Goal: Task Accomplishment & Management: Manage account settings

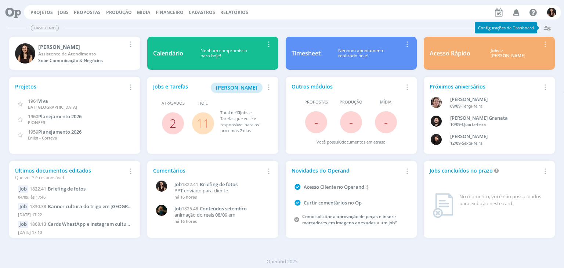
click at [170, 121] on link "2" at bounding box center [173, 123] width 7 height 16
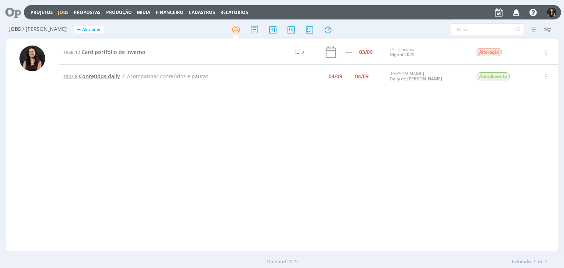
click at [105, 74] on span "Conteúdos daily" at bounding box center [99, 76] width 41 height 7
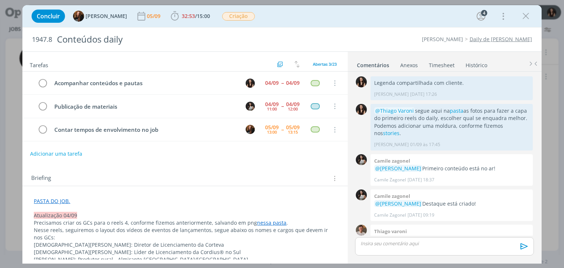
scroll to position [603, 0]
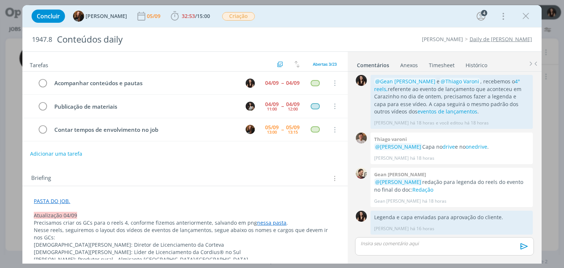
click at [308, 149] on div "Adicionar uma tarefa" at bounding box center [184, 153] width 325 height 13
click at [301, 144] on div "Acompanhar conteúdos e pautas 04/09 -- 04/09 Cancelar Publicação de materiais 0…" at bounding box center [184, 110] width 325 height 76
click at [266, 148] on div "Adicionar uma tarefa" at bounding box center [184, 153] width 325 height 13
click at [254, 160] on div "Tarefas Usar Job de template Criar template a partir deste job Visualizar Templ…" at bounding box center [184, 156] width 325 height 208
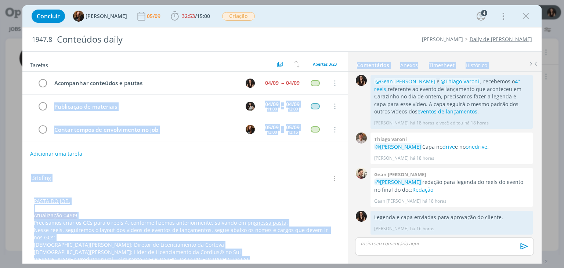
drag, startPoint x: 346, startPoint y: 77, endPoint x: 344, endPoint y: 71, distance: 6.7
click at [344, 71] on div "Tarefas Usar Job de template Criar template a partir deste job Visualizar Templ…" at bounding box center [281, 157] width 519 height 212
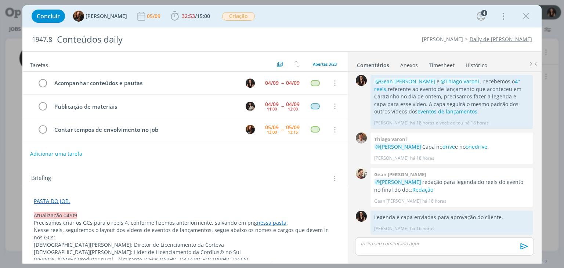
click at [353, 34] on div "1947.8 Conteúdos daily Cordius - Corteva Daily de Cordius" at bounding box center [281, 40] width 519 height 24
click at [320, 19] on div "Concluir Tayná Morsch 05/09 32:53 / 15:00 Iniciar Apontar Data * 05/09/2025 Hor…" at bounding box center [282, 16] width 508 height 18
click at [276, 164] on div "Tarefas Usar Job de template Criar template a partir deste job Visualizar Templ…" at bounding box center [184, 156] width 325 height 208
click at [253, 154] on div "Adicionar uma tarefa" at bounding box center [184, 153] width 325 height 13
click at [524, 14] on icon "dialog" at bounding box center [525, 16] width 11 height 11
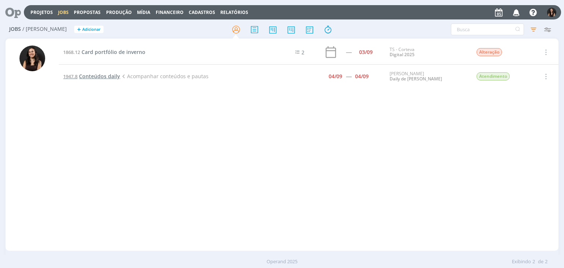
click at [112, 74] on span "Conteúdos daily" at bounding box center [99, 76] width 41 height 7
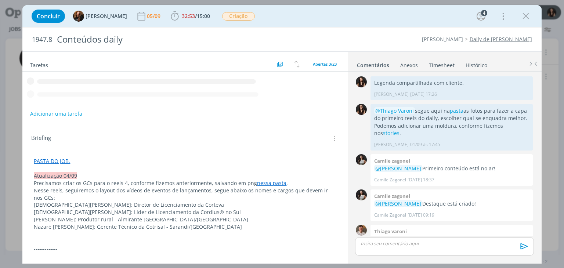
scroll to position [603, 0]
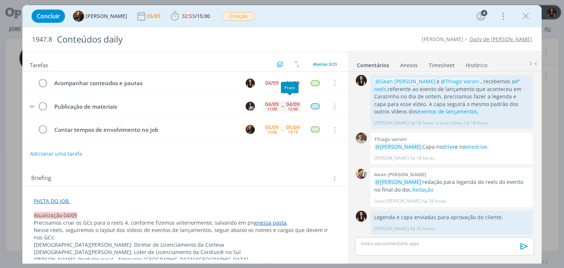
click at [289, 102] on div "04/09" at bounding box center [293, 104] width 14 height 5
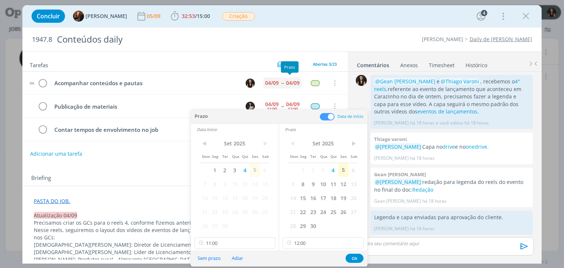
click at [284, 77] on div "04/09" at bounding box center [292, 82] width 17 height 11
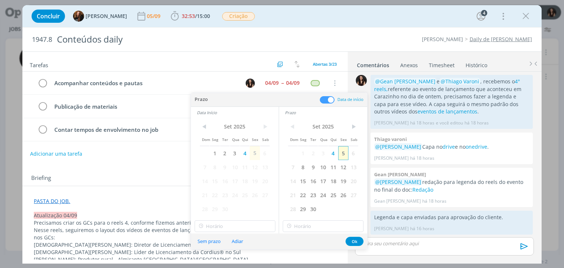
click at [341, 153] on span "5" at bounding box center [343, 153] width 10 height 14
click at [253, 153] on span "5" at bounding box center [255, 153] width 10 height 14
click at [360, 235] on div "Sem prazo Adiar Ok" at bounding box center [279, 241] width 176 height 16
click at [360, 238] on button "Ok" at bounding box center [354, 241] width 18 height 9
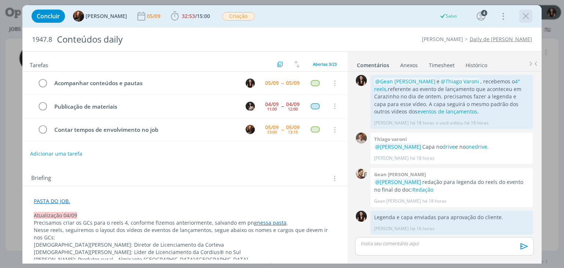
click at [523, 16] on icon "dialog" at bounding box center [525, 16] width 11 height 11
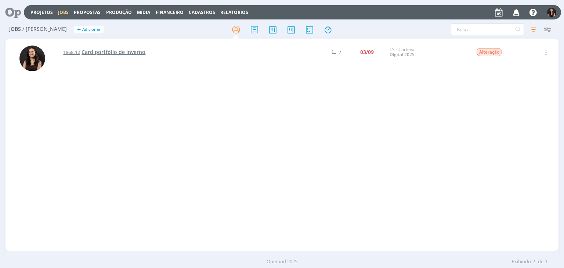
click at [89, 54] on span "Card portfólio de inverno" at bounding box center [113, 51] width 64 height 7
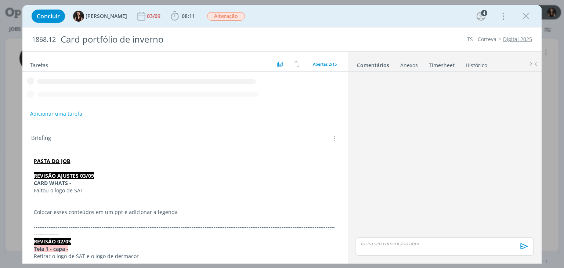
scroll to position [241, 0]
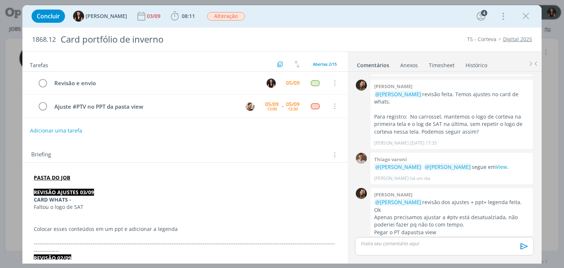
click at [459, 17] on div "Concluir Isabelle Silva 03/09 08:11 Iniciar Apontar Data * 05/09/2025 Horas * 0…" at bounding box center [282, 16] width 508 height 18
click at [524, 17] on icon "dialog" at bounding box center [525, 16] width 11 height 11
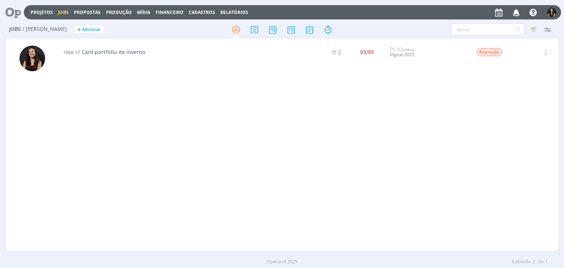
click at [18, 12] on icon at bounding box center [10, 12] width 15 height 14
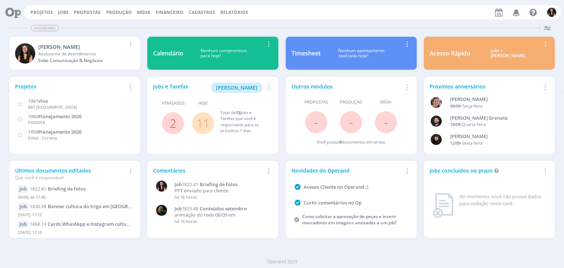
click at [205, 121] on link "11" at bounding box center [202, 123] width 13 height 16
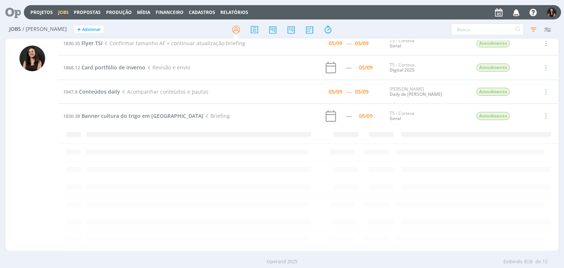
scroll to position [90, 0]
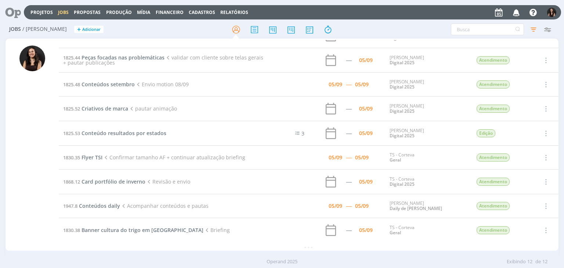
click at [15, 12] on icon at bounding box center [10, 12] width 15 height 14
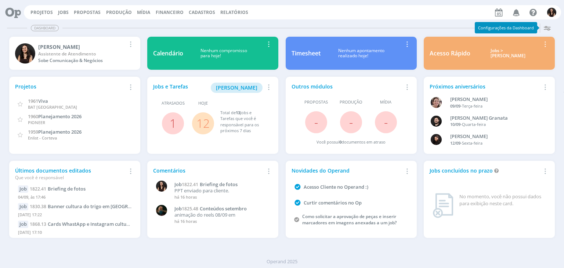
click at [205, 123] on link "12" at bounding box center [202, 123] width 13 height 16
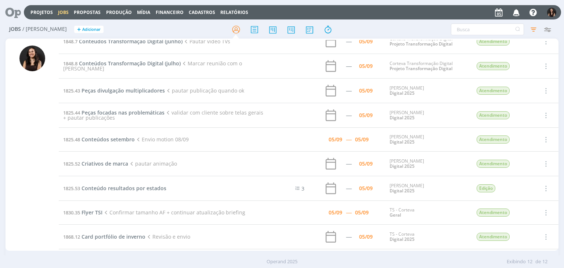
scroll to position [90, 0]
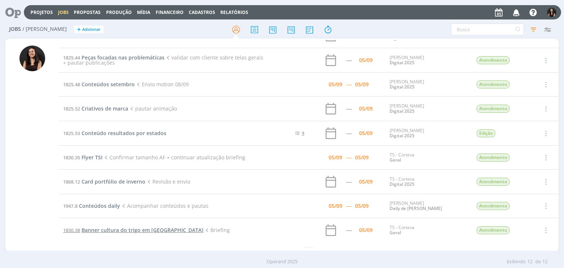
click at [99, 226] on span "Banner cultura do trigo em [GEOGRAPHIC_DATA]" at bounding box center [142, 229] width 122 height 7
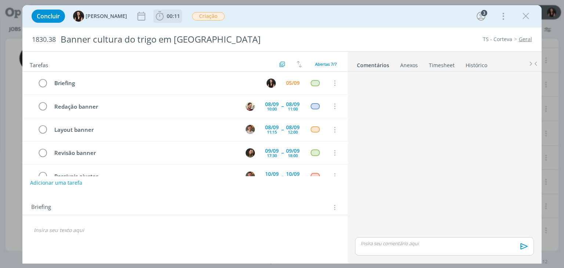
click at [162, 21] on span "00:11" at bounding box center [167, 16] width 27 height 11
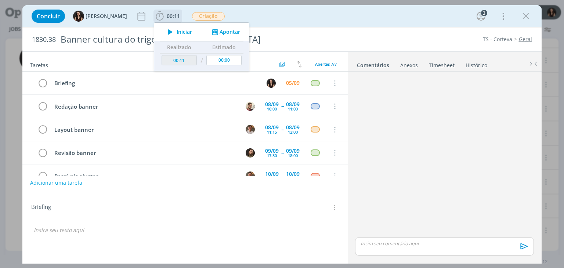
drag, startPoint x: 164, startPoint y: 32, endPoint x: 164, endPoint y: 42, distance: 10.3
click at [164, 32] on icon "dialog" at bounding box center [170, 32] width 13 height 10
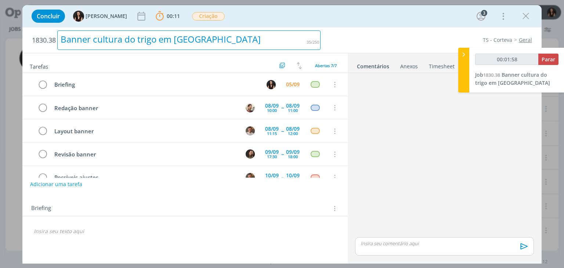
click at [262, 31] on div "Banner cultura do trigo em [GEOGRAPHIC_DATA]" at bounding box center [188, 39] width 263 height 19
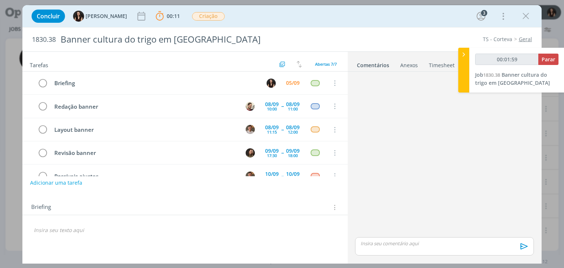
click at [273, 22] on div "Concluir Isabelle Silva 00:11 Parar Apontar Data * 05/09/2025 Horas * 00:00 Tar…" at bounding box center [282, 16] width 508 height 18
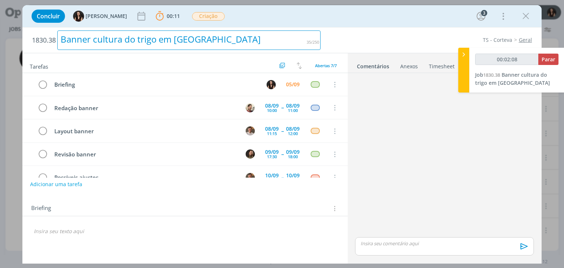
click at [264, 31] on div "Banner cultura do trigo em [GEOGRAPHIC_DATA]" at bounding box center [188, 39] width 263 height 19
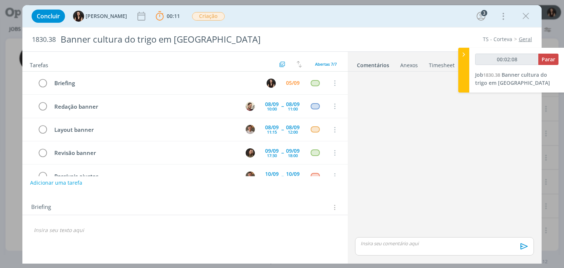
click at [269, 12] on div "Concluir Isabelle Silva 00:11 Parar Apontar Data * 05/09/2025 Horas * 00:00 Tar…" at bounding box center [282, 16] width 508 height 18
click at [351, 18] on div "Concluir Isabelle Silva 00:11 Parar Apontar Data * 05/09/2025 Horas * 00:00 Tar…" at bounding box center [282, 16] width 508 height 18
click at [333, 18] on div "Concluir Isabelle Silva 00:11 Parar Apontar Data * 05/09/2025 Horas * 00:00 Tar…" at bounding box center [282, 16] width 508 height 18
click at [360, 17] on div "Concluir Isabelle Silva 00:11 Parar Apontar Data * 05/09/2025 Horas * 00:00 Tar…" at bounding box center [282, 16] width 508 height 18
click at [393, 15] on div "Concluir Isabelle Silva 00:11 Parar Apontar Data * 05/09/2025 Horas * 00:00 Tar…" at bounding box center [282, 16] width 508 height 18
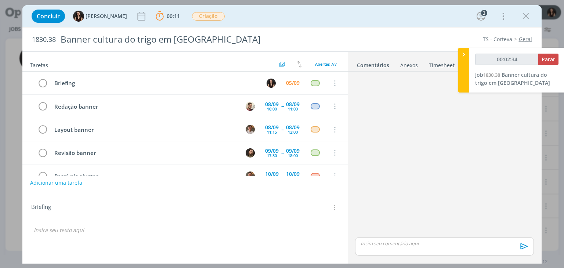
click at [348, 20] on div "Concluir Isabelle Silva 00:11 Parar Apontar Data * 05/09/2025 Horas * 00:00 Tar…" at bounding box center [282, 16] width 508 height 18
click at [351, 26] on div "Concluir Isabelle Silva 00:11 Parar Apontar Data * 05/09/2025 Horas * 00:00 Tar…" at bounding box center [281, 16] width 519 height 22
click at [288, 21] on div "Concluir Isabelle Silva 00:11 Parar Apontar Data * 05/09/2025 Horas * 00:00 Tar…" at bounding box center [282, 16] width 508 height 18
click at [244, 21] on div "Concluir Isabelle Silva 00:11 Parar Apontar Data * 05/09/2025 Horas * 00:00 Tar…" at bounding box center [282, 16] width 508 height 18
click at [258, 21] on div "Concluir Isabelle Silva 00:11 Parar Apontar Data * 05/09/2025 Horas * 00:00 Tar…" at bounding box center [282, 16] width 508 height 18
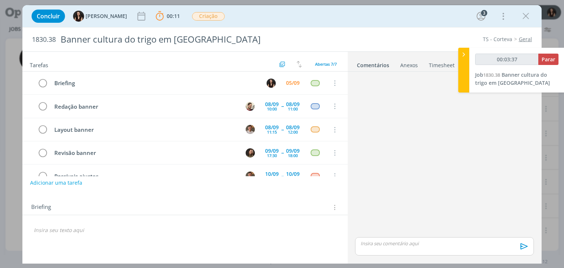
click at [304, 15] on div "Concluir Isabelle Silva 00:11 Parar Apontar Data * 05/09/2025 Horas * 00:00 Tar…" at bounding box center [282, 16] width 508 height 18
click at [274, 23] on div "Concluir Isabelle Silva 00:11 Parar Apontar Data * 05/09/2025 Horas * 00:00 Tar…" at bounding box center [282, 16] width 508 height 18
drag, startPoint x: 60, startPoint y: 235, endPoint x: 60, endPoint y: 231, distance: 4.4
click at [60, 235] on div "dialog" at bounding box center [184, 230] width 313 height 12
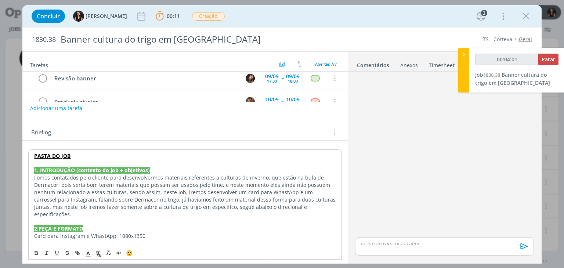
scroll to position [73, 0]
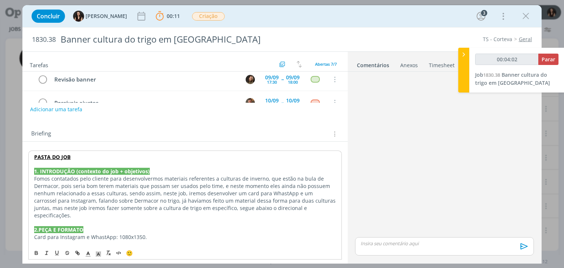
click at [52, 159] on strong "PASTA DO JOB" at bounding box center [52, 156] width 36 height 7
click at [158, 172] on link "dialog" at bounding box center [146, 170] width 25 height 7
click at [138, 162] on p "dialog" at bounding box center [184, 163] width 301 height 7
click at [122, 156] on p "PASTA DO JOB" at bounding box center [184, 156] width 301 height 7
click at [263, 18] on div "Concluir Isabelle Silva 00:11 Parar Apontar Data * 05/09/2025 Horas * 00:00 Tar…" at bounding box center [282, 16] width 508 height 18
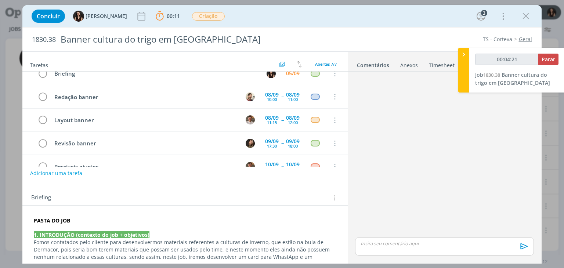
scroll to position [0, 0]
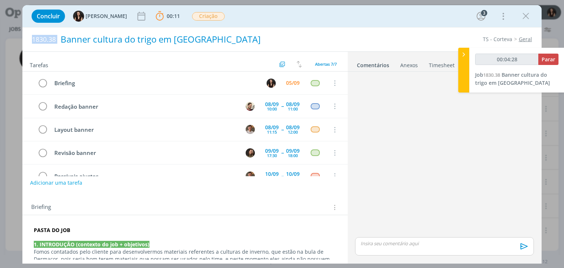
drag, startPoint x: 32, startPoint y: 39, endPoint x: 68, endPoint y: 47, distance: 36.9
click at [67, 46] on div "1830.38 Banner cultura do trigo em Dermacor" at bounding box center [176, 40] width 296 height 24
copy span "1830.38"
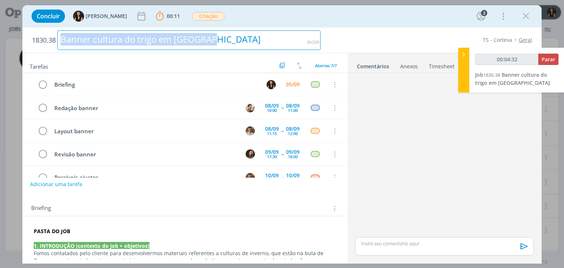
drag, startPoint x: 230, startPoint y: 46, endPoint x: 22, endPoint y: 52, distance: 208.5
click at [22, 52] on div "1830.38 Banner cultura do trigo em Dermacor TS - Corteva Geral Tarefas Usar Job…" at bounding box center [281, 146] width 519 height 236
copy div "Banner cultura do trigo em [GEOGRAPHIC_DATA]"
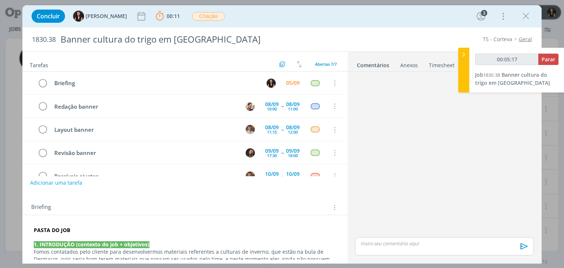
click at [147, 212] on div "Briefing Briefings Predefinidos Versões do Briefing Ver Briefing do Projeto" at bounding box center [184, 205] width 325 height 20
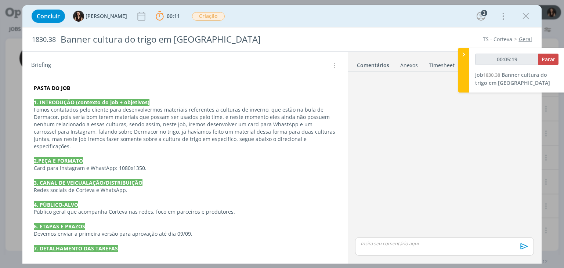
scroll to position [147, 0]
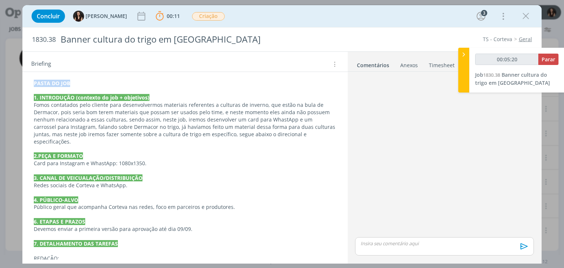
type input "00:05:21"
drag, startPoint x: 73, startPoint y: 84, endPoint x: 34, endPoint y: 94, distance: 40.1
click at [32, 83] on div "PASTA DO JOB 1. INTRODUÇÃO (contexto do job + objetivos) Fomos contatados pelo …" at bounding box center [184, 265] width 313 height 377
click at [78, 251] on icon "dialog" at bounding box center [77, 252] width 2 height 2
type input "PASTA DO JOB"
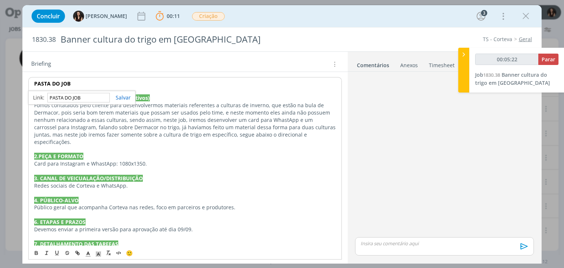
type input "00:05:23"
paste input "https://sobeae.sharepoint.com/:f:/s/SOBEAE/EujIToc79PhIkmBo2PWkchgB9hahH7PtTKKX…"
type input "https://sobeae.sharepoint.com/:f:/s/SOBEAE/EujIToc79PhIkmBo2PWkchgB9hahH7PtTKKX…"
type input "00:05:24"
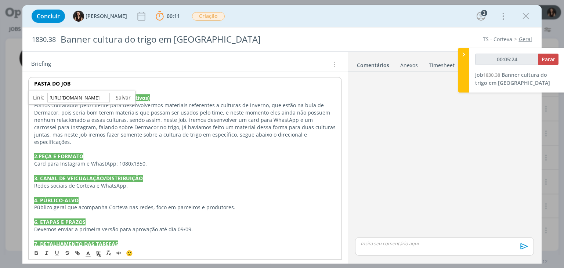
type input "https://sobeae.sharepoint.com/:f:/s/SOBEAE/EujIToc79PhIkmBo2PWkchgB9hahH7PtTKKX…"
click at [118, 97] on link "dialog" at bounding box center [120, 97] width 21 height 7
click at [110, 80] on p "PASTA DO JOB" at bounding box center [184, 83] width 301 height 7
click at [61, 80] on strong "PASTA DO JOB" at bounding box center [52, 83] width 36 height 7
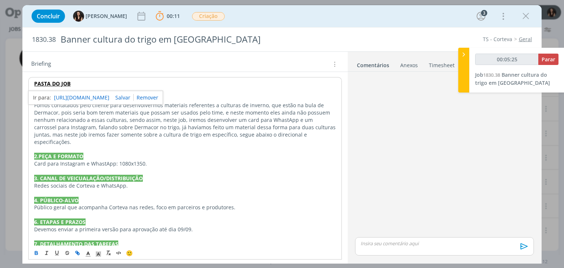
click at [68, 100] on link "https://sobeae.sharepoint.com/:f:/s/SOBEAE/EujIToc79PhIkmBo2PWkchgB9hahH7PtTKKX…" at bounding box center [81, 98] width 55 height 10
click at [193, 116] on p "Fomos contatados pelo cliente para desenvolvermos materiais referentes a cultur…" at bounding box center [184, 124] width 301 height 44
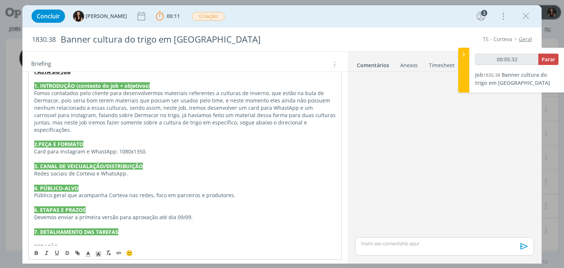
scroll to position [160, 0]
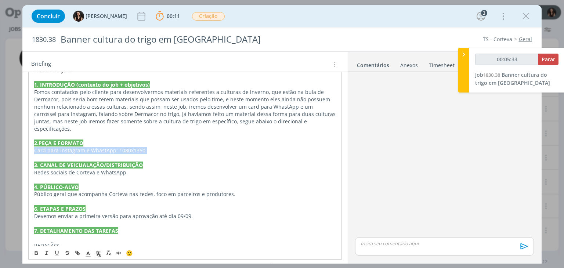
type input "00:05:34"
drag, startPoint x: 144, startPoint y: 141, endPoint x: 51, endPoint y: 143, distance: 93.6
click at [32, 140] on div "PASTA DO JOB 1. INTRODUÇÃO (contexto do job + objetivos) Fomos contatados pelo …" at bounding box center [184, 253] width 313 height 378
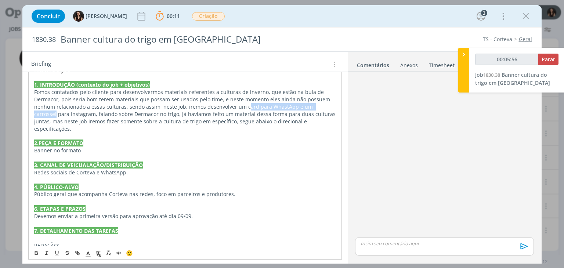
drag, startPoint x: 320, startPoint y: 105, endPoint x: 236, endPoint y: 105, distance: 83.7
click at [236, 105] on p "Fomos contatados pelo cliente para desenvolvermos materiais referentes a cultur…" at bounding box center [184, 110] width 301 height 44
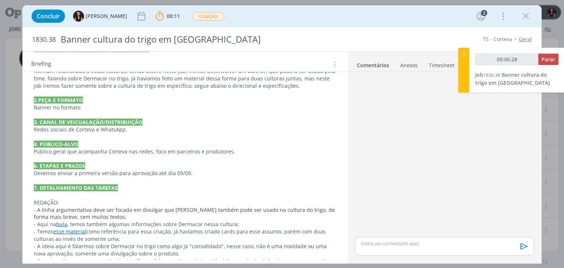
scroll to position [197, 0]
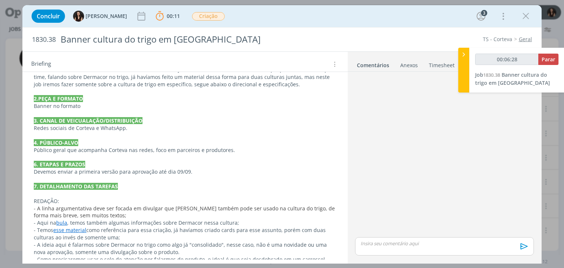
click at [187, 105] on p "Banner no formato" at bounding box center [185, 105] width 302 height 7
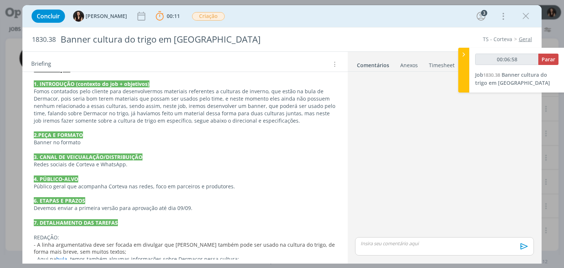
scroll to position [160, 0]
click at [98, 139] on p "Banner no formato" at bounding box center [185, 142] width 302 height 7
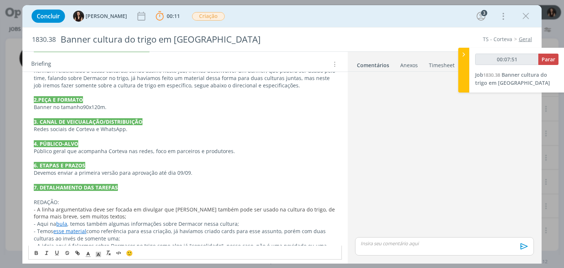
scroll to position [197, 0]
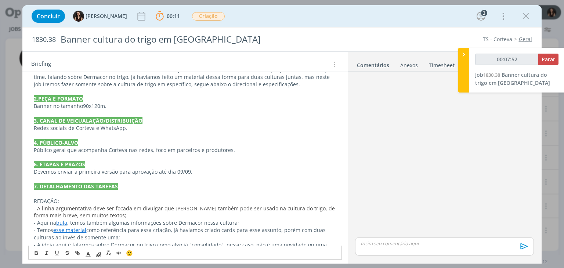
click at [130, 132] on p "dialog" at bounding box center [185, 135] width 302 height 7
drag, startPoint x: 128, startPoint y: 130, endPoint x: 56, endPoint y: 123, distance: 71.9
click at [31, 130] on div "PASTA DO JOB 1. INTRODUÇÃO (contexto do job + objetivos) Fomos contatados pelo …" at bounding box center [184, 212] width 313 height 370
click at [117, 155] on p "dialog" at bounding box center [185, 156] width 302 height 7
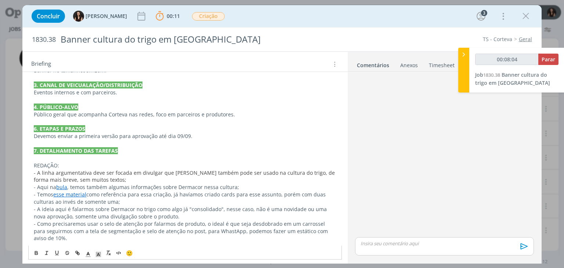
scroll to position [233, 0]
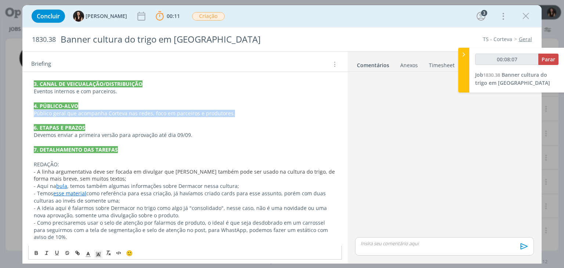
drag, startPoint x: 232, startPoint y: 113, endPoint x: 34, endPoint y: 112, distance: 197.8
click at [34, 112] on p "Público geral que acompanha Corteva nas redes, foco em parceiros e produtores." at bounding box center [185, 113] width 302 height 7
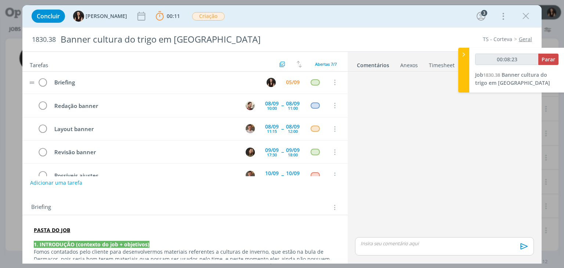
scroll to position [0, 0]
click at [42, 81] on icon "dialog" at bounding box center [42, 83] width 10 height 11
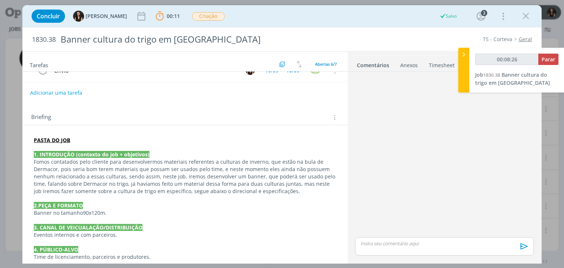
scroll to position [147, 0]
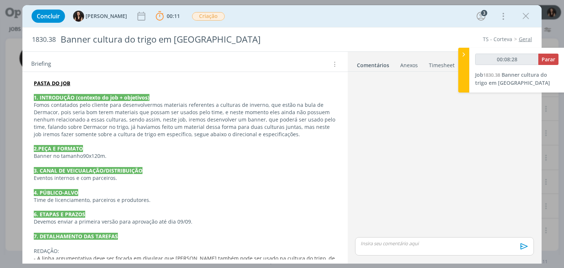
click at [178, 222] on p "Devemos enviar a primeira versão para aprovação até dia 09/09." at bounding box center [185, 221] width 302 height 7
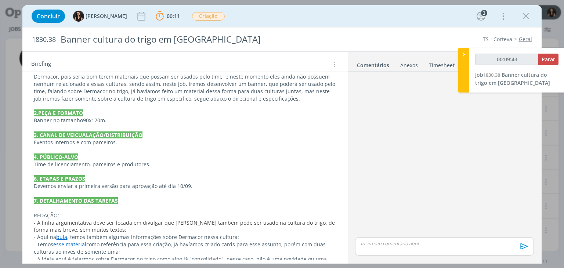
scroll to position [183, 0]
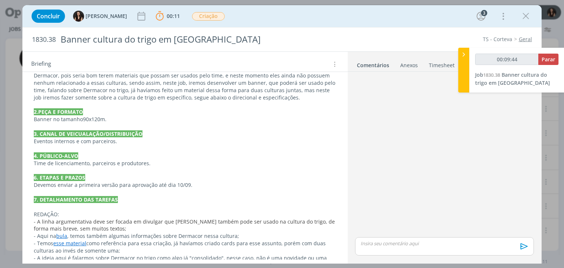
click at [153, 158] on p "4. PÚBLICO-ALVO" at bounding box center [185, 155] width 302 height 7
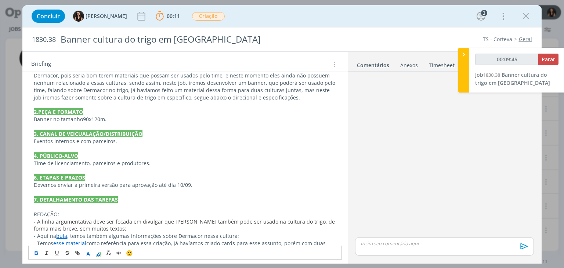
click at [202, 181] on p "Devemos enviar a primeira versão para aprovação até dia 10/09." at bounding box center [185, 184] width 302 height 7
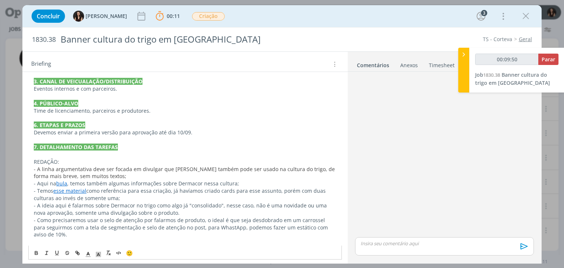
scroll to position [257, 0]
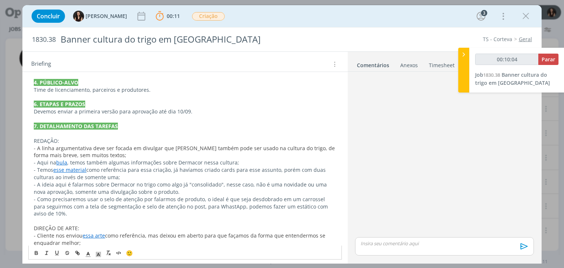
click at [212, 128] on p "7. DETALHAMENTO DAS TAREFAS" at bounding box center [185, 126] width 302 height 7
click at [131, 138] on p "REDAÇÃO:" at bounding box center [185, 140] width 302 height 7
click at [158, 157] on p "- A linha argumentativa deve ser focada em divulgar que Dermacor também pode se…" at bounding box center [185, 152] width 302 height 15
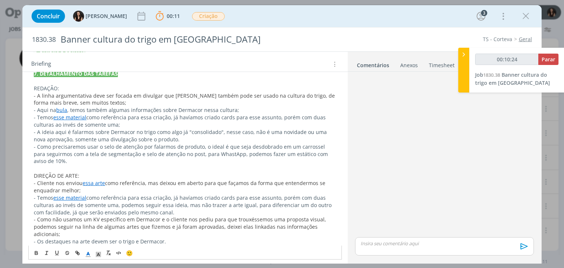
scroll to position [330, 0]
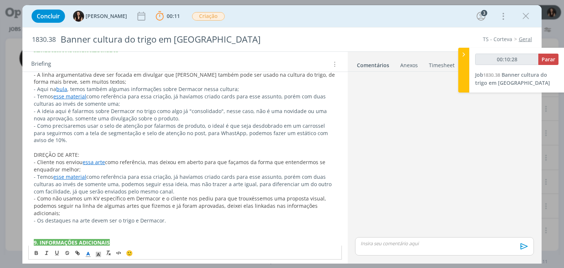
click at [76, 97] on link "esse material" at bounding box center [69, 96] width 33 height 7
click at [158, 108] on link "dialog" at bounding box center [146, 110] width 25 height 7
drag, startPoint x: 219, startPoint y: 97, endPoint x: 230, endPoint y: 95, distance: 11.9
click at [230, 95] on p "- Temos esse material como referência para essa criação, já havíamos criado car…" at bounding box center [185, 100] width 302 height 15
drag, startPoint x: 55, startPoint y: 96, endPoint x: 70, endPoint y: 120, distance: 29.0
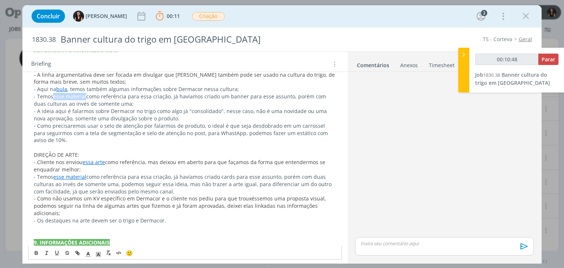
click at [86, 98] on span "esse material" at bounding box center [69, 96] width 33 height 7
type input "00:10:49"
click at [81, 253] on button "dialog" at bounding box center [78, 252] width 10 height 9
type input "esse material"
type input "00:10:50"
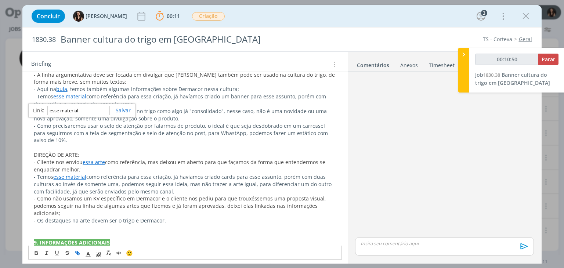
paste input "https://app4.operand.com.br/jobs/14630"
type input "https://app4.operand.com.br/jobs/14630"
type input "00:10:51"
type input "https://app4.operand.com.br/jobs/14630"
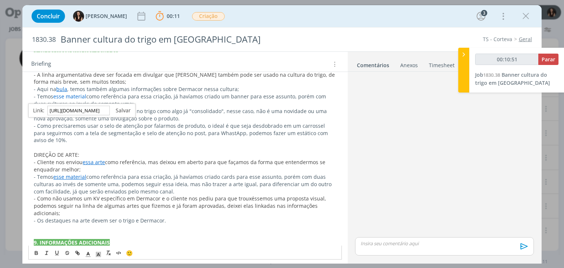
scroll to position [0, 0]
click at [121, 108] on link "dialog" at bounding box center [120, 110] width 21 height 7
click at [105, 139] on p "- Como precisaremos usar o selo de atenção por falarmos de produto, o ideal é q…" at bounding box center [185, 133] width 302 height 22
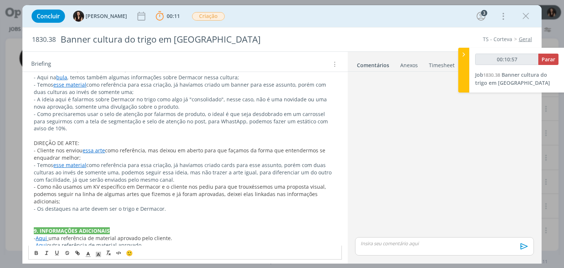
scroll to position [343, 0]
click at [126, 125] on p "- Como precisaremos usar o selo de atenção por falarmos de produto, o ideal é q…" at bounding box center [185, 120] width 302 height 22
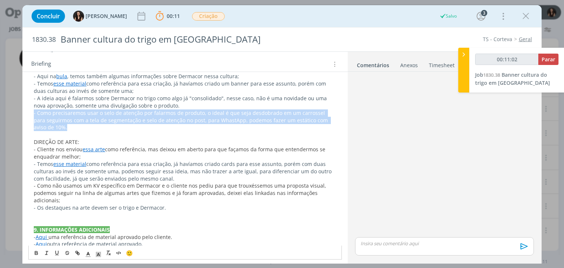
drag, startPoint x: 196, startPoint y: 129, endPoint x: 29, endPoint y: 112, distance: 167.5
click at [29, 112] on div "PASTA DO JOB 1. INTRODUÇÃO (contexto do job + objetivos) Fomos contatados pelo …" at bounding box center [184, 66] width 313 height 370
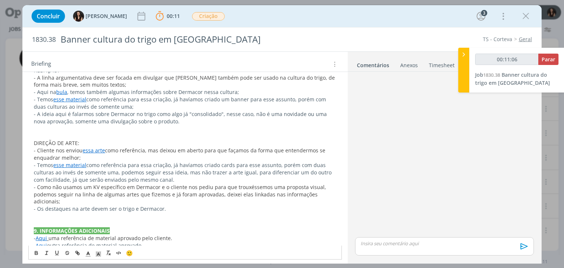
scroll to position [328, 0]
click at [70, 162] on link "esse material" at bounding box center [69, 163] width 33 height 7
click at [155, 177] on link "dialog" at bounding box center [146, 177] width 25 height 7
drag, startPoint x: 86, startPoint y: 163, endPoint x: 55, endPoint y: 162, distance: 30.8
click at [55, 162] on p "- Temos esse material como referência para essa criação, já havíamos criado car…" at bounding box center [185, 171] width 302 height 22
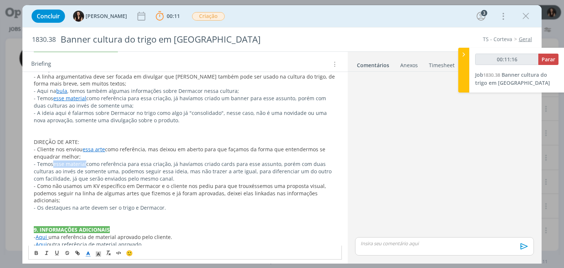
type input "00:11:17"
click at [77, 252] on icon "dialog" at bounding box center [78, 253] width 2 height 2
type input "esse material"
type input "00:11:18"
paste input "https://app4.operand.com.br/jobs/14630"
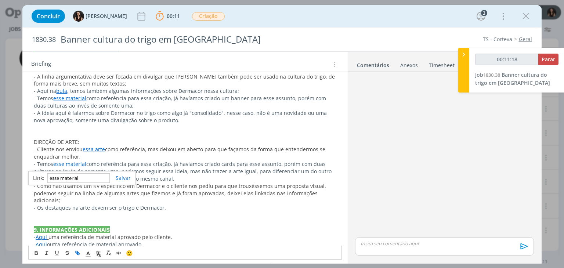
type input "https://app4.operand.com.br/jobs/14630"
type input "00:11:19"
type input "https://app4.operand.com.br/jobs/14630"
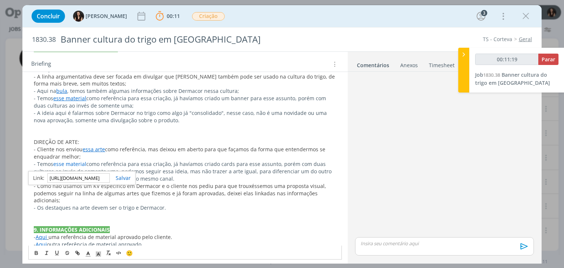
click at [125, 178] on link "dialog" at bounding box center [120, 177] width 21 height 7
click at [131, 157] on p "- Cliente nos enviou essa arte como referência, mas deixou em aberto para que f…" at bounding box center [185, 153] width 302 height 15
drag, startPoint x: 230, startPoint y: 163, endPoint x: 217, endPoint y: 163, distance: 13.2
click at [217, 163] on span "como referência para essa criação, já havíamos criado cards para esse assunto, …" at bounding box center [183, 171] width 299 height 22
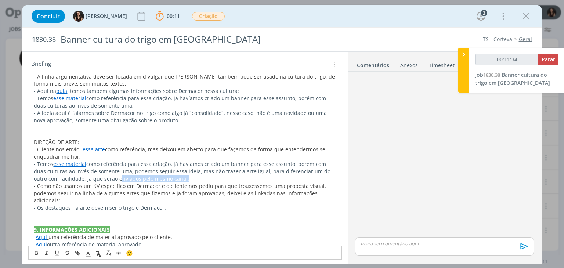
drag, startPoint x: 156, startPoint y: 179, endPoint x: 91, endPoint y: 181, distance: 65.3
click at [91, 181] on span "como referência para essa criação, já havíamos criado um banner para esse assun…" at bounding box center [183, 171] width 298 height 22
click at [219, 126] on p "dialog" at bounding box center [185, 127] width 302 height 7
click at [219, 138] on p "DIREÇÃO DE ARTE:" at bounding box center [185, 141] width 302 height 7
click at [126, 178] on span "como referência para essa criação, já havíamos criado um banner para esse assun…" at bounding box center [183, 171] width 298 height 22
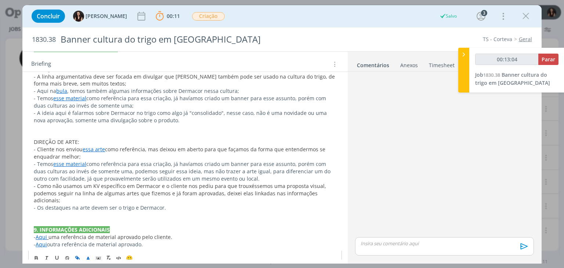
click at [196, 204] on p "- Os destaques na arte devem ser o trigo e Dermacor." at bounding box center [185, 207] width 302 height 7
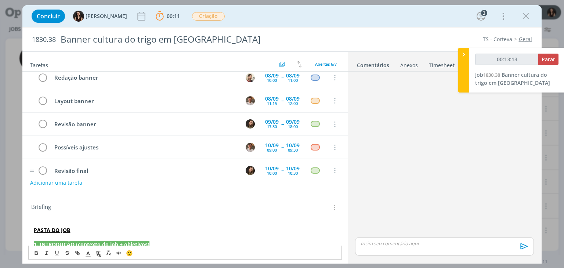
scroll to position [0, 0]
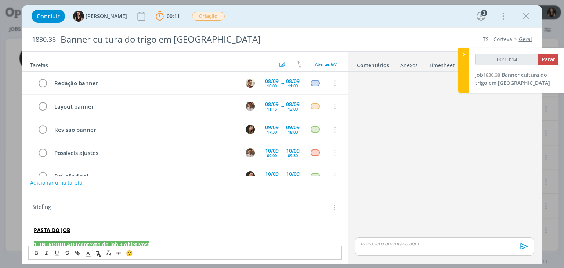
type input "00:13:15"
click at [548, 61] on span "Parar" at bounding box center [548, 59] width 14 height 7
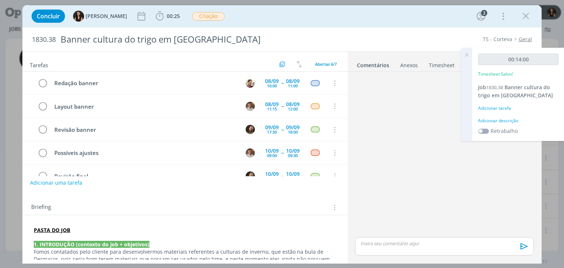
click at [515, 119] on div "Adicionar descrição" at bounding box center [518, 120] width 80 height 7
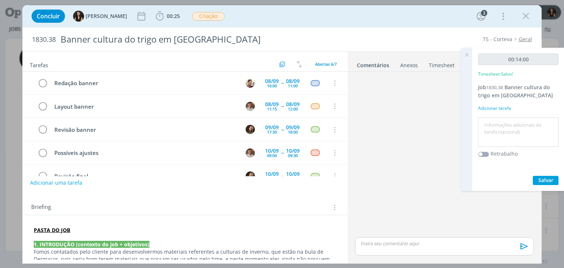
click at [517, 127] on textarea at bounding box center [518, 132] width 77 height 26
type textarea "Briefing"
click at [548, 185] on div "00:14:00 Timesheet Salvo! Job 1830.38 Banner cultura do trigo em Dermacor Adici…" at bounding box center [518, 119] width 92 height 143
click at [548, 181] on span "Salvar" at bounding box center [545, 180] width 15 height 7
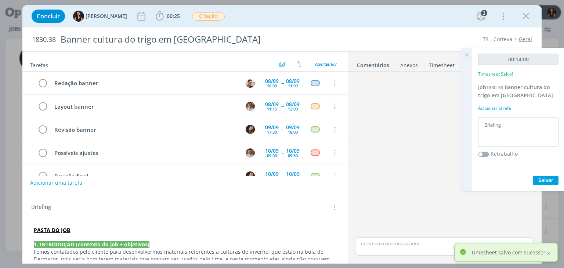
click at [467, 55] on icon at bounding box center [466, 55] width 13 height 14
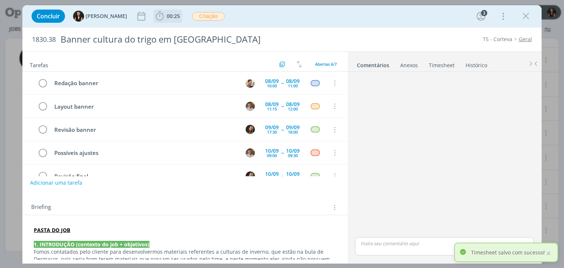
click at [167, 18] on span "00:25" at bounding box center [173, 15] width 13 height 7
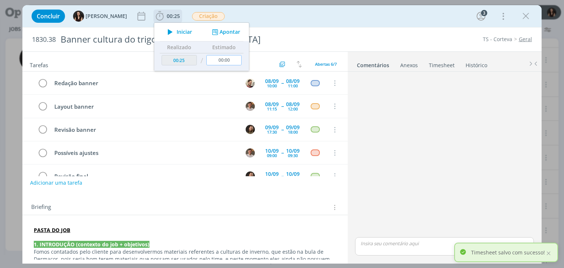
click at [223, 61] on input "00:00" at bounding box center [224, 60] width 35 height 10
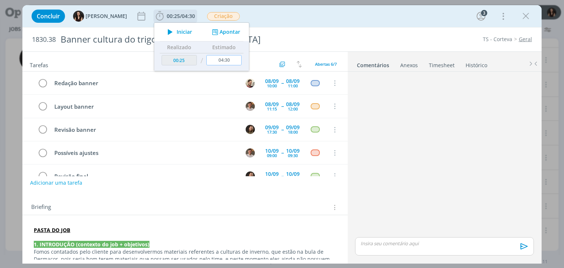
click at [221, 60] on input "04:30" at bounding box center [224, 60] width 35 height 10
type input "05:00"
click at [260, 15] on div "Concluir Isabelle Silva 00:25 / 05:00 Iniciar Apontar Data * 05/09/2025 Horas *…" at bounding box center [282, 16] width 508 height 18
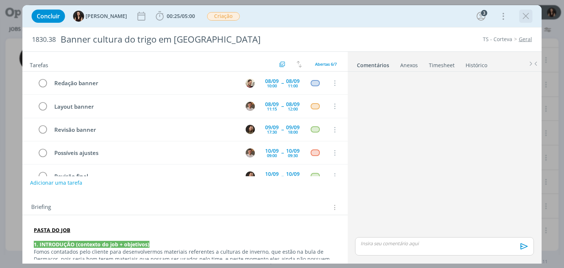
click at [527, 15] on icon "dialog" at bounding box center [525, 16] width 11 height 11
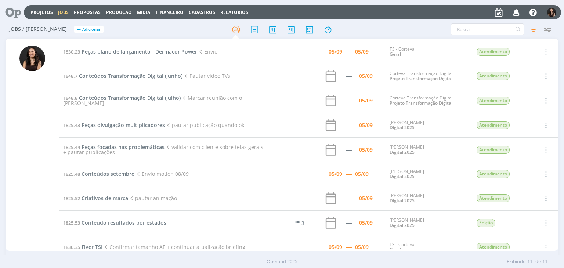
click at [146, 52] on span "Peças plano de lançamento - Dermacor Power" at bounding box center [139, 51] width 116 height 7
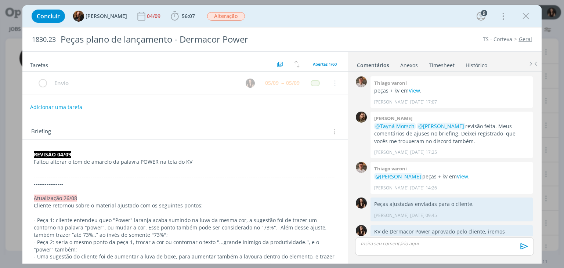
scroll to position [701, 0]
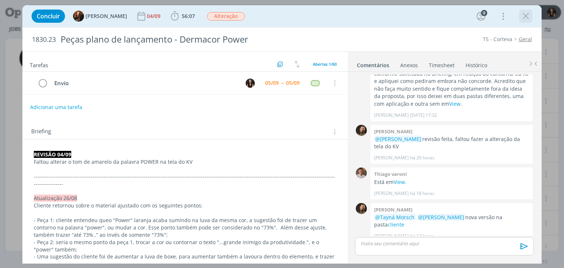
click at [520, 14] on icon "dialog" at bounding box center [525, 16] width 11 height 11
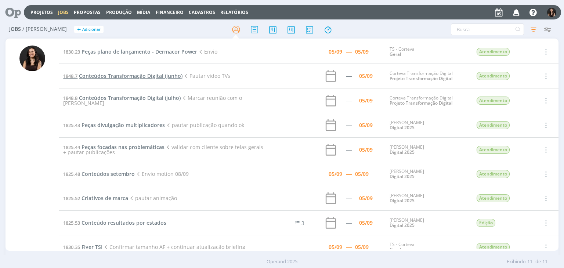
click at [147, 74] on span "Conteúdos Transformação Digital (junho)" at bounding box center [130, 75] width 103 height 7
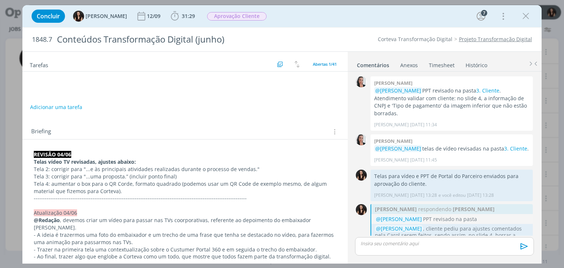
scroll to position [753, 0]
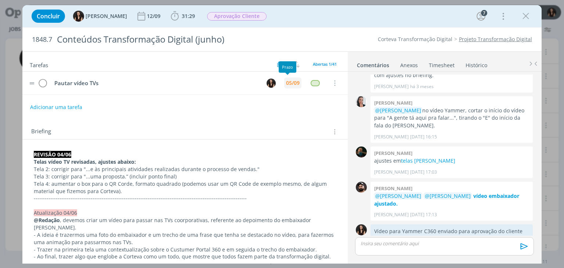
click at [286, 86] on div "05/09" at bounding box center [293, 82] width 14 height 5
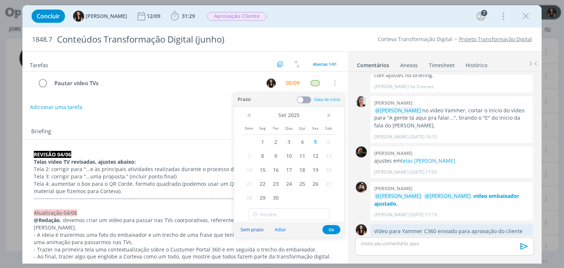
click at [251, 226] on button "Sem prazo" at bounding box center [252, 230] width 33 height 10
click at [325, 231] on button "Ok" at bounding box center [331, 229] width 18 height 9
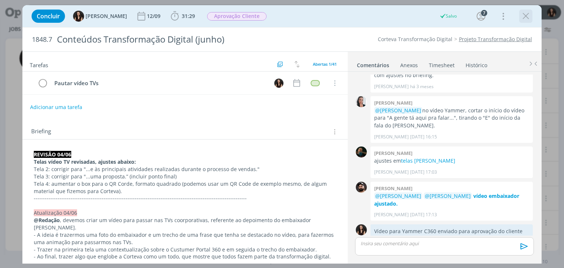
click at [527, 22] on div "dialog" at bounding box center [525, 16] width 13 height 13
click at [525, 20] on icon "dialog" at bounding box center [525, 16] width 11 height 11
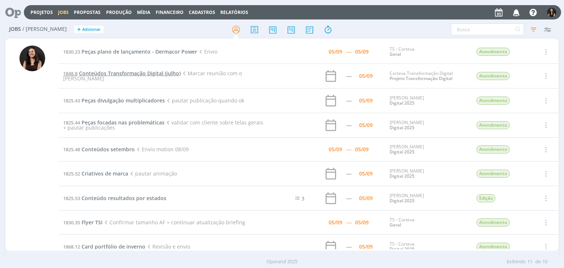
click at [137, 74] on span "Conteúdos Transformação Digital (julho)" at bounding box center [130, 73] width 102 height 7
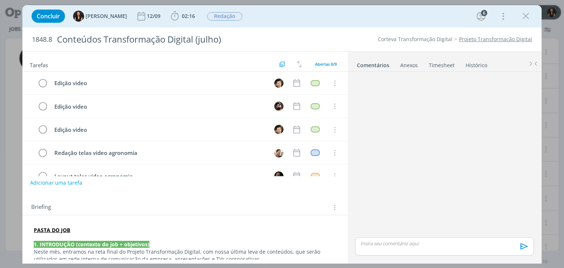
scroll to position [85, 0]
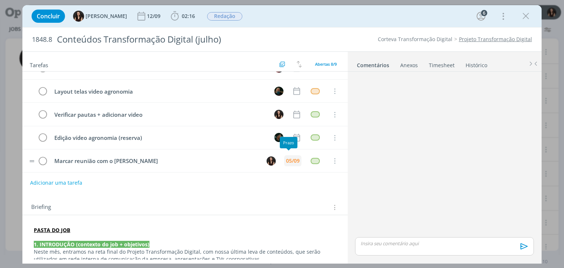
click at [287, 158] on div "05/09" at bounding box center [293, 160] width 14 height 5
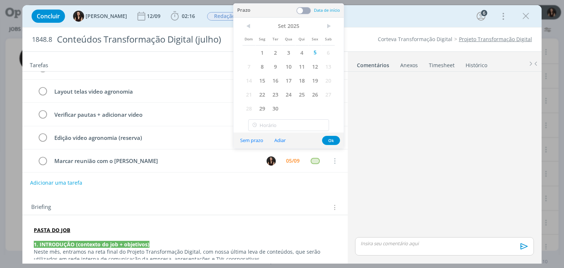
click at [250, 139] on button "Sem prazo" at bounding box center [251, 140] width 33 height 10
click at [335, 139] on button "Ok" at bounding box center [331, 140] width 18 height 9
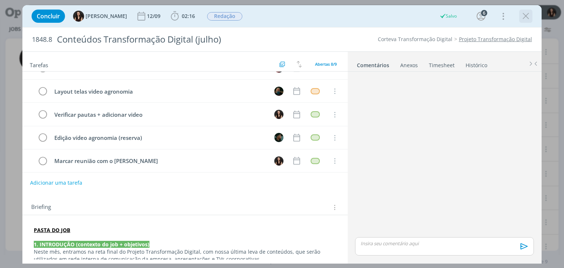
click at [525, 17] on icon "dialog" at bounding box center [525, 16] width 11 height 11
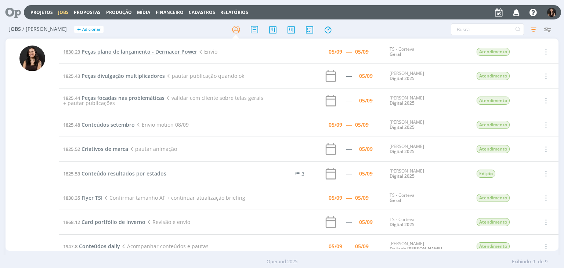
click at [112, 51] on span "Peças plano de lançamento - Dermacor Power" at bounding box center [139, 51] width 116 height 7
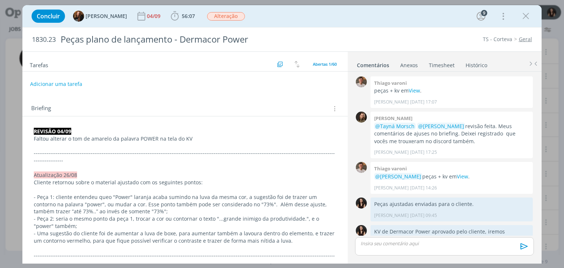
scroll to position [701, 0]
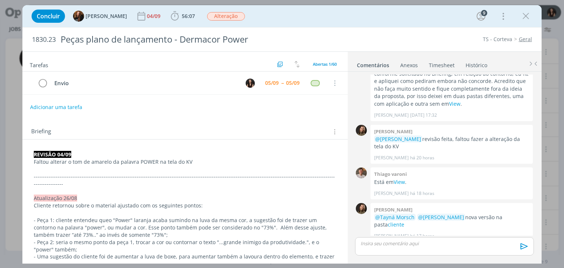
click at [287, 26] on div "Concluir Tayná Morsch 04/09 56:07 Iniciar Apontar Data * 05/09/2025 Horas * 00:…" at bounding box center [281, 16] width 519 height 22
click at [199, 113] on div "Tarefas Usar Job de template Criar template a partir deste job Visualizar Templ…" at bounding box center [184, 156] width 325 height 208
click at [357, 24] on div "Concluir Tayná Morsch 04/09 56:07 Iniciar Apontar Data * 05/09/2025 Horas * 00:…" at bounding box center [282, 16] width 508 height 18
click at [346, 23] on div "Concluir Tayná Morsch 04/09 56:07 Iniciar Apontar Data * 05/09/2025 Horas * 00:…" at bounding box center [282, 16] width 508 height 18
click at [349, 23] on div "Concluir Tayná Morsch 04/09 56:07 Iniciar Apontar Data * 05/09/2025 Horas * 00:…" at bounding box center [282, 16] width 508 height 18
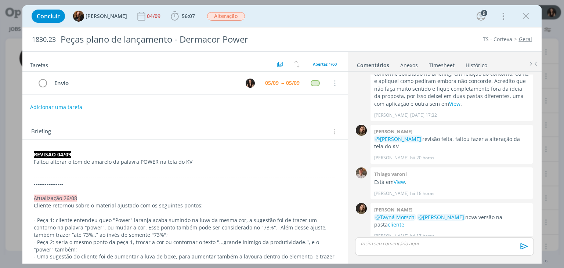
click at [346, 19] on div "Concluir Tayná Morsch 04/09 56:07 Iniciar Apontar Data * 05/09/2025 Horas * 00:…" at bounding box center [282, 16] width 508 height 18
click at [180, 18] on b "56:07" at bounding box center [188, 16] width 16 height 5
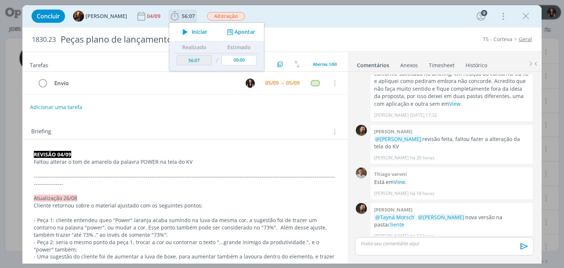
click at [183, 30] on icon "dialog" at bounding box center [185, 32] width 13 height 10
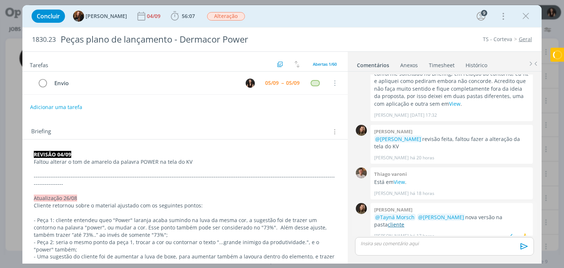
click at [404, 221] on link "cliente" at bounding box center [396, 224] width 17 height 7
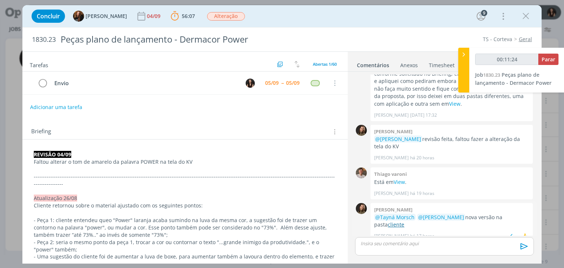
scroll to position [700, 0]
type input "00:11:25"
click at [548, 59] on span "Parar" at bounding box center [548, 59] width 14 height 7
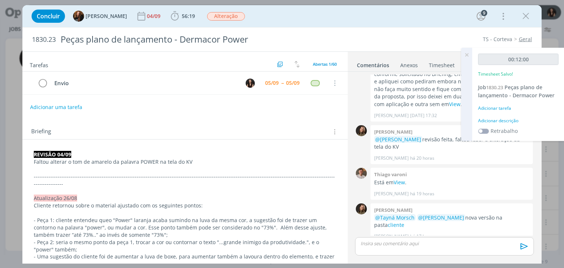
click at [501, 113] on div "00:12:00 Timesheet Salvo! Job 1830.23 Peças plano de lançamento - Dermacor Powe…" at bounding box center [518, 94] width 92 height 93
click at [504, 121] on div "Adicionar descrição" at bounding box center [518, 120] width 80 height 7
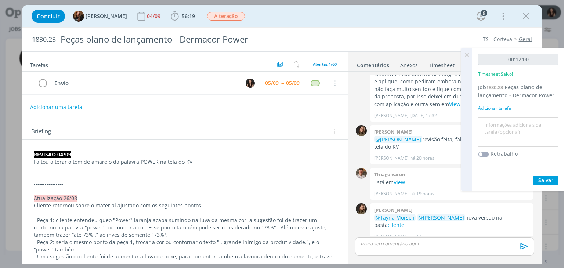
click at [507, 127] on textarea at bounding box center [518, 132] width 77 height 26
type textarea "Envio para cliente"
drag, startPoint x: 546, startPoint y: 189, endPoint x: 545, endPoint y: 179, distance: 9.2
click at [546, 185] on div "00:12:00 Timesheet Salvo! Job 1830.23 Peças plano de lançamento - Dermacor Powe…" at bounding box center [518, 119] width 92 height 143
click at [545, 179] on span "Salvar" at bounding box center [545, 180] width 15 height 7
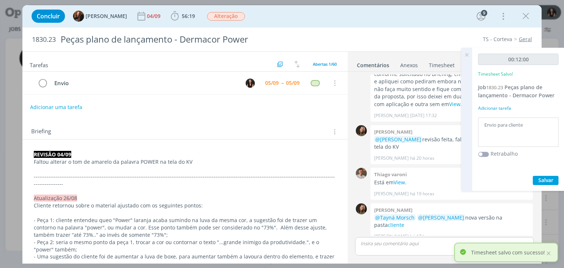
click at [464, 55] on icon at bounding box center [466, 55] width 13 height 14
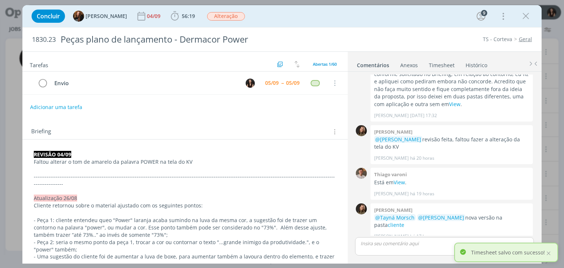
click at [411, 240] on div "dialog" at bounding box center [444, 246] width 178 height 18
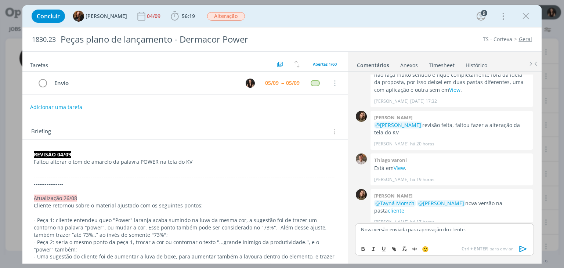
click at [525, 247] on icon "dialog" at bounding box center [522, 248] width 11 height 11
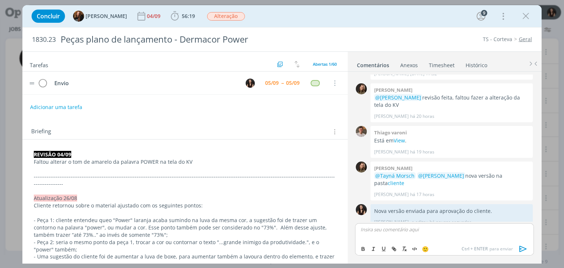
click at [37, 87] on tr "Envio 05/09 -- 05/09 Cancelar" at bounding box center [184, 83] width 325 height 23
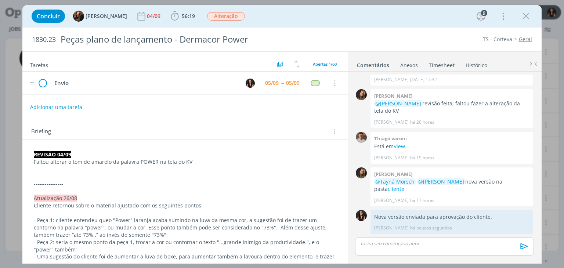
scroll to position [728, 0]
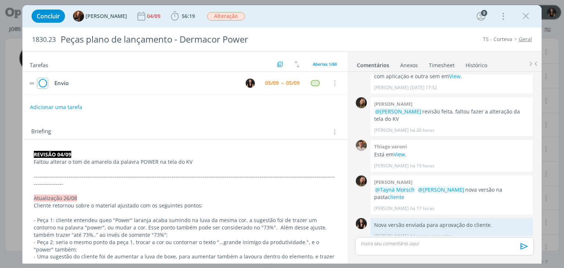
click at [40, 85] on icon "dialog" at bounding box center [42, 83] width 10 height 11
click at [216, 15] on span "Alteração" at bounding box center [226, 16] width 38 height 8
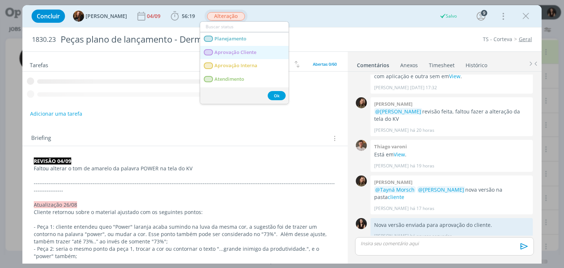
click at [226, 52] on span "Aprovação Cliente" at bounding box center [236, 53] width 42 height 6
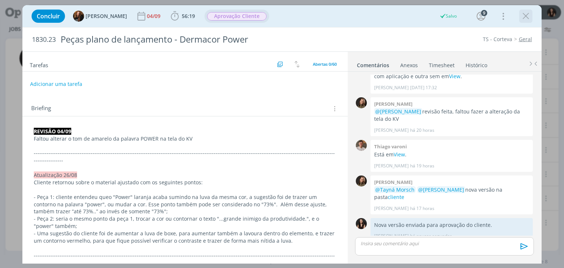
click at [522, 19] on icon "dialog" at bounding box center [525, 16] width 11 height 11
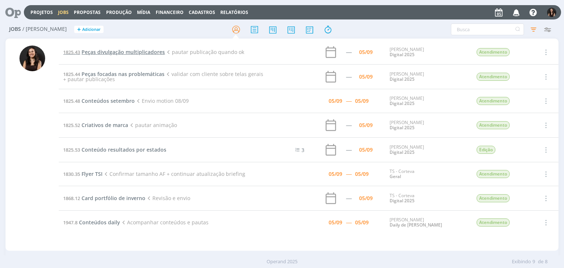
click at [121, 49] on span "Peças divulgação multiplicadores" at bounding box center [122, 51] width 83 height 7
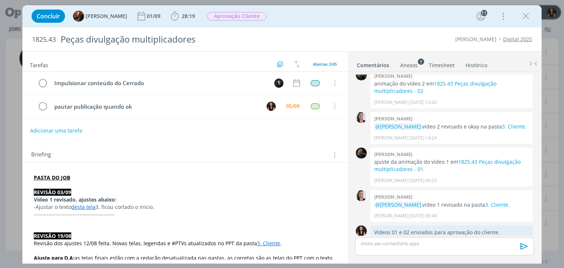
drag, startPoint x: 278, startPoint y: 267, endPoint x: 270, endPoint y: 148, distance: 119.9
click at [270, 148] on div "Briefing Briefings Predefinidos Versões do Briefing Ver Briefing do Projeto" at bounding box center [184, 153] width 325 height 20
click at [239, 134] on div "Adicionar uma tarefa" at bounding box center [184, 130] width 325 height 13
click at [185, 16] on span "28:19" at bounding box center [188, 15] width 13 height 7
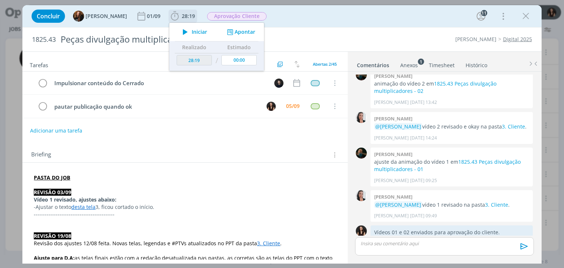
click at [192, 31] on span "Iniciar" at bounding box center [199, 31] width 15 height 5
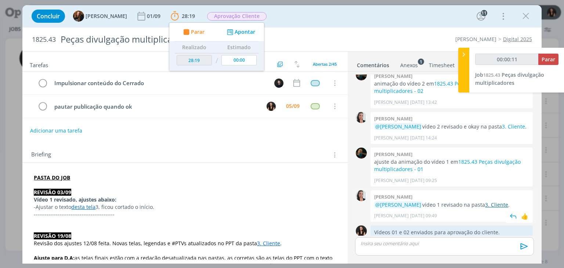
click at [492, 201] on link "3. Cliente" at bounding box center [496, 204] width 23 height 7
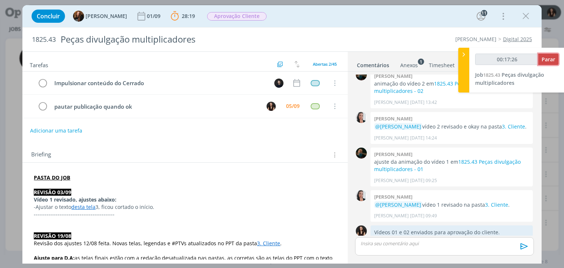
click at [544, 57] on span "Parar" at bounding box center [548, 59] width 14 height 7
click at [549, 58] on span "Parar" at bounding box center [548, 59] width 14 height 7
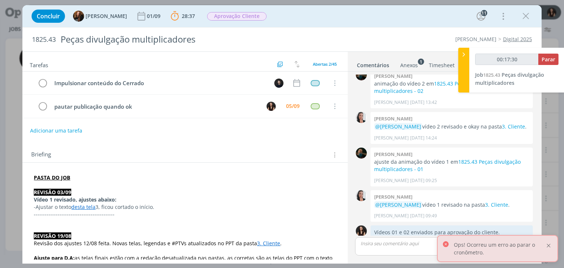
click at [551, 247] on div at bounding box center [548, 245] width 7 height 7
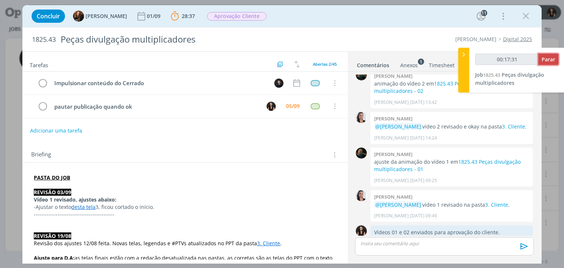
click at [546, 62] on span "Parar" at bounding box center [548, 59] width 14 height 7
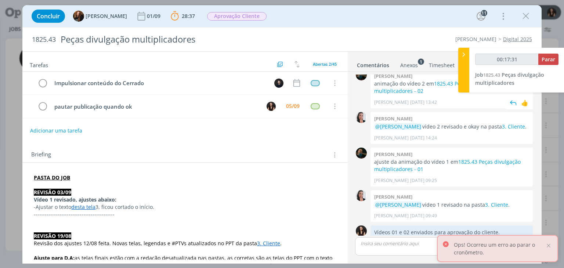
type input "00:18:00"
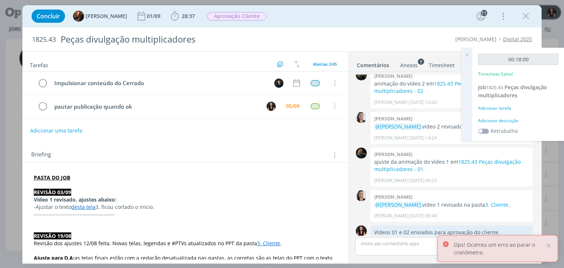
click at [502, 119] on div "Adicionar descrição" at bounding box center [518, 120] width 80 height 7
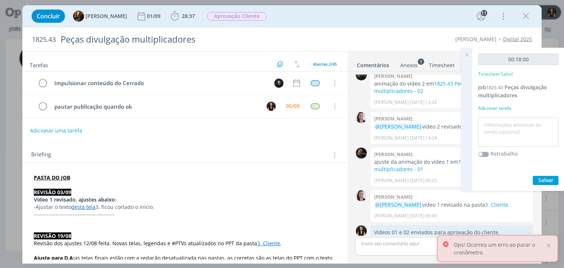
click at [506, 124] on textarea at bounding box center [518, 132] width 77 height 26
type textarea "Retorno ao cliente"
drag, startPoint x: 543, startPoint y: 188, endPoint x: 539, endPoint y: 177, distance: 11.5
click at [541, 182] on div "00:18:00 Timesheet Salvo! Job 1825.43 Peças divulgação multiplicadores Adiciona…" at bounding box center [518, 119] width 92 height 143
click at [539, 177] on span "Salvar" at bounding box center [545, 180] width 15 height 7
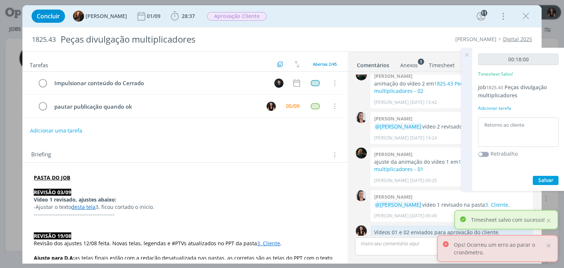
click at [467, 55] on icon at bounding box center [466, 55] width 13 height 14
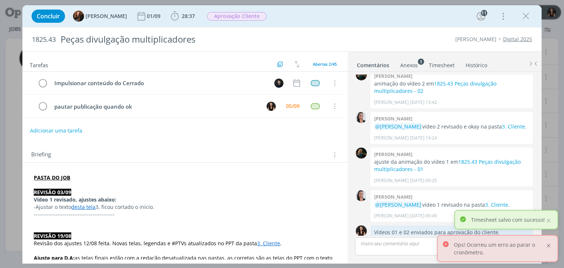
drag, startPoint x: 549, startPoint y: 250, endPoint x: 549, endPoint y: 244, distance: 5.5
click at [549, 248] on div "Ops! Ocorreu um erro ao parar o cronômetro." at bounding box center [497, 248] width 121 height 27
click at [549, 244] on div at bounding box center [548, 245] width 7 height 7
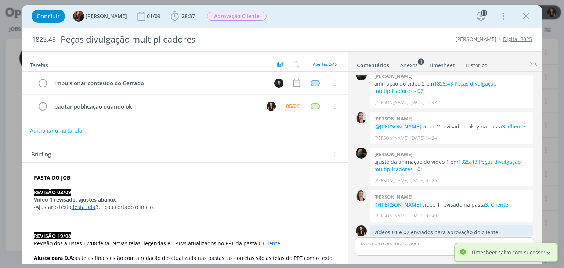
click at [549, 251] on div at bounding box center [548, 253] width 7 height 7
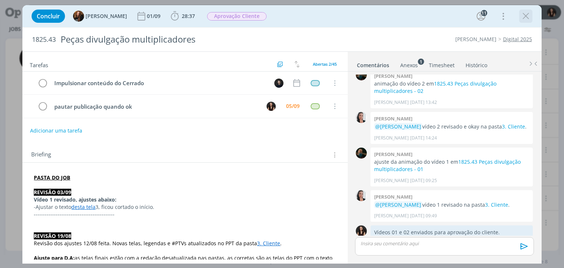
drag, startPoint x: 532, startPoint y: 17, endPoint x: 528, endPoint y: 18, distance: 3.7
click at [531, 17] on div "Concluir Tayná Morsch 01/09 28:37 Iniciar Apontar Data * 05/09/2025 Horas * 00:…" at bounding box center [282, 16] width 508 height 18
click at [528, 18] on icon "dialog" at bounding box center [525, 16] width 11 height 11
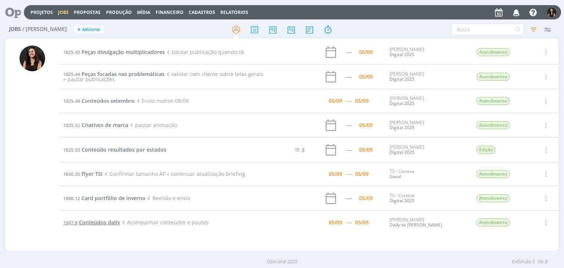
click at [98, 223] on span "Conteúdos daily" at bounding box center [99, 222] width 41 height 7
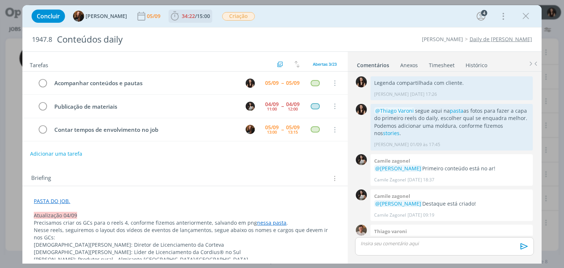
scroll to position [603, 0]
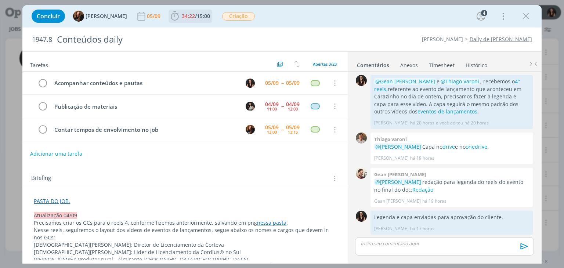
click at [195, 14] on span "/" at bounding box center [196, 15] width 2 height 7
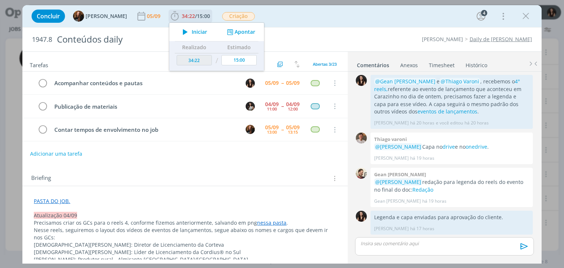
click at [192, 30] on span "Iniciar" at bounding box center [199, 31] width 15 height 5
click at [57, 207] on p "dialog" at bounding box center [185, 208] width 302 height 7
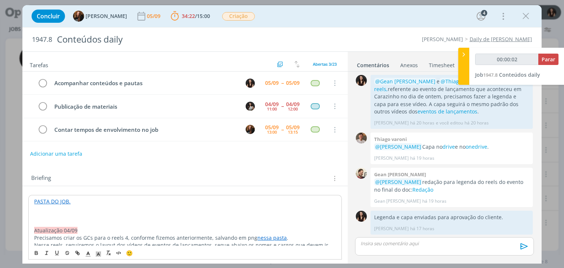
type input "00:00:03"
drag, startPoint x: 78, startPoint y: 213, endPoint x: 28, endPoint y: 213, distance: 50.3
click at [100, 252] on icon "dialog" at bounding box center [98, 254] width 7 height 7
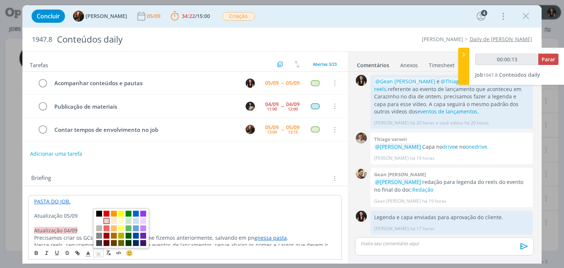
click at [108, 221] on span "dialog" at bounding box center [106, 221] width 6 height 6
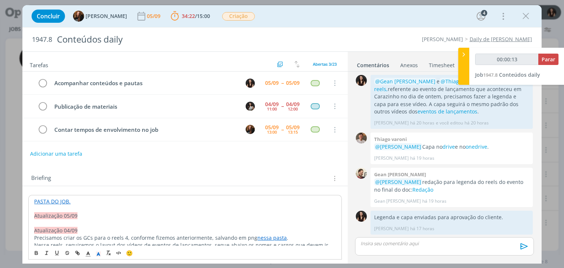
click at [89, 217] on p "Atualização 05/09" at bounding box center [184, 215] width 301 height 7
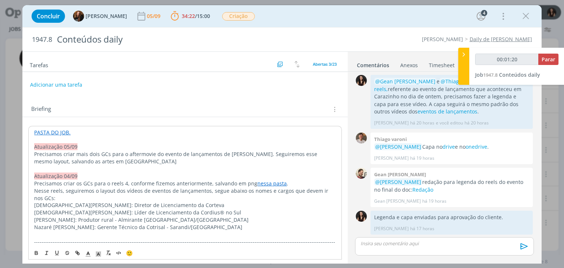
scroll to position [73, 0]
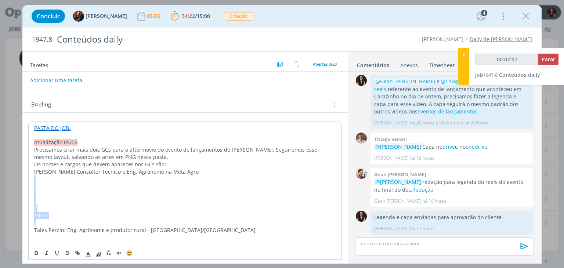
drag, startPoint x: 61, startPoint y: 222, endPoint x: 22, endPoint y: 178, distance: 58.5
click at [21, 179] on div "Concluir Tayná Morsch 05/09 34:22 / 15:00 Parar Apontar Data * 05/09/2025 Horas…" at bounding box center [282, 134] width 564 height 268
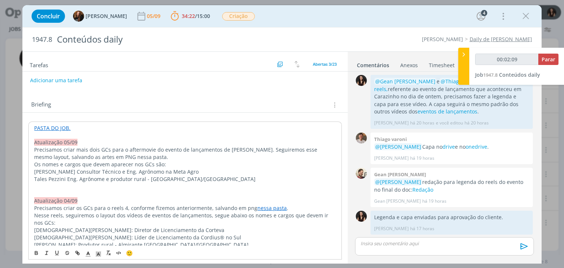
click at [34, 171] on p "Lucas Rohr Consultor Técnico e Eng. Agrônomo na Meta Agro" at bounding box center [184, 171] width 301 height 7
click at [68, 175] on p "- Tales Pezzini Eng. Agrônome e produtor rural - Santa Bárbara do Sul/RS" at bounding box center [184, 178] width 301 height 7
click at [64, 168] on p "- Lucas Rohr Consultor Técnico e Eng. Agrônomo na Meta Agro" at bounding box center [184, 171] width 301 height 7
click at [170, 163] on p "Os nomes e cargos que devem aparecer nos GCs são:" at bounding box center [184, 164] width 301 height 7
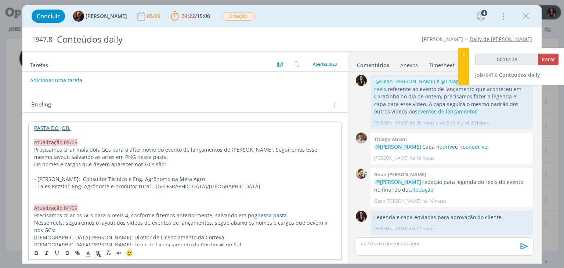
click at [106, 185] on p "- Tales Pezzini: Eng. Agrônome e produtor rural - Santa Bárbara do Sul/RS" at bounding box center [184, 186] width 301 height 7
click at [138, 185] on p "- Tales Pezzini: Eng. Agrônomo e produtor rural - Santa Bárbara do Sul/RS" at bounding box center [184, 186] width 301 height 7
click at [138, 184] on p "- Tales Pezzini: Eng. Agrônomo e produtor Rural - Santa Bárbara do Sul/RS" at bounding box center [184, 186] width 301 height 7
click at [222, 185] on p "- Tales Pezzini: Eng. Agrônomo e produtor rural - Santa Bárbara do Sul/RS" at bounding box center [184, 186] width 301 height 7
click at [143, 197] on p "dialog" at bounding box center [184, 200] width 301 height 7
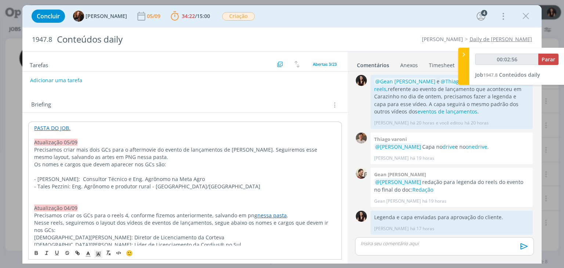
click at [143, 190] on p "dialog" at bounding box center [184, 193] width 301 height 7
click at [469, 148] on link "onedrive" at bounding box center [476, 146] width 22 height 7
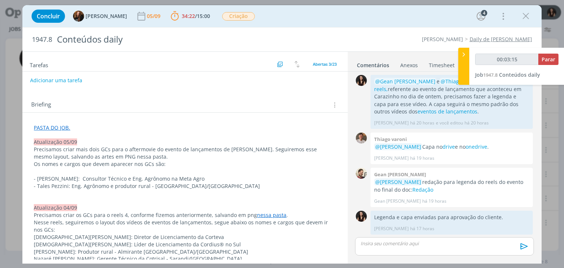
click at [111, 187] on p "- Tales Pezzini: Eng. Agrônomo e produtor rural - Santa Bárbara do Sul/RS" at bounding box center [185, 185] width 302 height 7
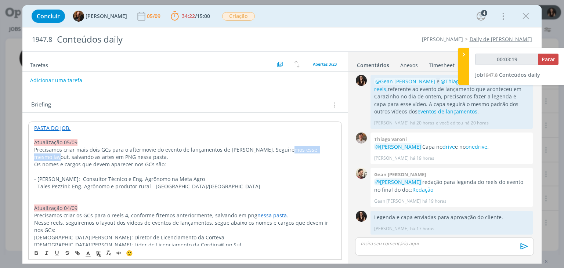
drag, startPoint x: 283, startPoint y: 147, endPoint x: 330, endPoint y: 146, distance: 47.3
click at [330, 146] on p "Precisamos criar mais dois GCs para o aftermovie do evento de lançamentos de Ca…" at bounding box center [184, 153] width 301 height 15
type input "00:03:20"
click at [77, 251] on icon "dialog" at bounding box center [77, 252] width 2 height 2
type input "esse mesmo layout,"
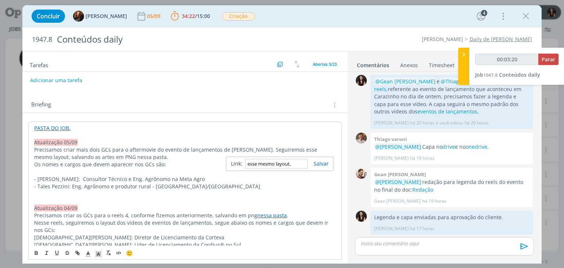
type input "00:03:21"
paste input "https://sobeae.sharepoint.com/:f:/s/SOBEAE/EqUZy5Q-AgZCs-GK6YYJ7x4BIdGlIzrhTRGl…"
type input "https://sobeae.sharepoint.com/:f:/s/SOBEAE/EqUZy5Q-AgZCs-GK6YYJ7x4BIdGlIzrhTRGl…"
type input "00:03:22"
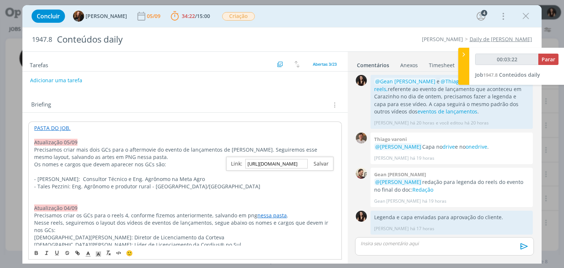
type input "https://sobeae.sharepoint.com/:f:/s/SOBEAE/EqUZy5Q-AgZCs-GK6YYJ7x4BIdGlIzrhTRGl…"
click at [321, 165] on link "dialog" at bounding box center [318, 163] width 21 height 7
click at [314, 168] on p "dialog" at bounding box center [184, 171] width 301 height 7
click at [125, 195] on p "dialog" at bounding box center [184, 193] width 301 height 7
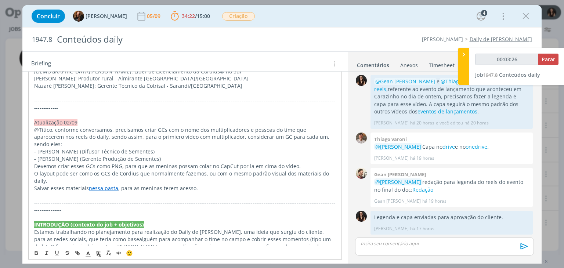
scroll to position [257, 0]
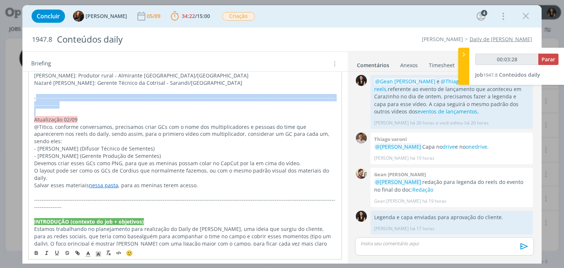
drag, startPoint x: 35, startPoint y: 97, endPoint x: 269, endPoint y: 103, distance: 233.5
click at [269, 103] on div "PASTA DO JOB. Atualização 05/09 Precisamos criar mais dois GCs para o aftermovi…" at bounding box center [184, 225] width 313 height 574
copy p "-------------------------------------------------------------------------------…"
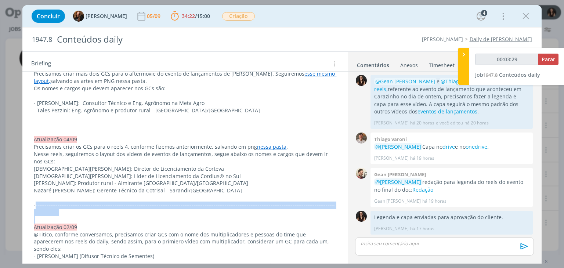
scroll to position [147, 0]
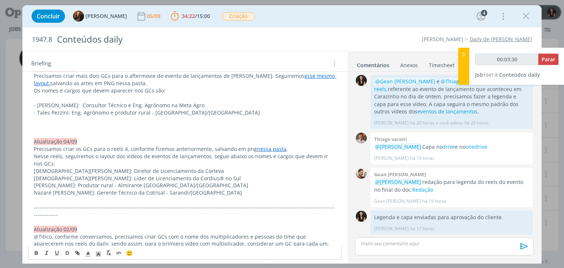
click at [88, 125] on p "dialog" at bounding box center [185, 126] width 302 height 7
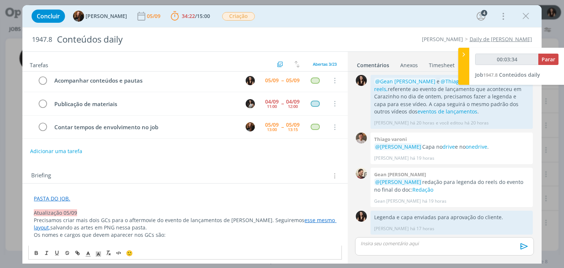
scroll to position [0, 0]
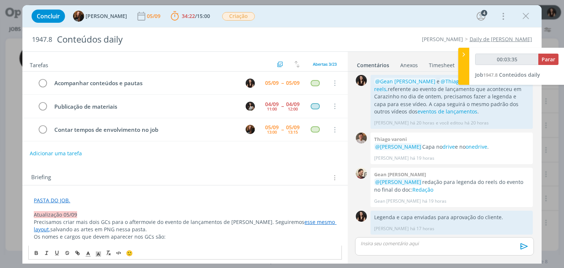
click at [66, 152] on button "Adicionar uma tarefa" at bounding box center [56, 153] width 52 height 12
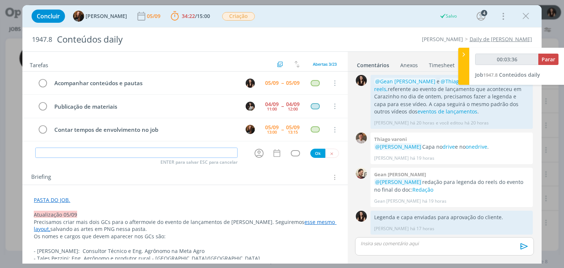
type input "00:03:37"
type input "Cria"
type input "00:03:38"
type input "Criação G"
type input "00:03:39"
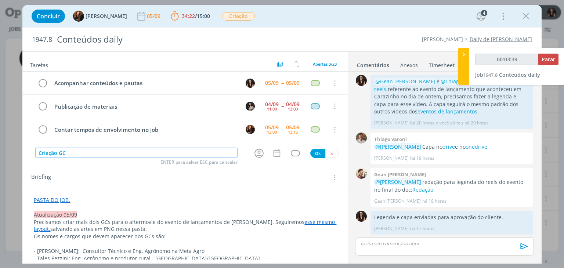
type input "Criação GCs"
type input "00:03:41"
click at [254, 154] on icon "dialog" at bounding box center [258, 153] width 11 height 11
type input "Criação GCs"
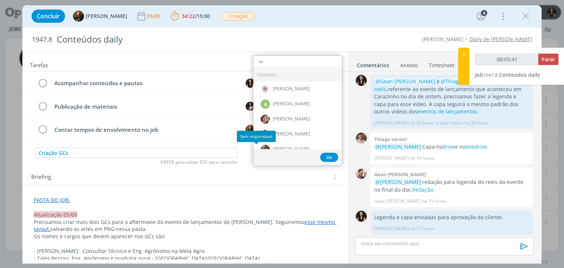
type input "mu"
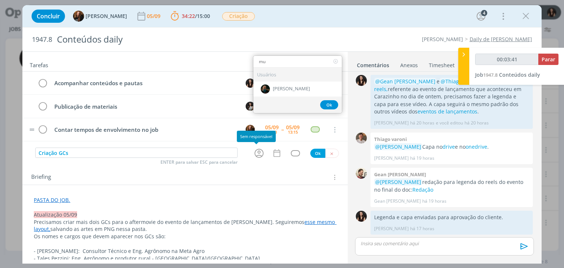
type input "00:03:42"
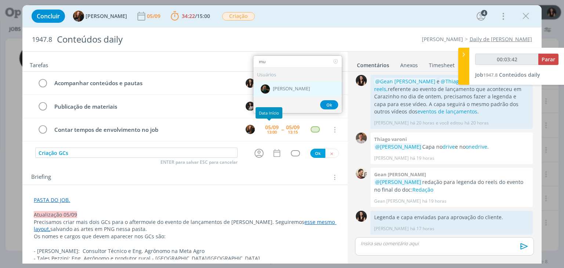
type input "mu"
click at [282, 87] on span "[PERSON_NAME]" at bounding box center [291, 89] width 37 height 6
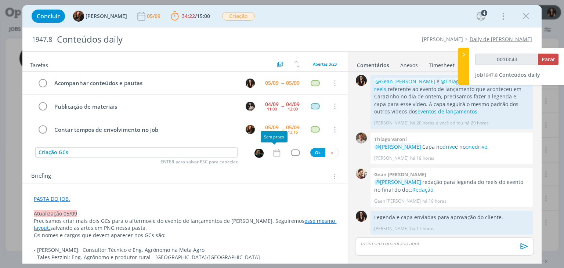
click at [274, 152] on icon "dialog" at bounding box center [277, 153] width 10 height 10
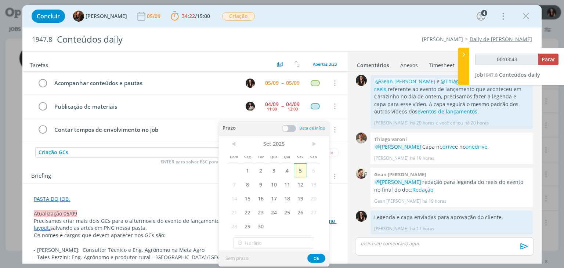
click at [302, 172] on span "5" at bounding box center [300, 170] width 13 height 14
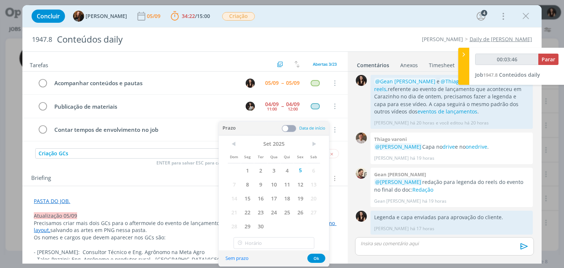
click at [286, 125] on span at bounding box center [288, 128] width 15 height 7
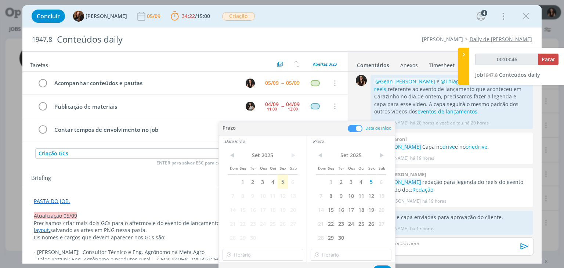
type input "00:03:47"
click at [281, 180] on span "5" at bounding box center [282, 182] width 10 height 14
type input "11:00"
click at [274, 252] on input "11:00" at bounding box center [262, 255] width 81 height 12
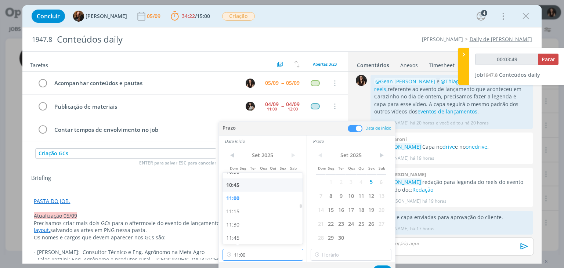
type input "00:03:50"
click at [249, 187] on div "10:45" at bounding box center [263, 184] width 82 height 13
type input "10:45"
type input "00:03:51"
type input "11:00"
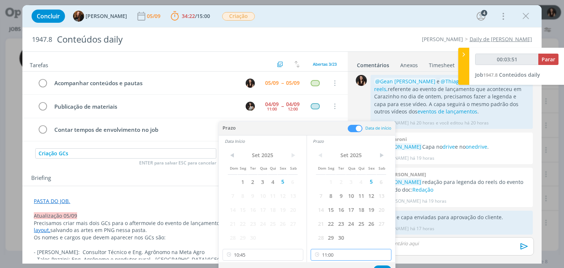
click at [337, 251] on input "11:00" at bounding box center [350, 255] width 81 height 12
drag, startPoint x: 330, startPoint y: 232, endPoint x: 369, endPoint y: 258, distance: 47.0
click at [330, 232] on div "11:00" at bounding box center [352, 234] width 82 height 13
click at [378, 264] on div "Sem prazo Ok" at bounding box center [307, 270] width 176 height 16
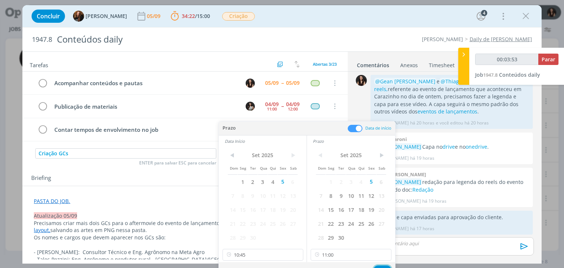
click at [379, 265] on button "Ok" at bounding box center [382, 269] width 18 height 9
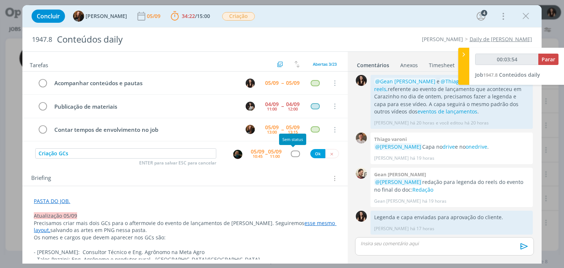
type input "00:03:55"
click at [291, 153] on div "dialog" at bounding box center [295, 153] width 9 height 6
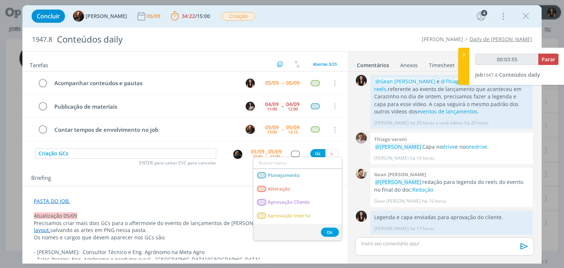
type input "c"
type input "00:03:56"
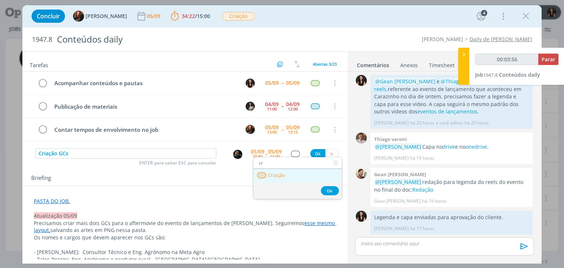
type input "cr"
drag, startPoint x: 293, startPoint y: 175, endPoint x: 298, endPoint y: 171, distance: 6.2
click at [294, 175] on link "Criação" at bounding box center [297, 176] width 88 height 14
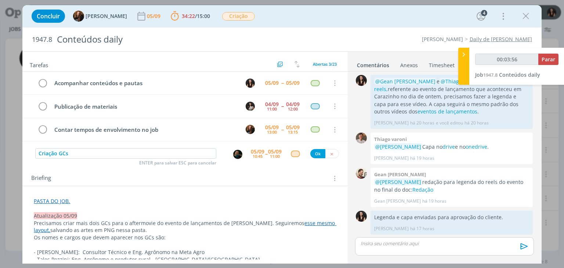
type input "00:03:57"
click at [310, 153] on button "Ok" at bounding box center [317, 153] width 15 height 9
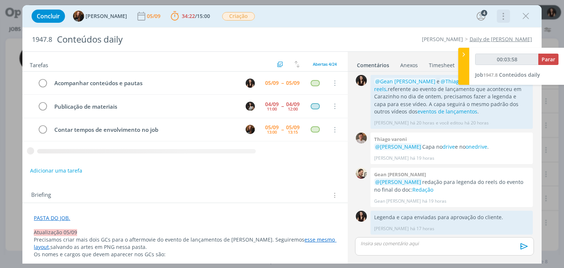
click at [502, 18] on icon "dialog" at bounding box center [502, 16] width 10 height 12
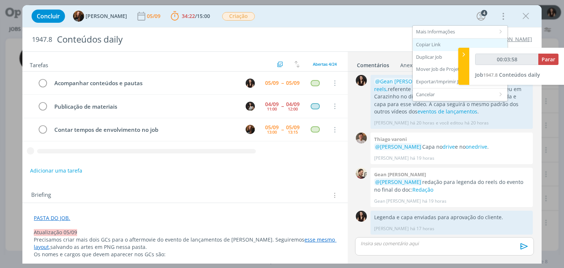
click at [444, 47] on div "Copiar Link" at bounding box center [459, 45] width 95 height 12
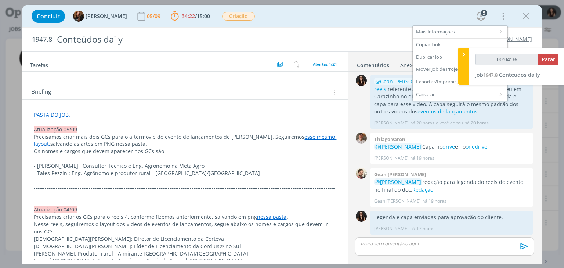
scroll to position [110, 0]
click at [261, 212] on link "nessa pasta" at bounding box center [271, 215] width 29 height 7
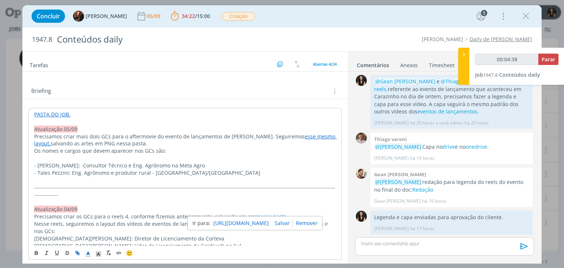
click at [265, 221] on link "https://drive.google.com/drive/folders/1Uk2I709_bHCPtIp7BaGMOe4213pjyaq1" at bounding box center [240, 223] width 55 height 10
type input "00:04:47"
drag, startPoint x: 98, startPoint y: 142, endPoint x: 126, endPoint y: 143, distance: 27.5
click at [126, 143] on p "Precisamos criar mais dois GCs para o aftermovie do evento de lançamentos de Ca…" at bounding box center [184, 140] width 301 height 15
click at [77, 251] on icon "dialog" at bounding box center [77, 253] width 6 height 6
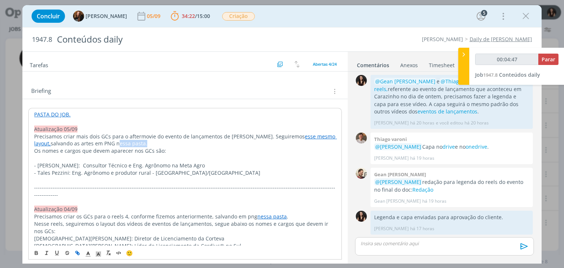
type input "nessa pasta"
type input "00:04:48"
paste input "https://drive.google.com/drive/folders/1Uk2I709_bHCPtIp7BaGMOe4213pjyaq1"
type input "https://drive.google.com/drive/folders/1Uk2I709_bHCPtIp7BaGMOe4213pjyaq1"
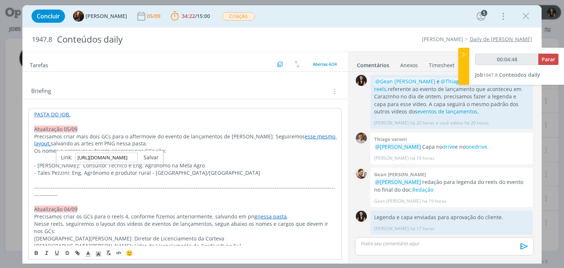
scroll to position [0, 0]
drag, startPoint x: 143, startPoint y: 153, endPoint x: 153, endPoint y: 160, distance: 12.4
click at [143, 154] on link "dialog" at bounding box center [148, 157] width 21 height 7
click at [201, 177] on p "dialog" at bounding box center [184, 180] width 301 height 7
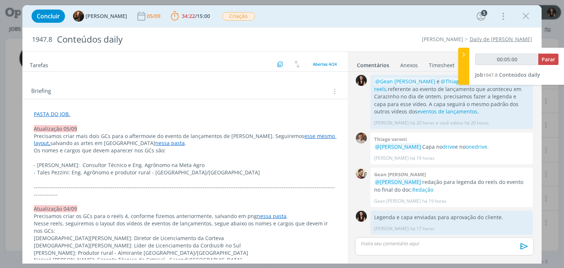
click at [558, 59] on div "00:05:00 Parar Job 1947.8 Conteúdos daily" at bounding box center [516, 66] width 95 height 37
type input "00:05:01"
click at [556, 59] on button "Parar" at bounding box center [548, 59] width 20 height 11
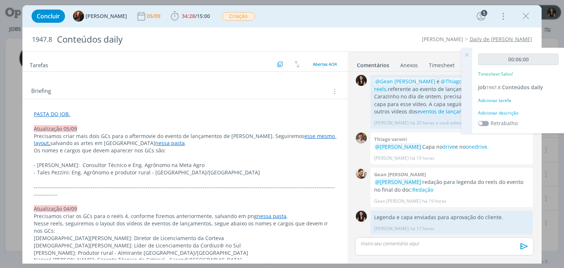
click at [497, 111] on div "Adicionar descrição" at bounding box center [518, 113] width 80 height 7
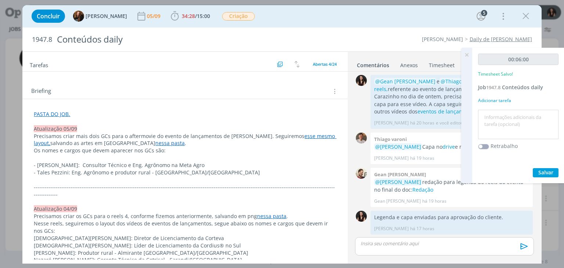
click at [498, 118] on textarea at bounding box center [518, 125] width 77 height 26
type textarea "Atualização briefing e pautas"
click at [541, 164] on div "00:06:00 Timesheet Salvo! Job 1947.8 Conteúdos daily Adicionar tarefa Atualizaç…" at bounding box center [518, 115] width 92 height 135
click at [543, 172] on div "00:06:00 Timesheet Salvo! Job 1947.8 Conteúdos daily Adicionar tarefa Atualizaç…" at bounding box center [518, 115] width 92 height 135
click at [543, 172] on span "Salvar" at bounding box center [545, 172] width 15 height 7
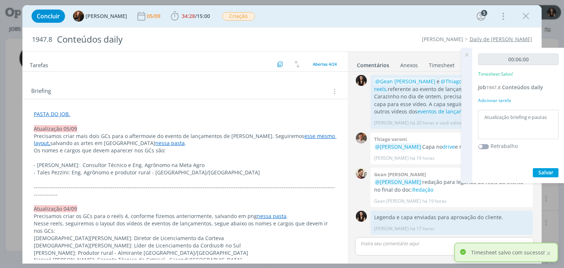
click at [465, 54] on icon at bounding box center [466, 55] width 13 height 14
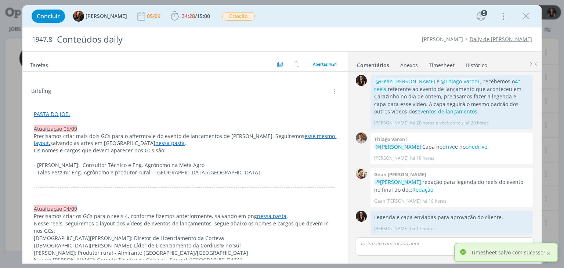
click at [427, 240] on p "dialog" at bounding box center [444, 243] width 167 height 7
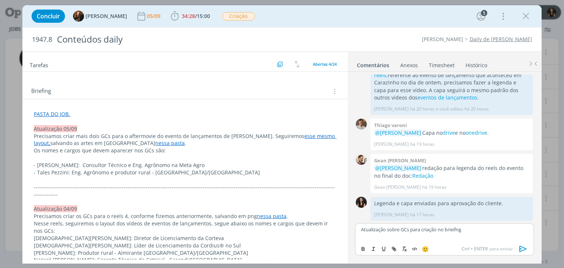
click at [472, 226] on div "Atualização sobre GCs para criação no brieifng" at bounding box center [444, 232] width 178 height 18
click at [521, 247] on icon "dialog" at bounding box center [522, 248] width 11 height 11
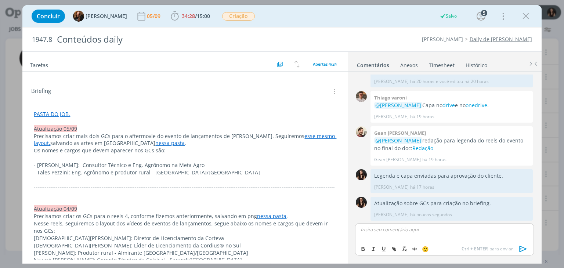
scroll to position [0, 0]
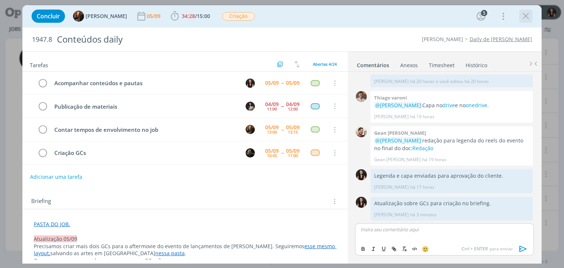
click at [524, 17] on icon "dialog" at bounding box center [525, 16] width 11 height 11
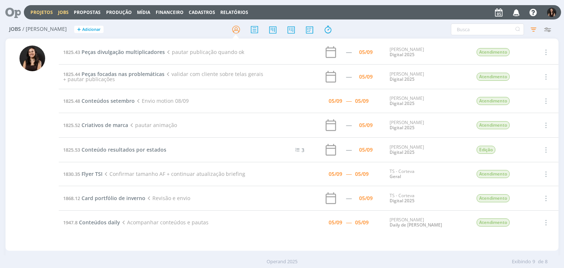
click at [40, 14] on link "Projetos" at bounding box center [41, 12] width 22 height 6
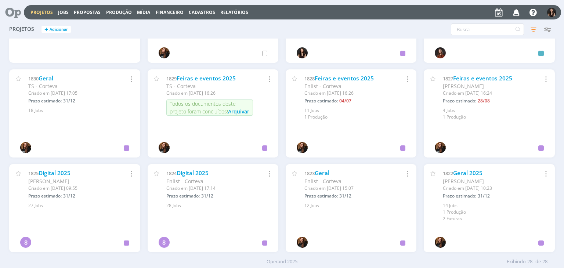
scroll to position [348, 0]
click at [65, 174] on link "Digital 2025" at bounding box center [55, 174] width 32 height 8
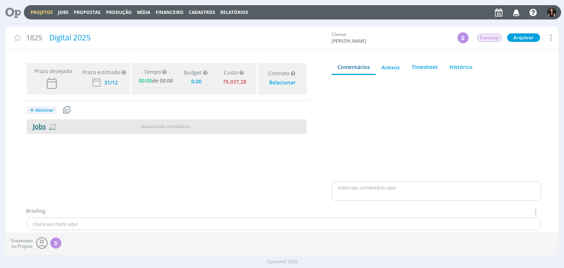
click at [48, 126] on link "Jobs 27" at bounding box center [41, 126] width 29 height 9
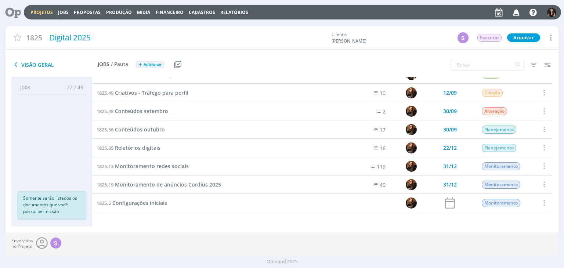
scroll to position [324, 0]
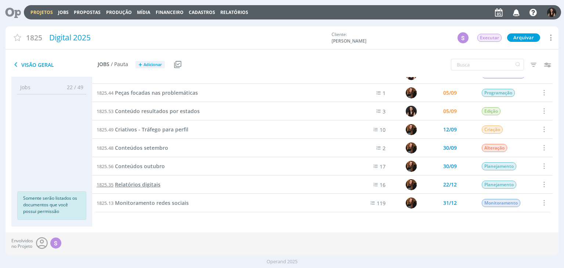
click at [149, 181] on link "1825.35 Relatórios digitais" at bounding box center [129, 185] width 64 height 8
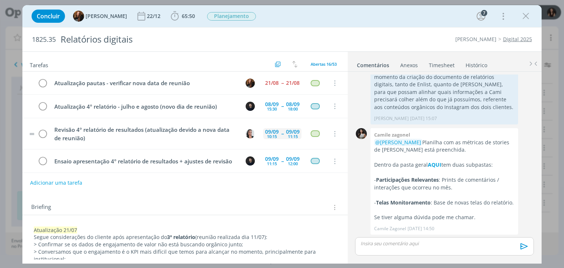
drag, startPoint x: 279, startPoint y: 190, endPoint x: 282, endPoint y: 128, distance: 62.5
click at [279, 190] on div "Tarefas Usar Job de template Criar template a partir deste job Visualizar Templ…" at bounding box center [184, 156] width 325 height 208
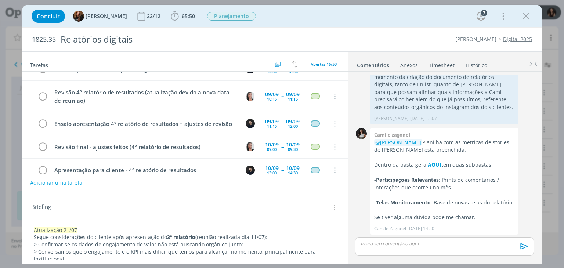
scroll to position [37, 0]
click at [169, 17] on icon "dialog" at bounding box center [174, 16] width 11 height 11
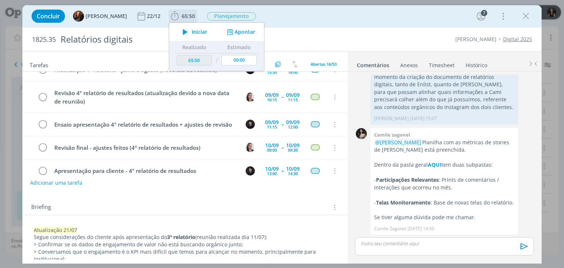
click at [183, 28] on icon "dialog" at bounding box center [185, 32] width 13 height 10
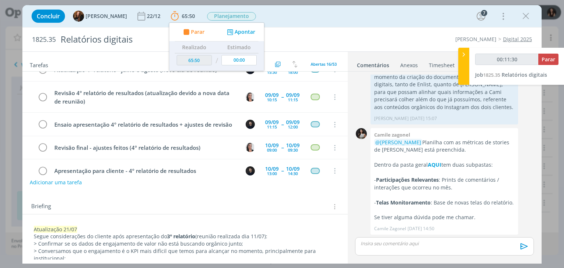
click at [48, 182] on button "Adicionar uma tarefa" at bounding box center [56, 182] width 52 height 12
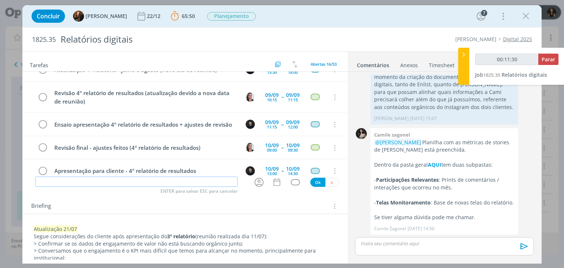
type input "00:11:31"
type input "Con"
type input "00:11:32"
type input "Conferê"
type input "00:11:33"
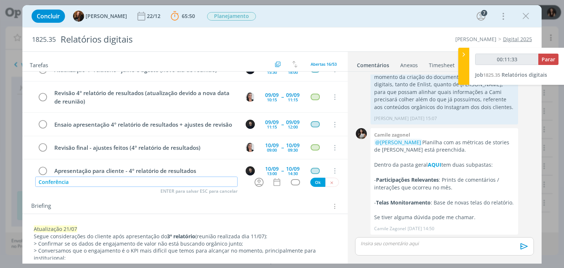
type input "Conferência"
type input "00:11:35"
type input "Conferência rela"
type input "00:11:36"
type input "Conferência relatóri"
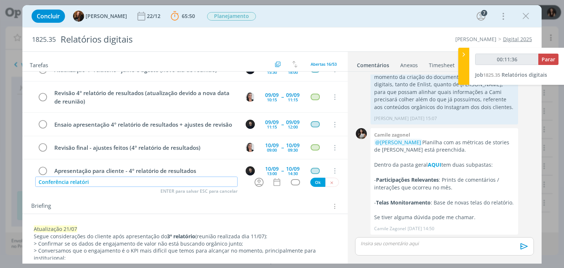
type input "00:11:37"
type input "Conferência relatório"
type input "00:11:39"
click at [254, 185] on icon "dialog" at bounding box center [258, 182] width 11 height 11
type input "Conferência relatório"
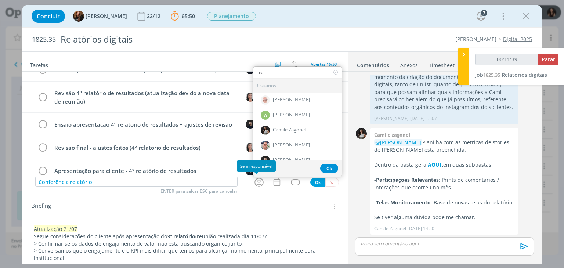
type input "car"
type input "00:11:40"
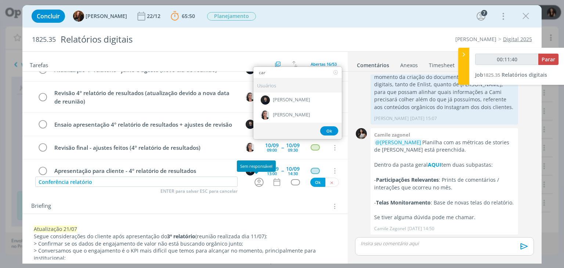
type input "ca"
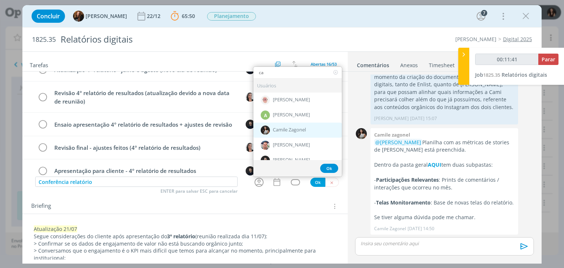
type input "00:11:42"
type input "ca"
click at [298, 127] on span "Camile Zagonel" at bounding box center [289, 130] width 33 height 6
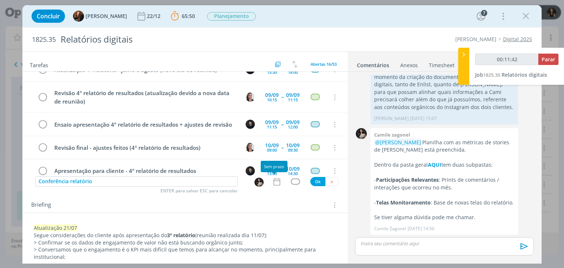
drag, startPoint x: 276, startPoint y: 182, endPoint x: 269, endPoint y: 212, distance: 30.9
click at [276, 183] on icon "dialog" at bounding box center [277, 182] width 10 height 10
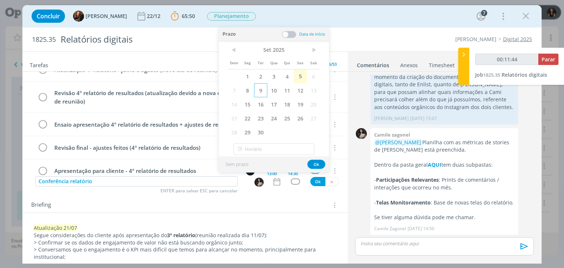
click at [263, 91] on span "9" at bounding box center [260, 90] width 13 height 14
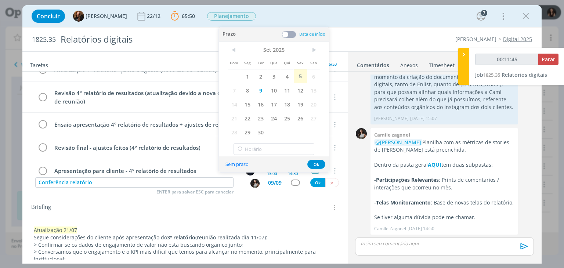
click at [288, 30] on div "Prazo Data de início" at bounding box center [274, 35] width 110 height 14
click at [287, 36] on span at bounding box center [288, 34] width 15 height 7
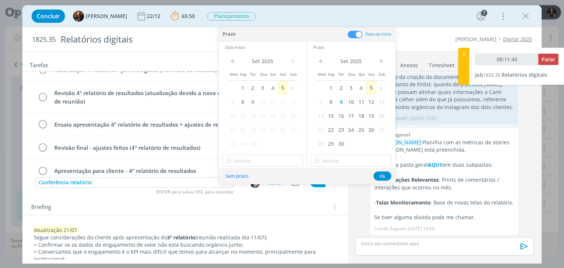
type input "00:11:46"
click at [251, 104] on span "9" at bounding box center [253, 102] width 10 height 14
type input "12:00"
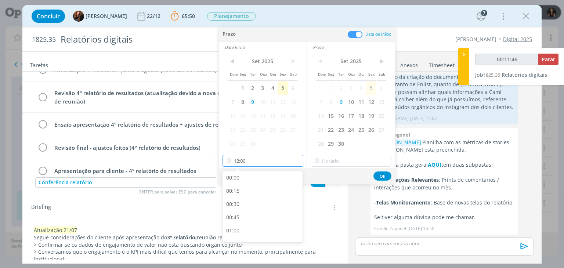
click at [253, 163] on input "12:00" at bounding box center [262, 161] width 81 height 12
type input "00:11:49"
drag, startPoint x: 244, startPoint y: 212, endPoint x: 252, endPoint y: 206, distance: 10.0
click at [244, 212] on div "13:00" at bounding box center [263, 212] width 82 height 13
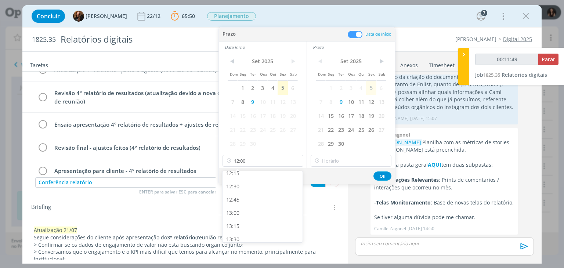
type input "13:00"
click at [334, 160] on input "13:00" at bounding box center [350, 161] width 81 height 12
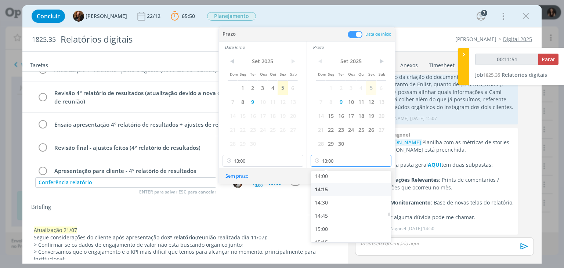
type input "00:11:52"
click at [327, 176] on div "14:00" at bounding box center [352, 176] width 82 height 13
type input "14:00"
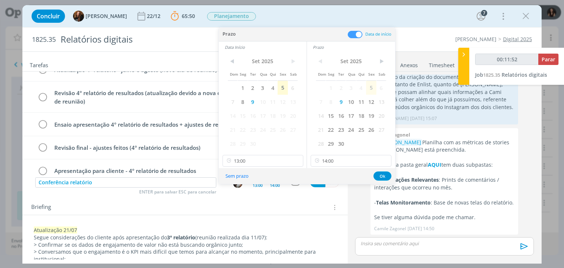
scroll to position [740, 0]
click at [379, 175] on button "Ok" at bounding box center [382, 175] width 18 height 9
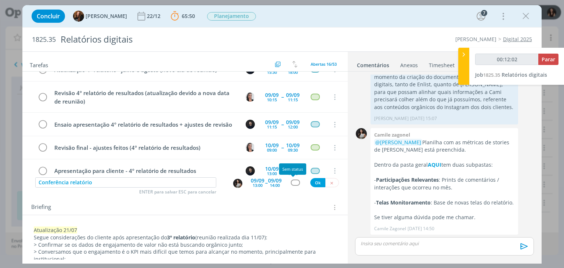
click at [293, 185] on div "dialog" at bounding box center [295, 182] width 9 height 6
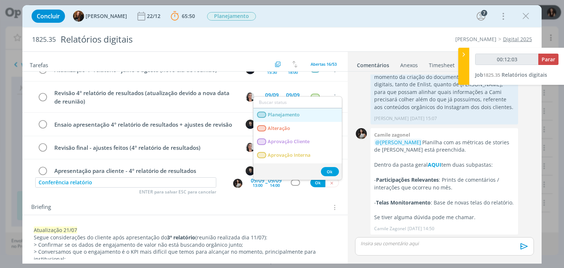
click at [297, 112] on span "Planejamento" at bounding box center [284, 115] width 32 height 6
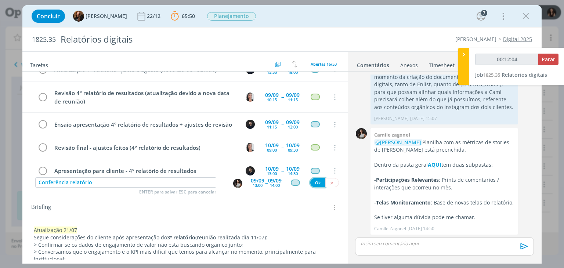
click at [313, 181] on button "Ok" at bounding box center [317, 182] width 15 height 9
type input "00:12:05"
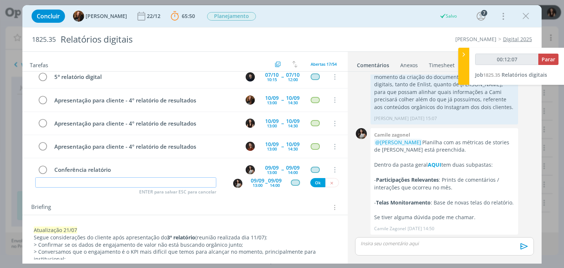
type input "00:12:08"
type input "Troc"
type input "00:12:09"
type input "Troca com"
type input "00:12:10"
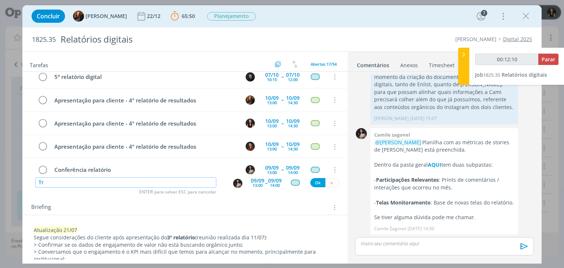
type input "T"
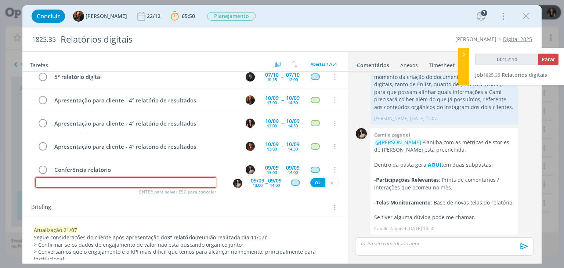
type input "00:12:11"
type input "A"
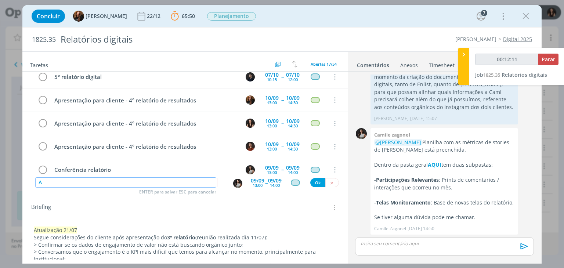
type input "00:12:12"
type input "Alinhame"
type input "00:12:13"
type input "Alinhamento"
type input "00:12:14"
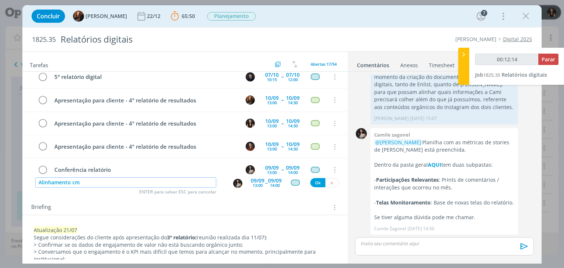
type input "Alinhamento cm"
type input "00:12:15"
type input "Alinhamento com"
type input "00:12:16"
type input "Alinhamento com Gio"
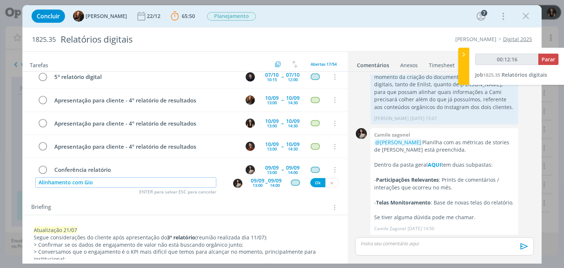
type input "00:12:17"
click at [233, 181] on img "dialog" at bounding box center [237, 183] width 9 height 9
type input "Alinhamento com Gio"
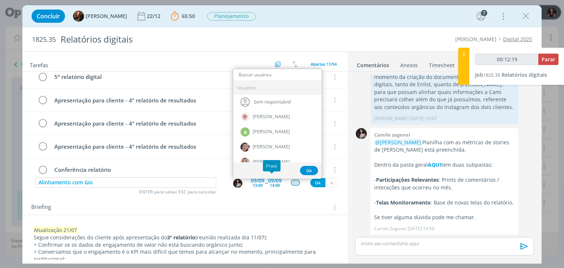
drag, startPoint x: 267, startPoint y: 199, endPoint x: 260, endPoint y: 187, distance: 14.2
click at [267, 199] on div "Briefing Briefings Predefinidos Versões do Briefing Ver Briefing do Projeto" at bounding box center [184, 205] width 325 height 20
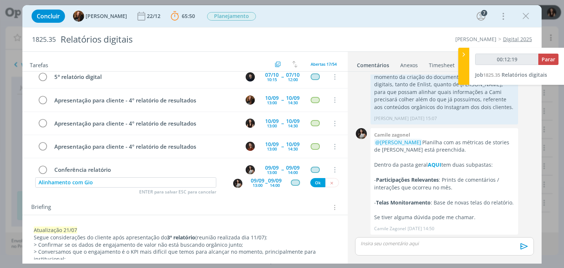
click at [259, 183] on div "13:00" at bounding box center [257, 185] width 10 height 4
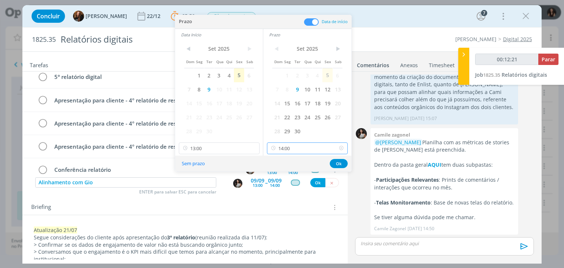
click at [295, 151] on input "14:00" at bounding box center [307, 148] width 81 height 12
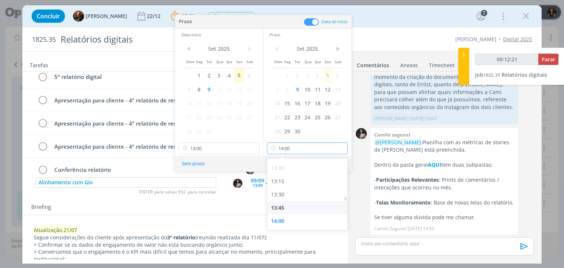
type input "00:12:22"
click at [287, 208] on div "14:30" at bounding box center [308, 210] width 82 height 13
type input "14:30"
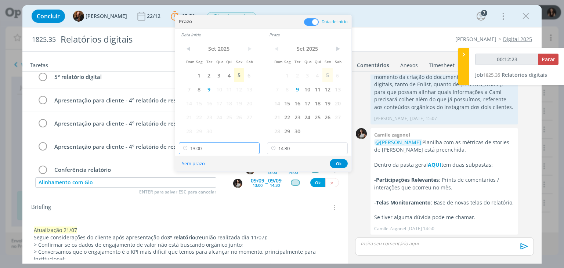
click at [210, 152] on input "13:00" at bounding box center [219, 148] width 81 height 12
type input "00:12:25"
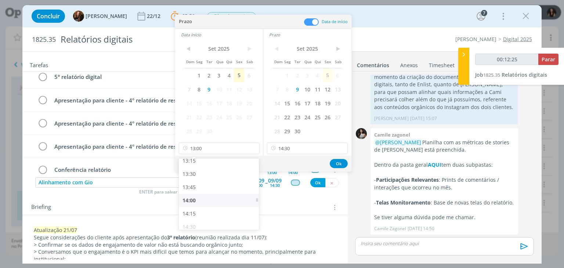
click at [202, 203] on div "14:00" at bounding box center [220, 200] width 82 height 13
type input "14:00"
drag, startPoint x: 335, startPoint y: 159, endPoint x: 332, endPoint y: 162, distance: 4.7
click at [334, 159] on button "Ok" at bounding box center [339, 163] width 18 height 9
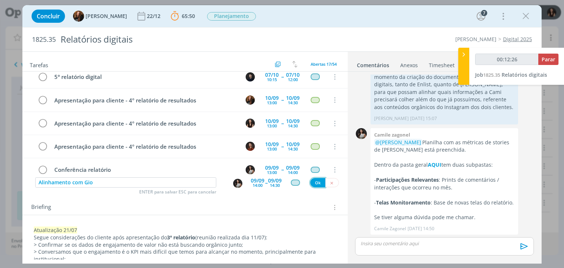
type input "00:12:27"
click at [318, 181] on button "Ok" at bounding box center [317, 182] width 15 height 9
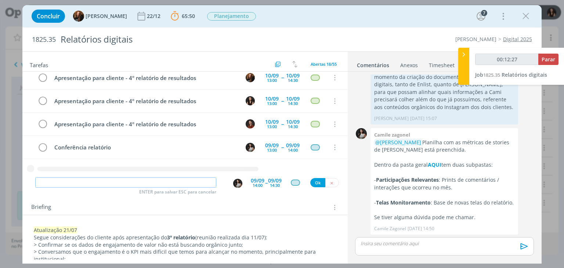
type input "00:12:28"
type input "Al"
type input "00:12:30"
type input "Alinhamento com"
type input "00:12:31"
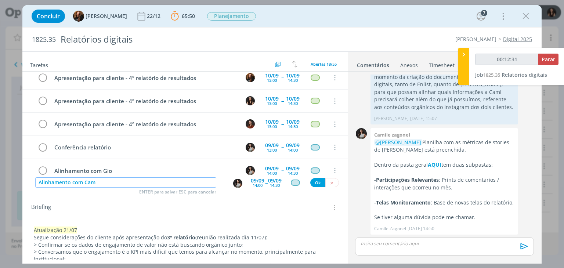
type input "Alinhamento com Cami"
type input "00:12:32"
type input "Alinhamento com Cami"
type input "00:12:33"
type input "Alinhamento com Cami sobre"
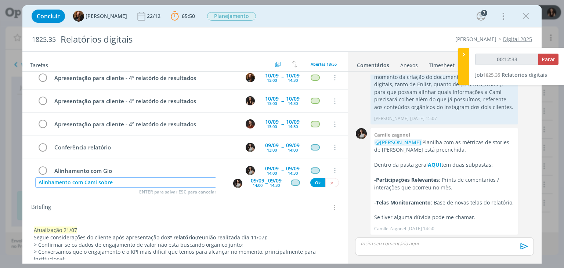
type input "00:12:34"
type input "Alinhamento com Cami sobre rela"
type input "00:12:35"
type input "Alinhamento com Cami sobre relatório"
type input "00:12:36"
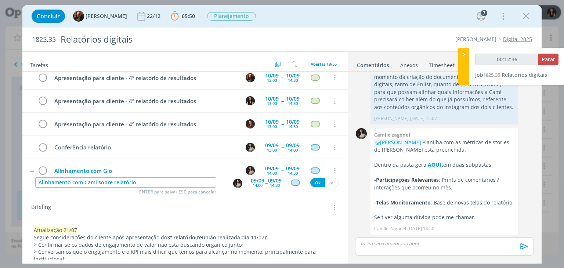
type input "Alinhamento com Cami sobre relatório"
click at [144, 166] on div "Alinhamento com Gio" at bounding box center [145, 170] width 188 height 9
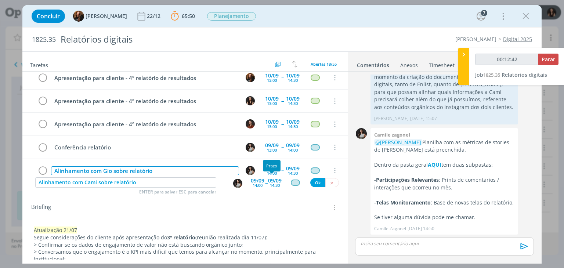
click at [236, 179] on img "dialog" at bounding box center [237, 183] width 9 height 9
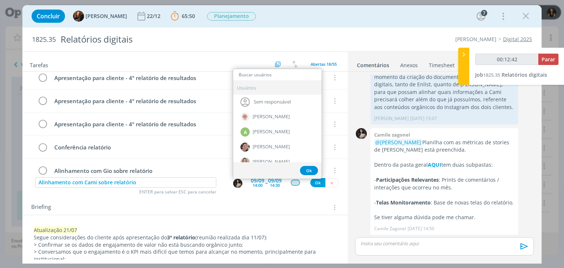
type input "00:12:44"
type input "gi"
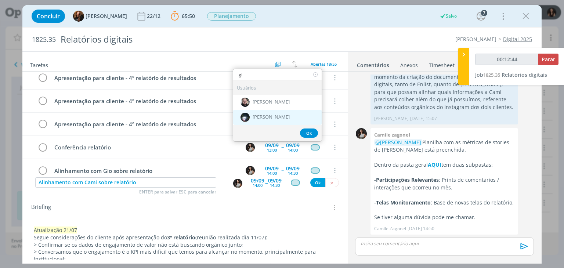
type input "00:12:45"
type input "gi"
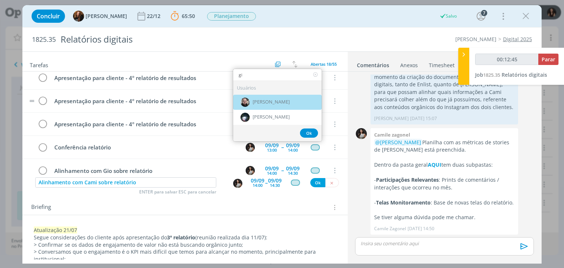
click at [257, 103] on span "[PERSON_NAME]" at bounding box center [270, 102] width 37 height 6
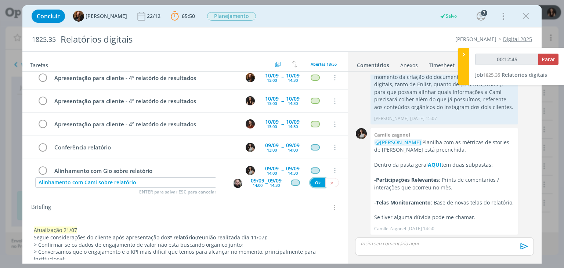
click at [313, 179] on button "Ok" at bounding box center [317, 182] width 15 height 9
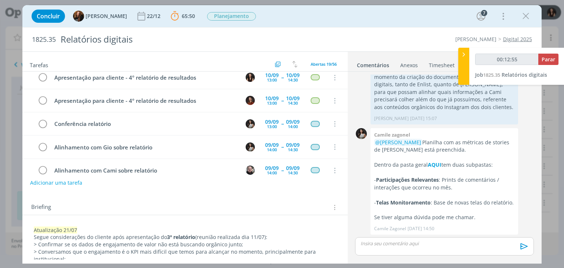
drag, startPoint x: 526, startPoint y: 15, endPoint x: 386, endPoint y: 135, distance: 184.0
click at [526, 15] on icon "dialog" at bounding box center [525, 16] width 11 height 11
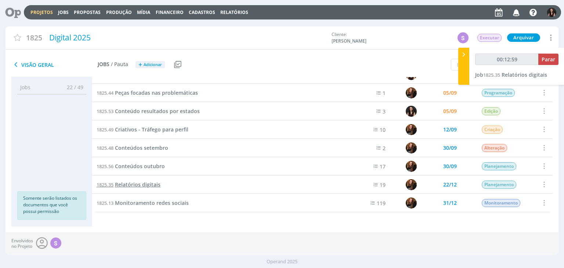
click at [144, 184] on span "Relatórios digitais" at bounding box center [138, 184] width 46 height 7
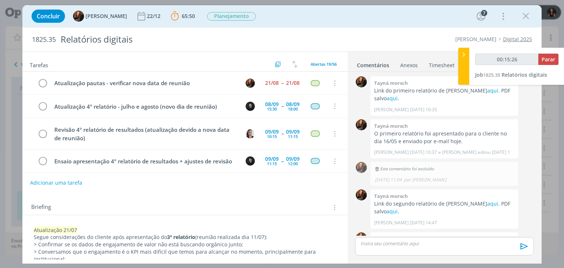
scroll to position [700, 0]
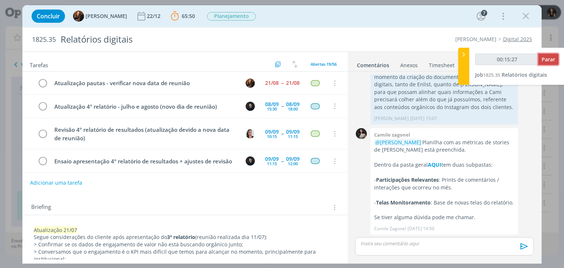
click at [553, 55] on button "Parar" at bounding box center [548, 59] width 20 height 11
click at [545, 61] on span "Parar" at bounding box center [548, 59] width 14 height 7
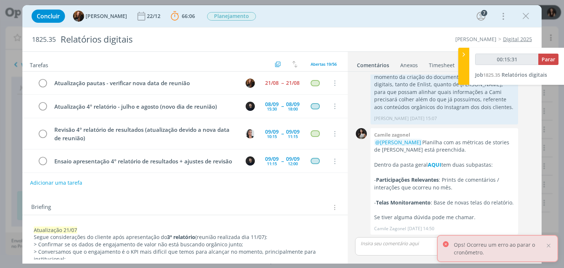
type input "00:16:00"
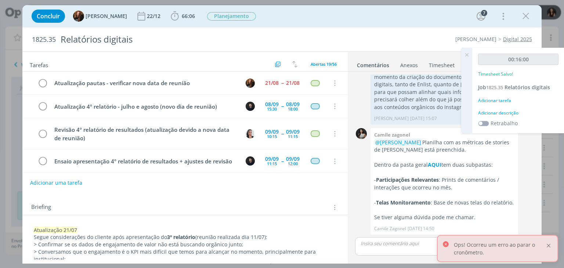
click at [548, 244] on div at bounding box center [548, 245] width 7 height 7
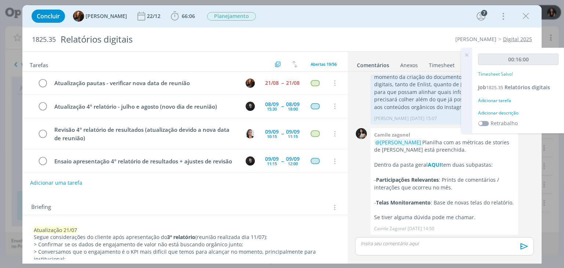
click at [508, 112] on div "Adicionar descrição" at bounding box center [518, 113] width 80 height 7
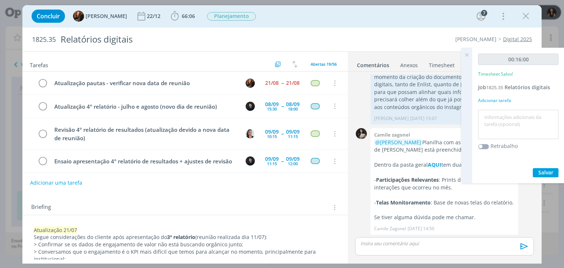
click at [512, 126] on textarea at bounding box center [518, 125] width 77 height 26
type textarea "Atualização pautas"
click at [546, 172] on span "Salvar" at bounding box center [545, 172] width 15 height 7
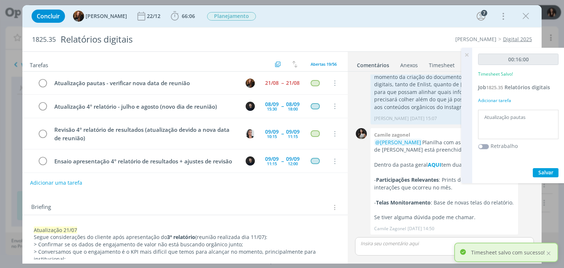
click at [467, 56] on icon at bounding box center [466, 55] width 13 height 14
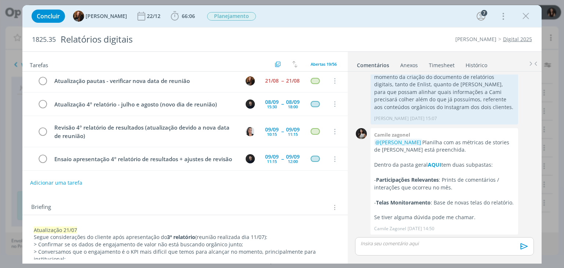
scroll to position [0, 0]
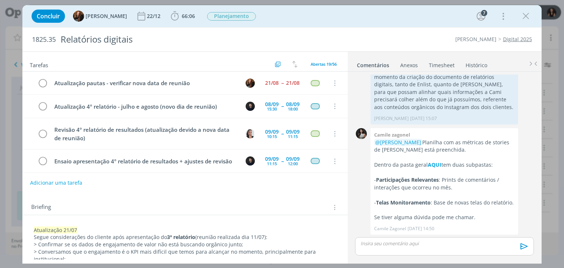
drag, startPoint x: 322, startPoint y: 20, endPoint x: 305, endPoint y: 29, distance: 19.9
click at [323, 20] on div "Concluir Tayná Morsch 22/12 66:06 Iniciar Apontar Data * 05/09/2025 Horas * 00:…" at bounding box center [282, 16] width 508 height 18
click at [527, 17] on icon "dialog" at bounding box center [525, 16] width 11 height 11
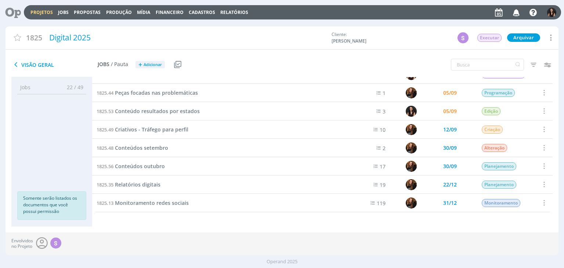
click at [12, 14] on icon at bounding box center [10, 12] width 15 height 14
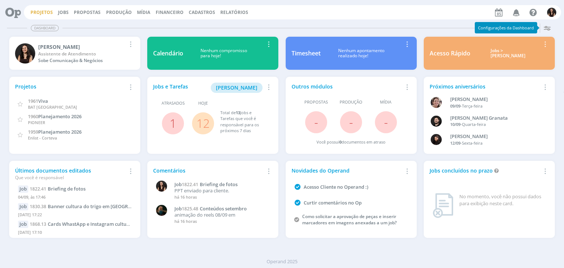
click at [49, 14] on link "Projetos" at bounding box center [41, 12] width 22 height 6
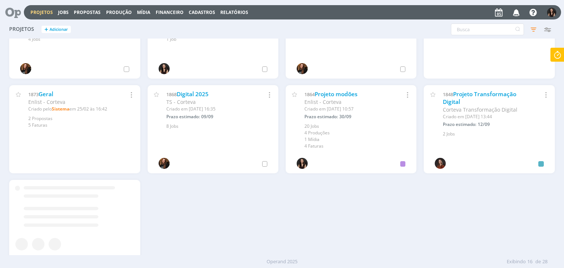
scroll to position [239, 0]
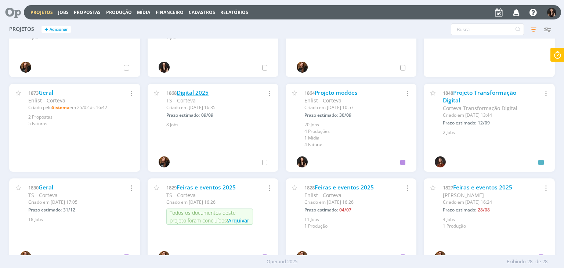
click at [182, 92] on link "Digital 2025" at bounding box center [193, 93] width 32 height 8
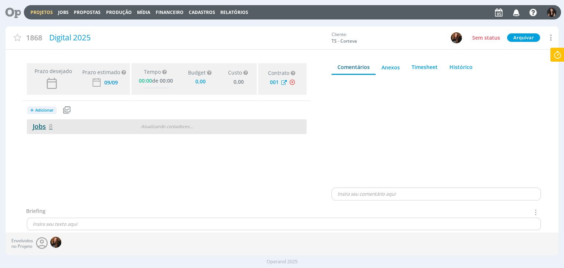
type input "0,00"
click at [35, 123] on link "Jobs 8" at bounding box center [40, 126] width 26 height 9
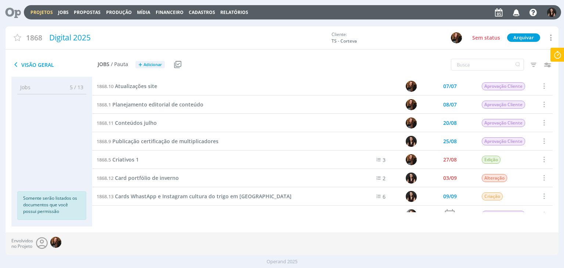
scroll to position [12, 0]
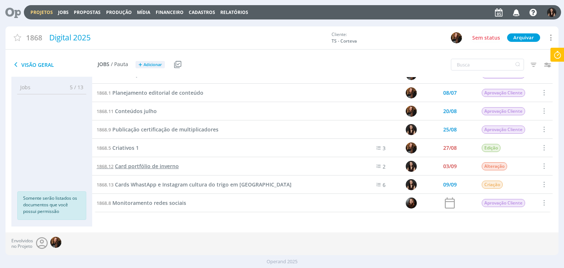
click at [159, 164] on span "Card portfólio de inverno" at bounding box center [147, 166] width 64 height 7
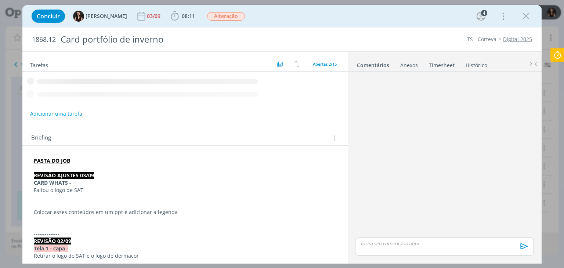
click at [527, 17] on icon "dialog" at bounding box center [525, 16] width 11 height 11
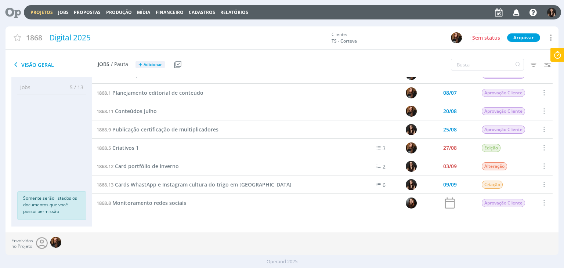
click at [162, 186] on span "Cards WhastApp e Instagram cultura do trigo em [GEOGRAPHIC_DATA]" at bounding box center [203, 184] width 177 height 7
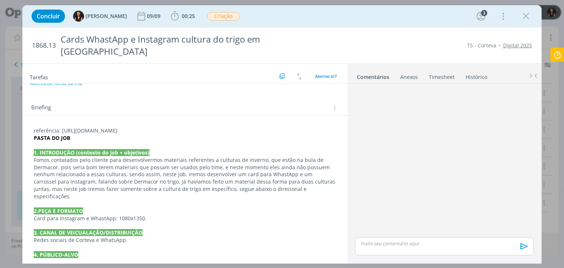
scroll to position [110, 0]
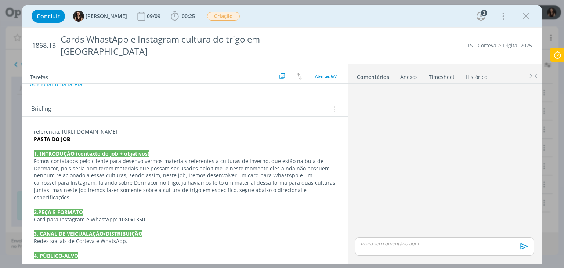
drag, startPoint x: 178, startPoint y: 120, endPoint x: 24, endPoint y: 120, distance: 153.4
click at [34, 136] on strong "PASTA DO JOB" at bounding box center [52, 139] width 36 height 7
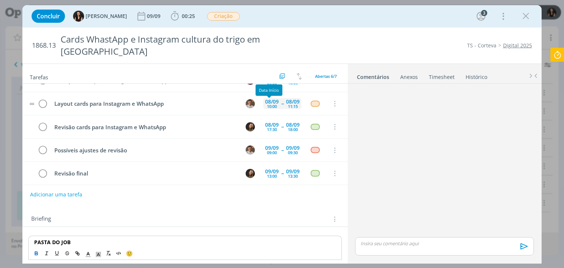
scroll to position [0, 0]
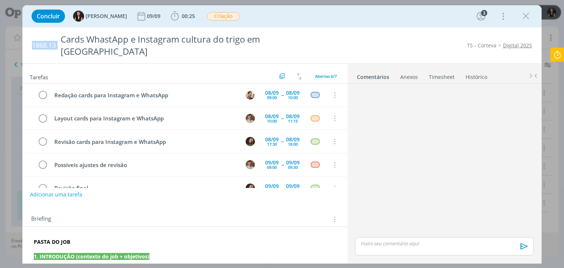
drag, startPoint x: 32, startPoint y: 40, endPoint x: 51, endPoint y: 46, distance: 19.8
click at [58, 42] on div "1868.13 Cards WhastApp e Instagram cultura do trigo em Dermacor" at bounding box center [176, 46] width 296 height 36
copy span "1868.13"
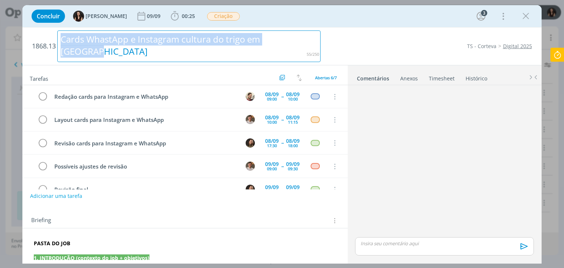
drag, startPoint x: 311, startPoint y: 38, endPoint x: 43, endPoint y: 50, distance: 268.2
click at [43, 50] on h2 "1868.13 Cards WhastApp e Instagram cultura do trigo em Dermacor" at bounding box center [176, 46] width 288 height 37
copy div "Cards WhastApp e Instagram cultura do trigo em [GEOGRAPHIC_DATA]"
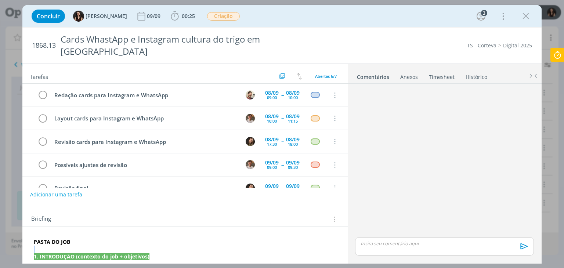
drag, startPoint x: 70, startPoint y: 231, endPoint x: 52, endPoint y: 234, distance: 18.9
drag, startPoint x: 34, startPoint y: 229, endPoint x: 87, endPoint y: 231, distance: 52.5
click at [87, 239] on p "PASTA DO JOB" at bounding box center [184, 242] width 301 height 7
click at [77, 253] on icon "dialog" at bounding box center [78, 254] width 2 height 2
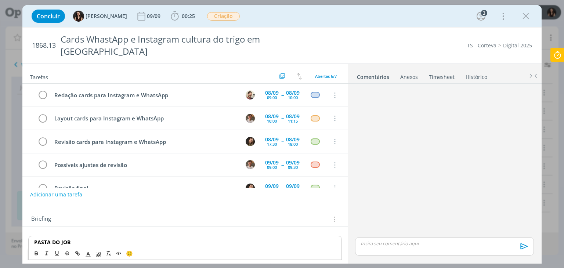
paste input "https://sobeae.sharepoint.com/:f:/s/SOBEAE/EgjIDClDkaJCgU0QHwTSIsMB_2IljF_6nn9X…"
type input "https://sobeae.sharepoint.com/:f:/s/SOBEAE/EgjIDClDkaJCgU0QHwTSIsMB_2IljF_6nn9X…"
click at [126, 252] on link "dialog" at bounding box center [120, 255] width 21 height 7
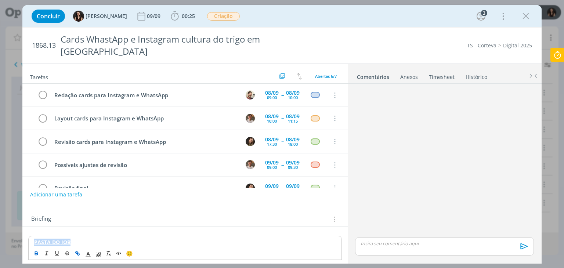
click at [121, 239] on p "PASTA DO JOB" at bounding box center [184, 242] width 301 height 7
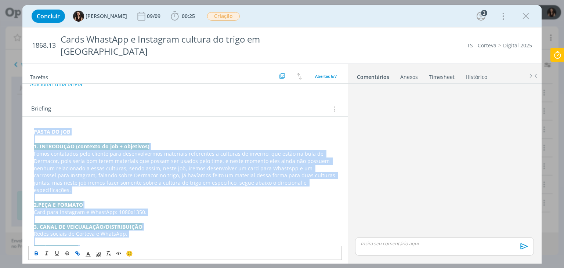
scroll to position [343, 0]
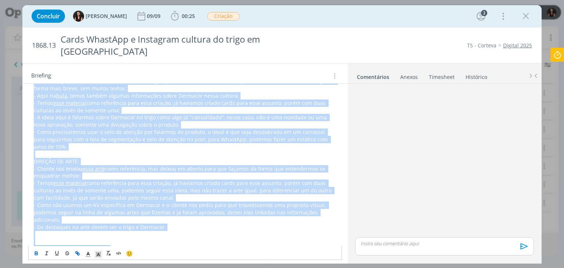
drag, startPoint x: 32, startPoint y: 117, endPoint x: 162, endPoint y: 284, distance: 211.8
click at [162, 268] on html "Projetos Jobs Propostas Produção Mídia Financeiro Cadastros Relatórios Notifica…" at bounding box center [282, 134] width 564 height 268
copy div "PASTA DO JOB 1. INTRODUÇÃO (contexto do job + objetivos) Fomos contatados pelo …"
click at [292, 92] on p "- Aqui na bula , temos também algumas informações sobre Dermacor nessa cultura;" at bounding box center [185, 95] width 302 height 7
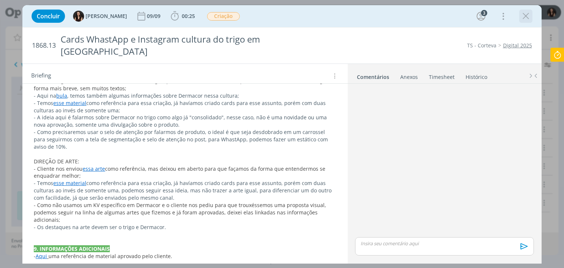
click at [528, 17] on icon "dialog" at bounding box center [525, 16] width 11 height 11
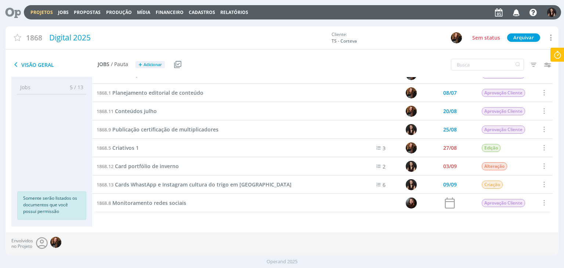
click at [46, 12] on link "Projetos" at bounding box center [41, 12] width 22 height 6
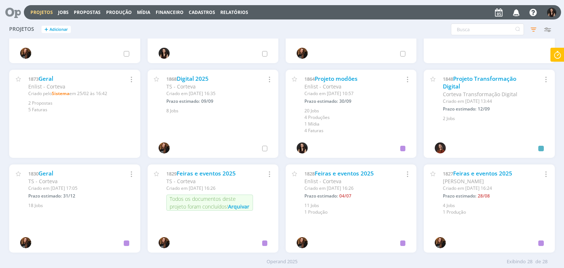
scroll to position [257, 0]
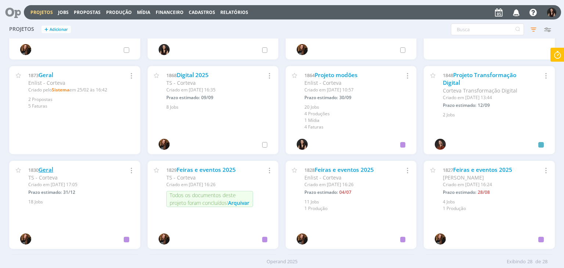
click at [50, 170] on link "Geral" at bounding box center [46, 170] width 15 height 8
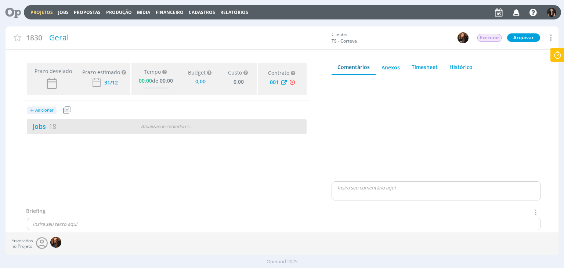
drag, startPoint x: 40, startPoint y: 128, endPoint x: 198, endPoint y: 127, distance: 157.8
click at [40, 128] on link "Jobs 18" at bounding box center [41, 126] width 29 height 9
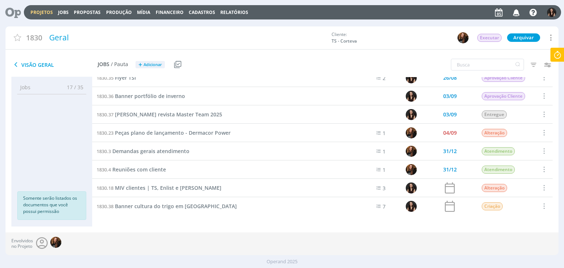
scroll to position [195, 0]
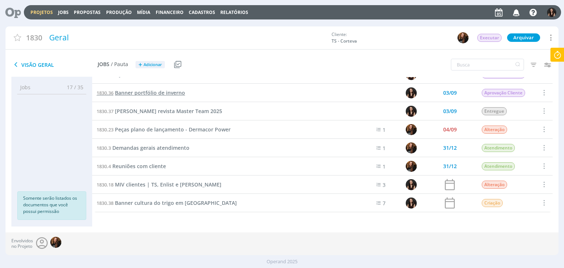
click at [179, 95] on span "Banner portfólio de inverno" at bounding box center [150, 92] width 70 height 7
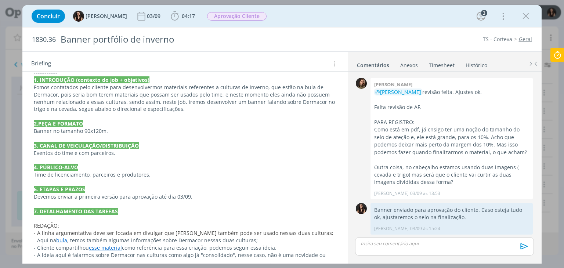
scroll to position [220, 0]
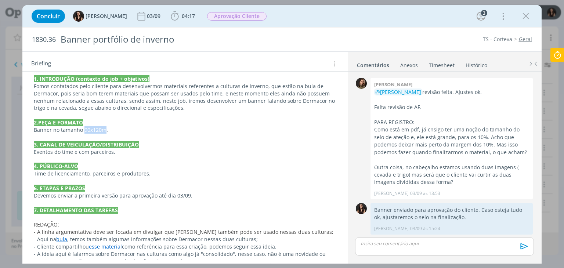
drag, startPoint x: 84, startPoint y: 121, endPoint x: 106, endPoint y: 124, distance: 22.2
click at [106, 126] on p "Banner no tamanho 90x120m." at bounding box center [185, 129] width 302 height 7
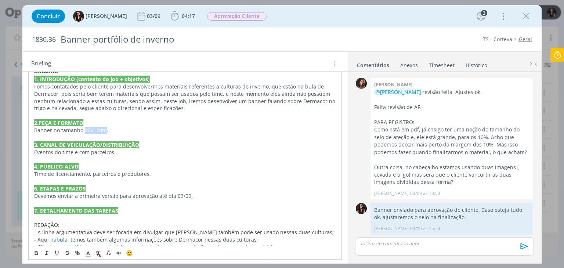
copy p "90x120m"
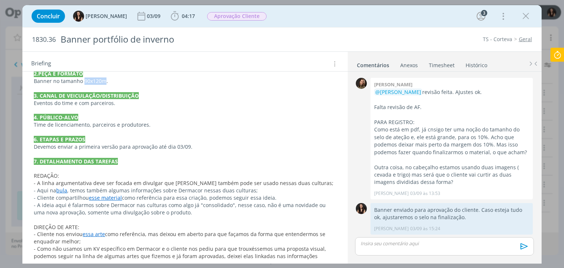
scroll to position [294, 0]
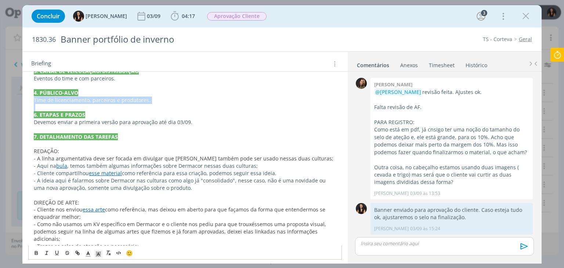
drag, startPoint x: 32, startPoint y: 93, endPoint x: 152, endPoint y: 97, distance: 120.1
click at [152, 97] on div "PASTA DO JOB REVISÃO AJUSTES DO BANNER - 03/09 Revisão feita. Ajustes ok Falta …" at bounding box center [184, 60] width 313 height 457
copy p "Time de licenciamento, parceiros e produtores."
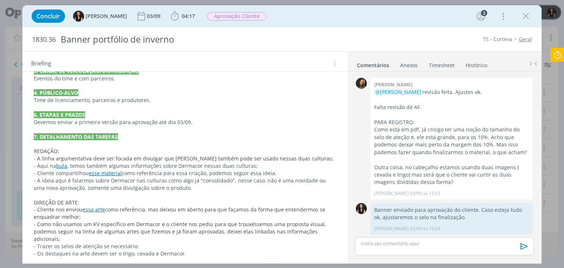
drag, startPoint x: 232, startPoint y: 76, endPoint x: 468, endPoint y: 26, distance: 241.2
click at [233, 82] on p "dialog" at bounding box center [185, 85] width 302 height 7
click at [502, 15] on icon "dialog" at bounding box center [502, 16] width 10 height 12
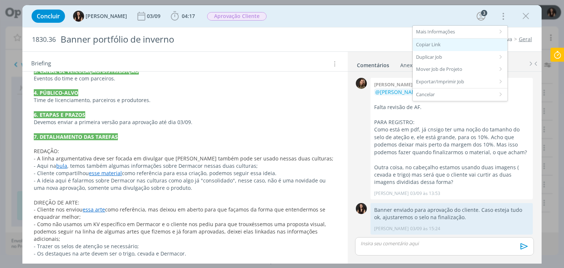
click at [439, 41] on div "Copiar Link" at bounding box center [459, 45] width 95 height 12
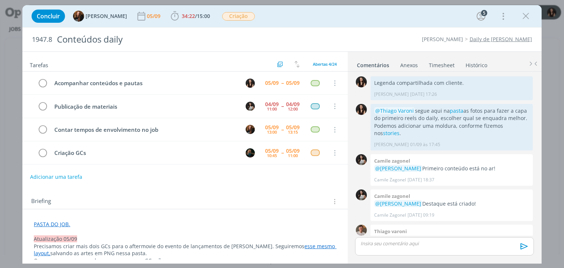
scroll to position [603, 0]
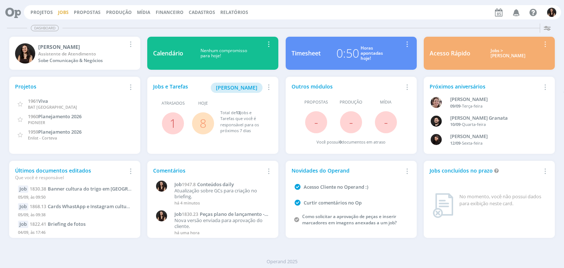
click at [61, 12] on link "Jobs" at bounding box center [63, 12] width 11 height 6
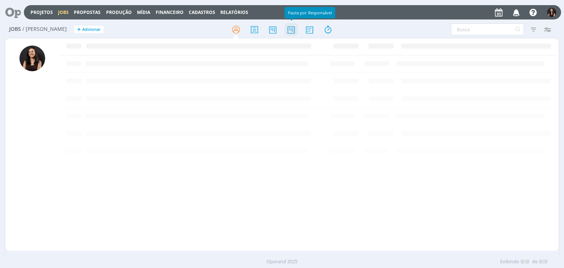
click at [294, 32] on icon at bounding box center [290, 29] width 13 height 14
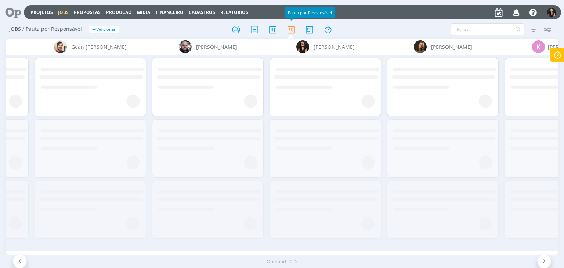
scroll to position [0, 1736]
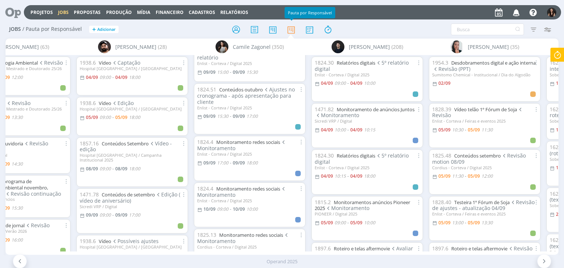
scroll to position [1101, 0]
click at [237, 91] on span "Ajustes no cronograma - após apresentação para cliente" at bounding box center [246, 95] width 98 height 19
click at [237, 89] on link "Conteúdos outubro" at bounding box center [241, 90] width 44 height 7
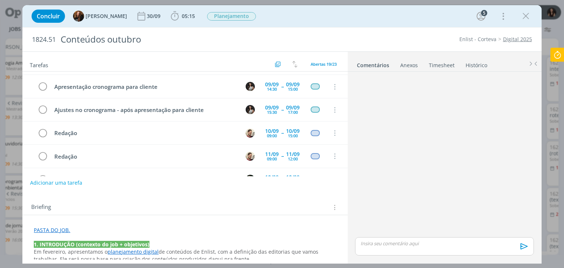
scroll to position [147, 0]
click at [524, 18] on icon "dialog" at bounding box center [525, 16] width 11 height 11
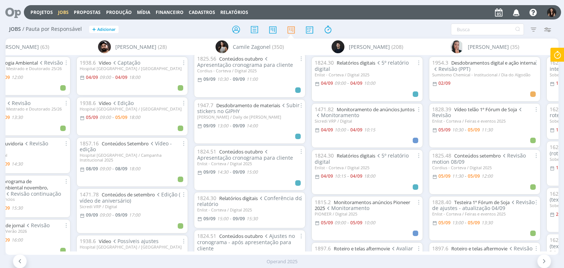
scroll to position [954, 0]
click at [269, 105] on link "Desdobramento de materiais" at bounding box center [248, 106] width 64 height 7
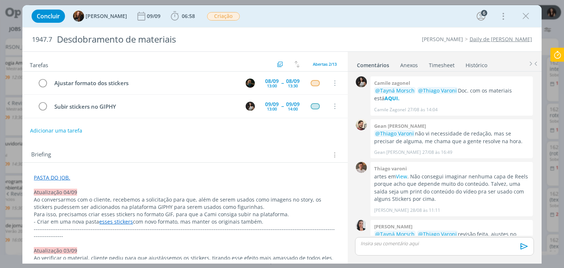
scroll to position [424, 0]
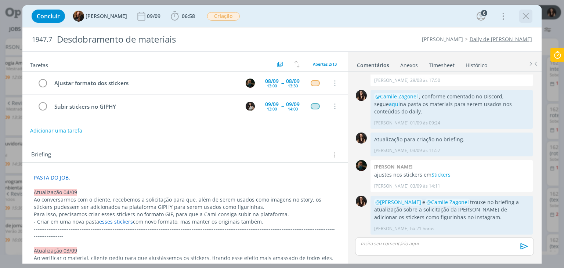
click at [526, 17] on icon "dialog" at bounding box center [525, 16] width 11 height 11
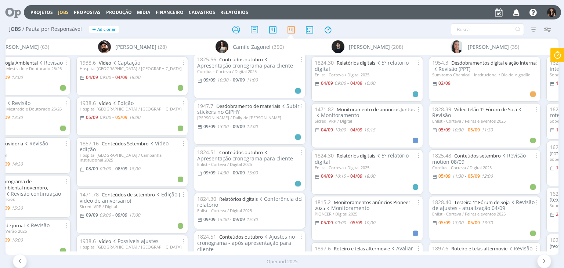
scroll to position [0, 682]
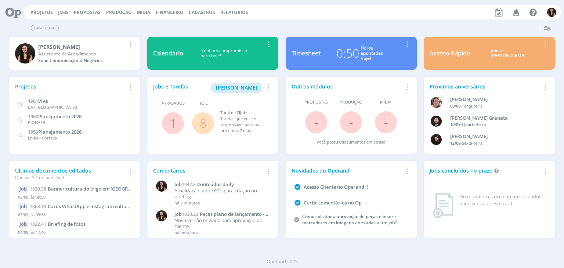
click at [200, 120] on link "8" at bounding box center [203, 123] width 7 height 16
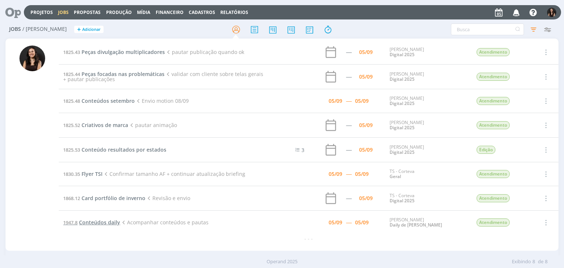
click at [100, 222] on span "Conteúdos daily" at bounding box center [99, 222] width 41 height 7
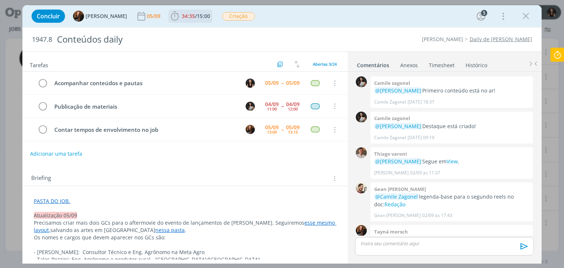
scroll to position [588, 0]
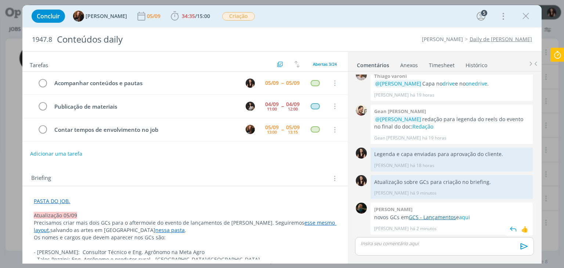
click at [436, 214] on link "GCS - Lançamentos" at bounding box center [431, 217] width 47 height 7
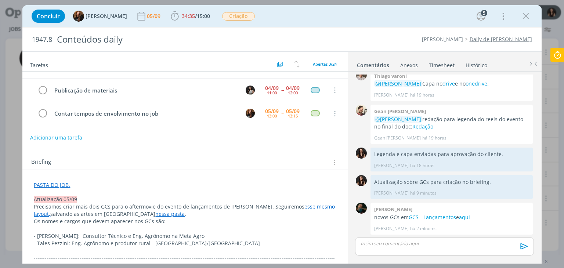
scroll to position [73, 0]
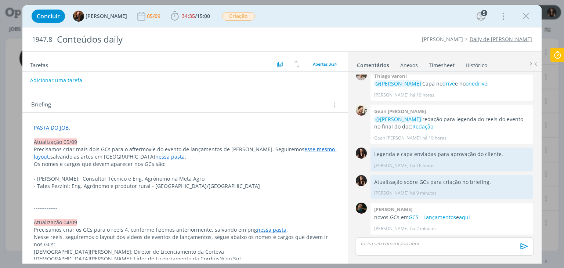
click at [155, 155] on link "nessa pasta" at bounding box center [169, 156] width 29 height 7
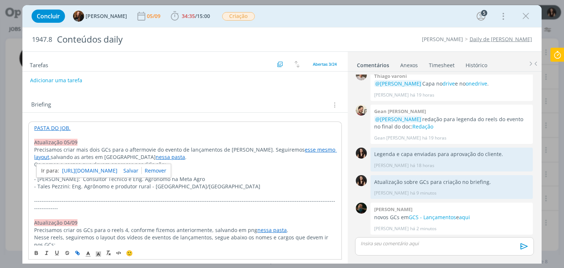
click at [113, 166] on link "https://drive.google.com/drive/folders/1Uk2I709_bHCPtIp7BaGMOe4213pjyaq1" at bounding box center [89, 171] width 55 height 10
click at [400, 243] on p "dialog" at bounding box center [444, 243] width 167 height 7
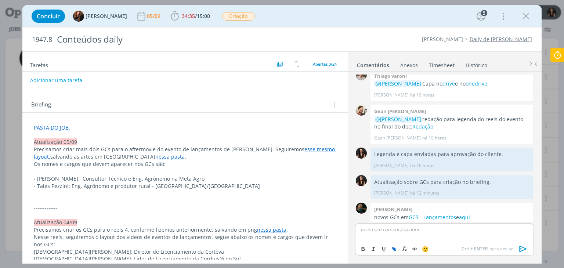
scroll to position [602, 0]
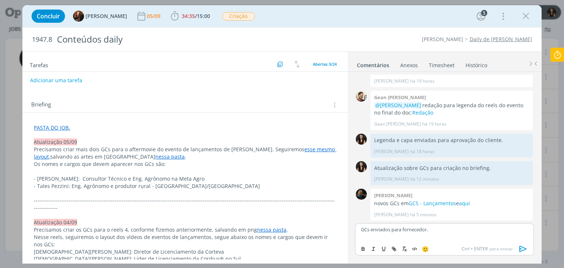
click at [521, 250] on icon "dialog" at bounding box center [522, 248] width 11 height 11
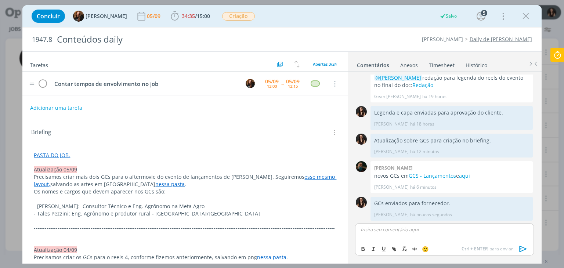
scroll to position [0, 0]
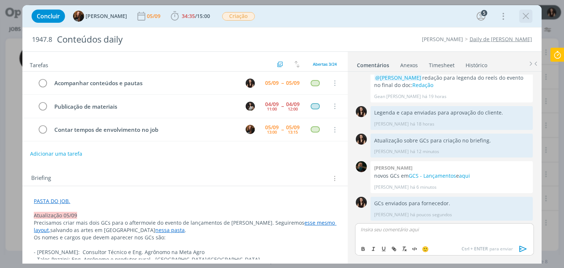
click at [527, 19] on icon "dialog" at bounding box center [525, 16] width 11 height 11
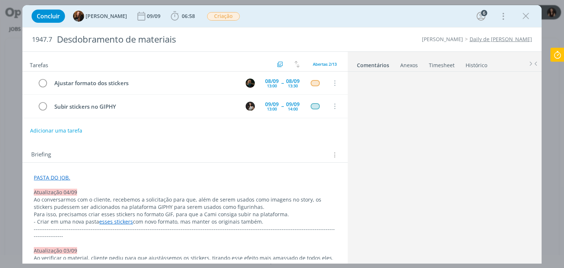
scroll to position [424, 0]
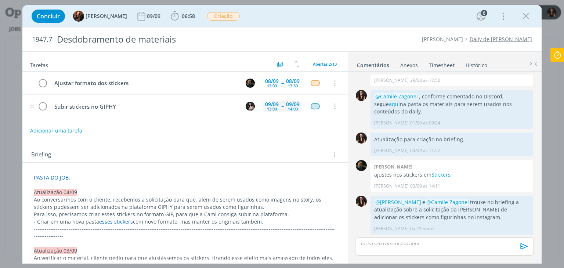
drag, startPoint x: 257, startPoint y: 110, endPoint x: 263, endPoint y: 106, distance: 7.3
click at [258, 109] on tr "Subir stickers no GIPHY 09/09 13:00 -- 09/09 14:00 Cancelar" at bounding box center [184, 106] width 325 height 23
click div "13:00"
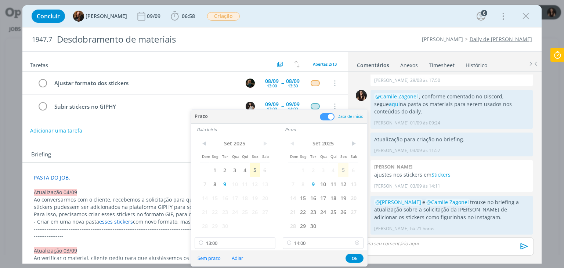
click icon
type input "13:00"
click button "Ok"
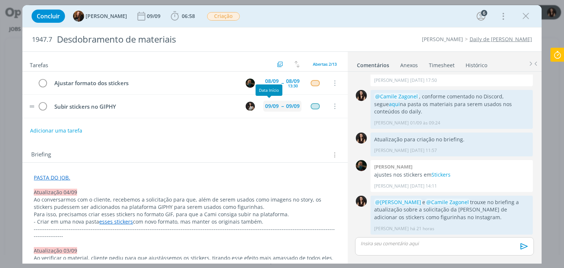
click div "09/09"
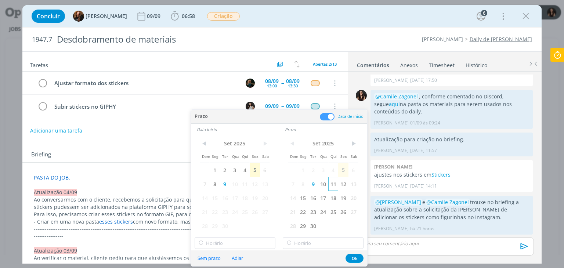
click span "11"
type input "12:00"
click input "12:00"
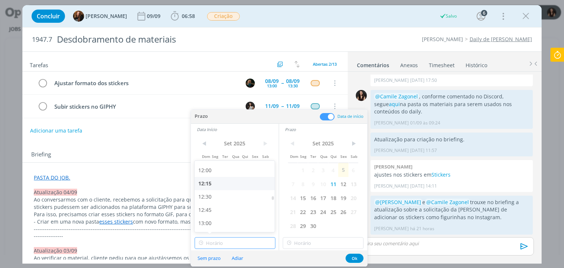
scroll to position [652, 0]
click div "13:00"
type input "13:00"
click div "< Set 2025 > Dom Seg Ter Qua Qui Sex Sab 1 2 3 4 5 6 7 8 9 10 11 12 13 14 15 16…"
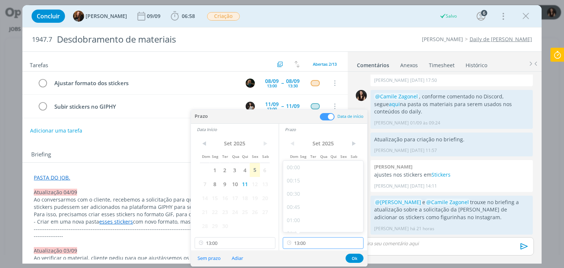
click input "13:00"
click div "14:15"
click input "14:15"
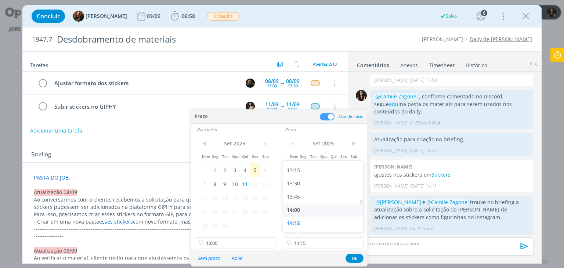
click div "14:00"
type input "14:00"
click button "Ok"
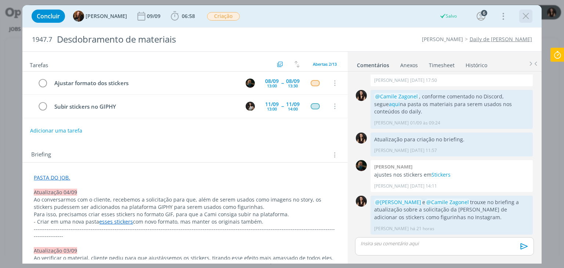
click icon "dialog"
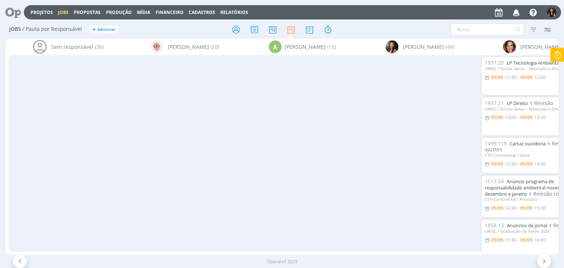
scroll to position [954, 0]
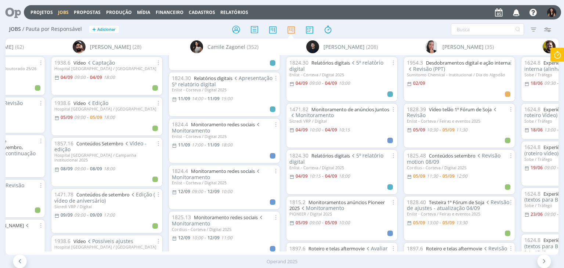
scroll to position [1860, 0]
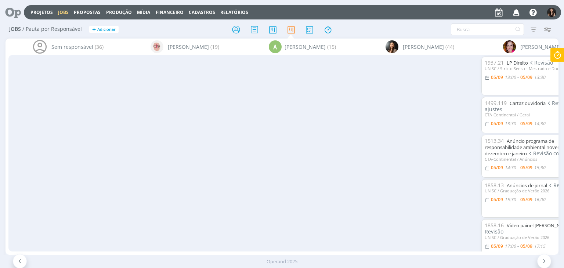
scroll to position [1860, 0]
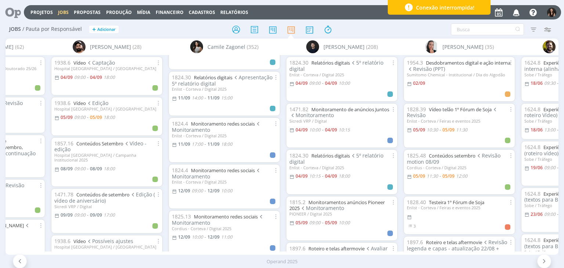
click at [9, 5] on icon at bounding box center [10, 12] width 15 height 14
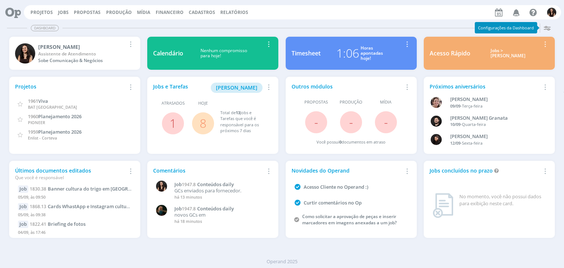
click at [196, 121] on span "8" at bounding box center [203, 123] width 22 height 22
click at [201, 125] on link "8" at bounding box center [203, 123] width 7 height 16
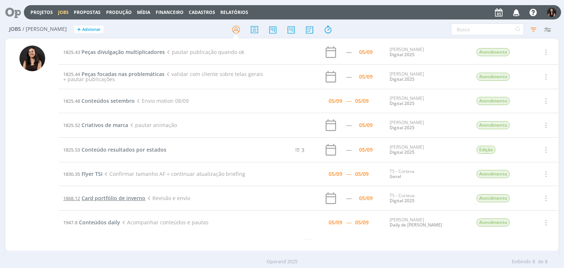
click at [107, 197] on span "Card portfólio de inverno" at bounding box center [113, 197] width 64 height 7
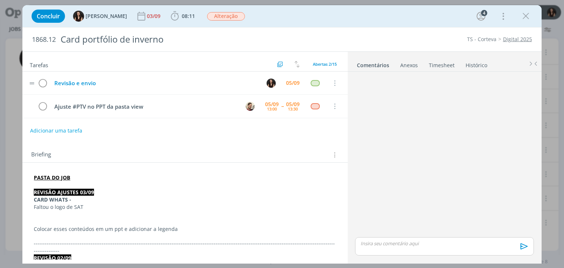
scroll to position [241, 0]
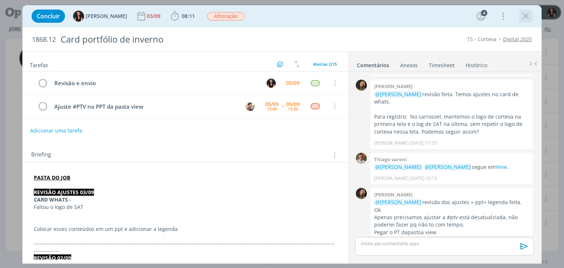
click at [524, 17] on icon "dialog" at bounding box center [525, 16] width 11 height 11
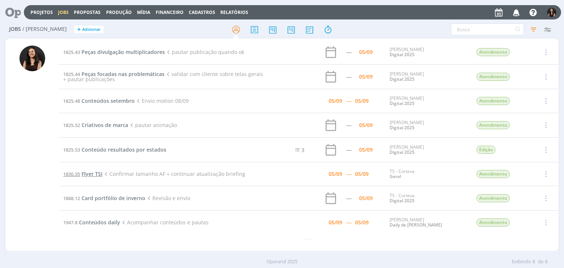
click at [100, 173] on span "Flyer TSI" at bounding box center [91, 173] width 21 height 7
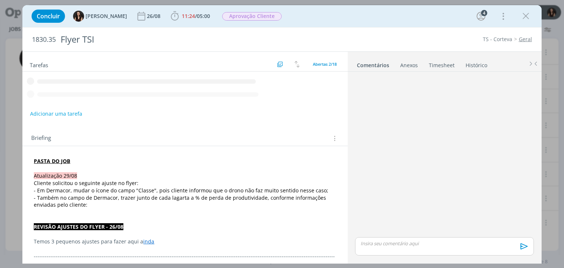
scroll to position [364, 0]
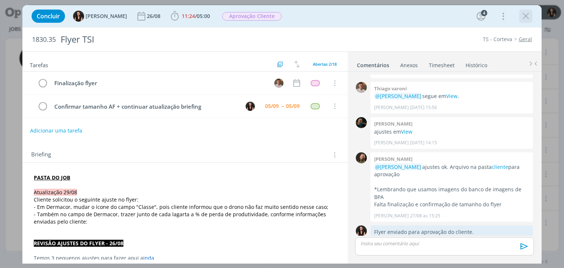
click at [531, 12] on div "dialog" at bounding box center [525, 16] width 13 height 13
click at [529, 15] on icon "dialog" at bounding box center [525, 16] width 11 height 11
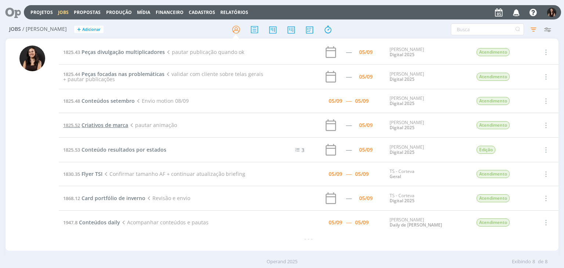
click at [111, 126] on span "Criativos de marca" at bounding box center [104, 124] width 47 height 7
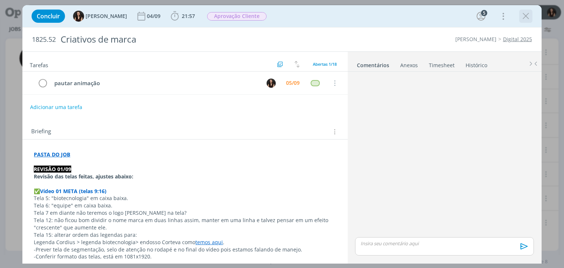
scroll to position [245, 0]
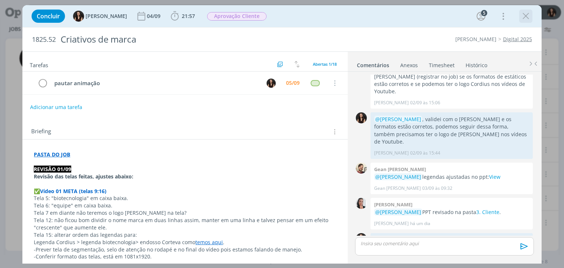
click at [524, 18] on icon "dialog" at bounding box center [525, 16] width 11 height 11
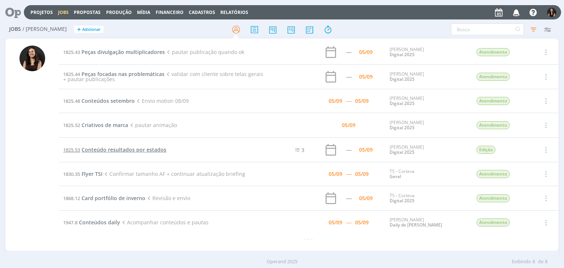
click at [140, 149] on span "Conteúdo resultados por estados" at bounding box center [123, 149] width 85 height 7
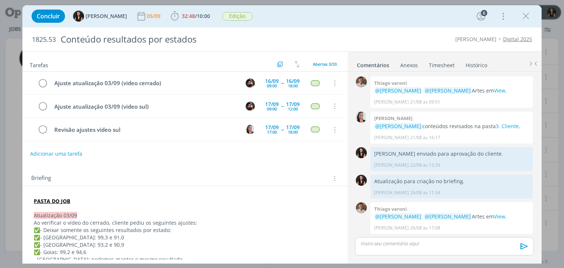
scroll to position [626, 0]
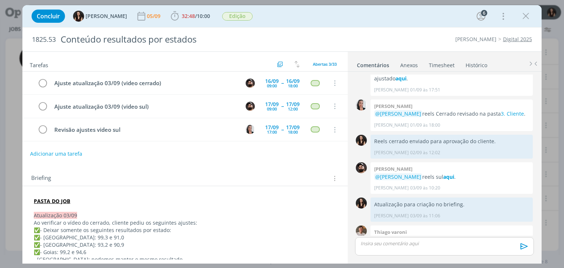
click at [526, 16] on icon "dialog" at bounding box center [525, 16] width 11 height 11
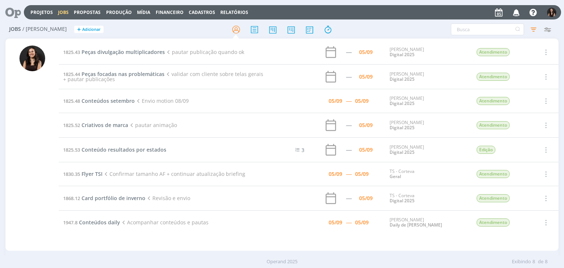
click at [18, 10] on icon at bounding box center [10, 12] width 15 height 14
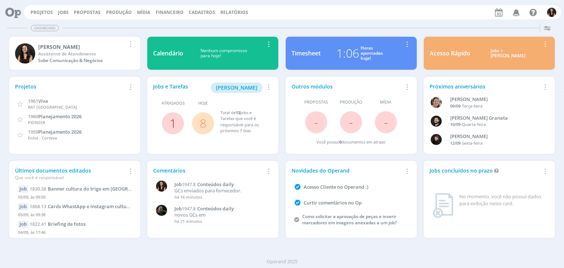
click at [172, 125] on link "1" at bounding box center [173, 123] width 7 height 16
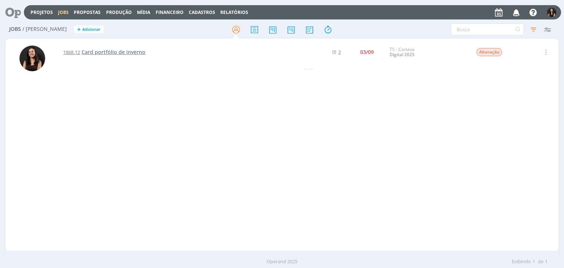
click at [103, 52] on span "Card portfólio de inverno" at bounding box center [113, 51] width 64 height 7
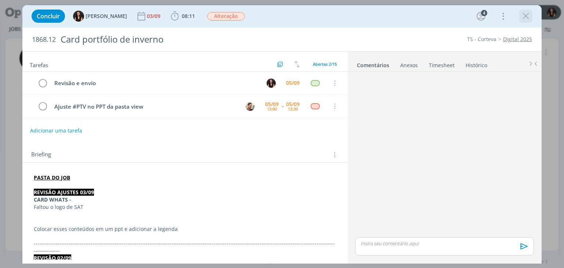
scroll to position [241, 0]
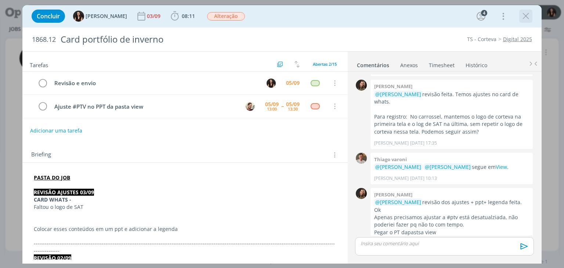
click at [529, 17] on icon "dialog" at bounding box center [525, 16] width 11 height 11
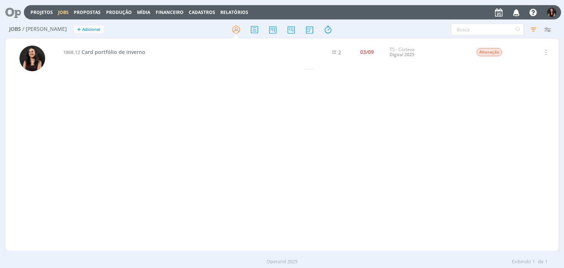
click at [16, 10] on icon at bounding box center [10, 12] width 15 height 14
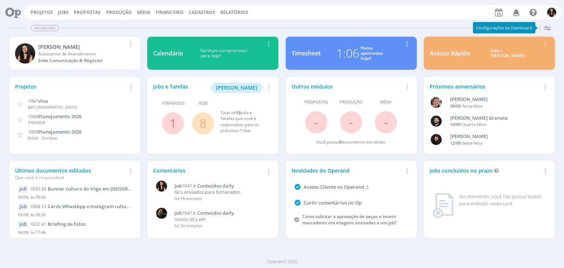
click at [200, 124] on link "8" at bounding box center [203, 123] width 7 height 16
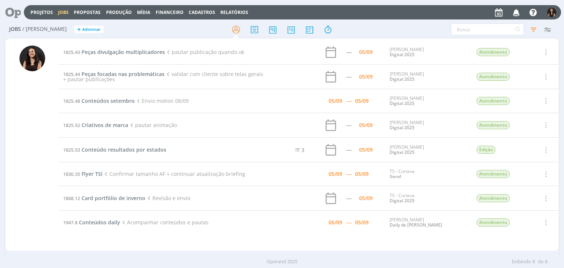
click at [8, 14] on icon at bounding box center [10, 12] width 15 height 14
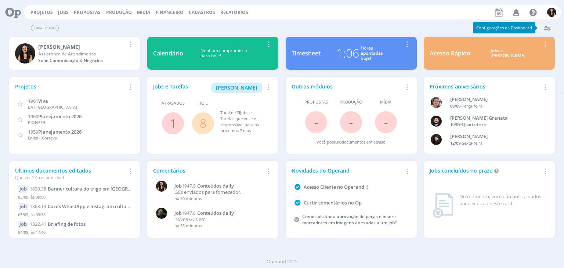
click at [171, 123] on link "1" at bounding box center [173, 123] width 7 height 16
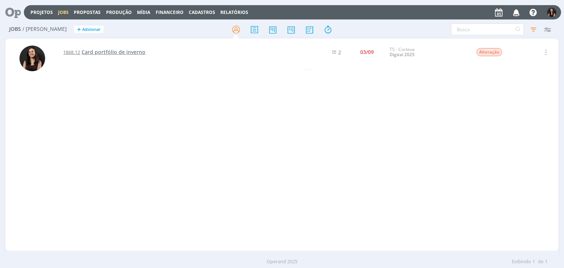
click at [129, 53] on span "Card portfólio de inverno" at bounding box center [113, 51] width 64 height 7
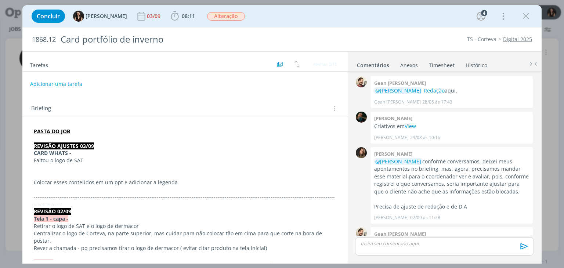
scroll to position [241, 0]
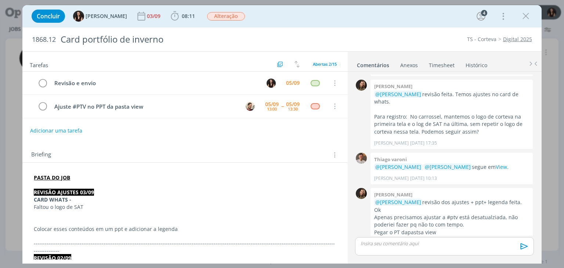
click at [277, 12] on div "Concluir Isabelle Silva 03/09 08:11 Iniciar Apontar Data * 05/09/2025 Horas * 0…" at bounding box center [282, 16] width 508 height 18
click at [525, 19] on icon "dialog" at bounding box center [525, 16] width 11 height 11
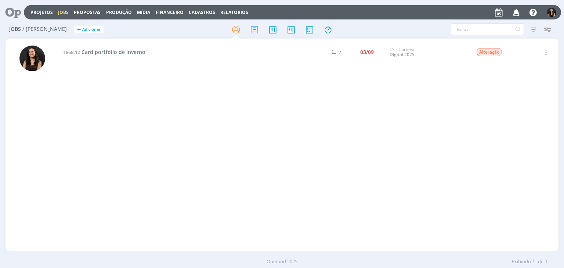
click at [15, 14] on icon at bounding box center [10, 12] width 15 height 14
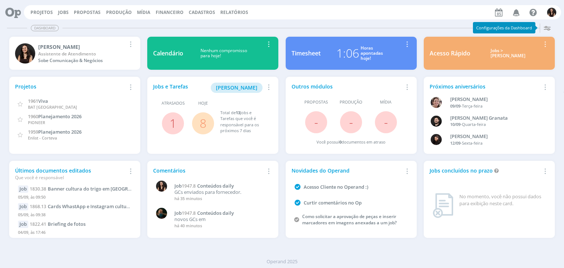
click at [201, 118] on link "8" at bounding box center [203, 123] width 7 height 16
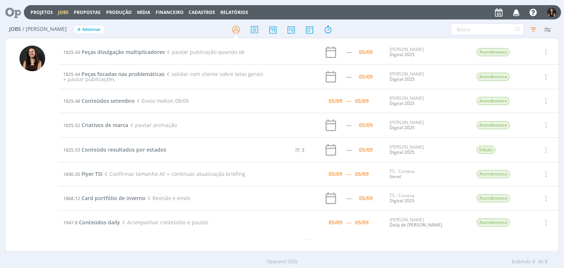
click at [17, 11] on icon at bounding box center [10, 12] width 15 height 14
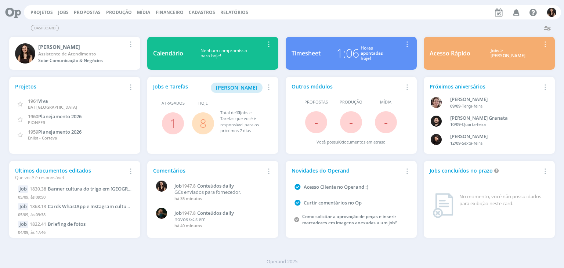
click at [202, 126] on link "8" at bounding box center [203, 123] width 7 height 16
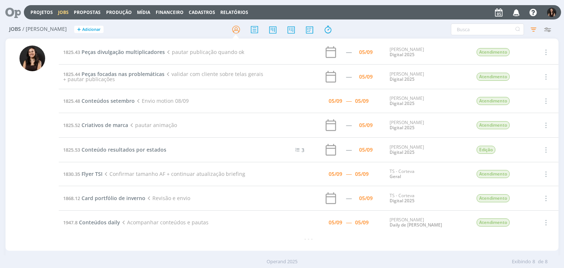
click at [13, 11] on icon at bounding box center [10, 12] width 15 height 14
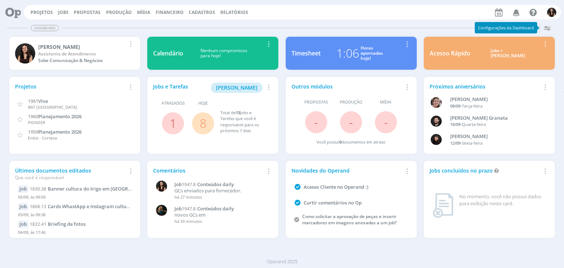
click at [201, 122] on link "8" at bounding box center [203, 123] width 7 height 16
